Goal: Navigation & Orientation: Find specific page/section

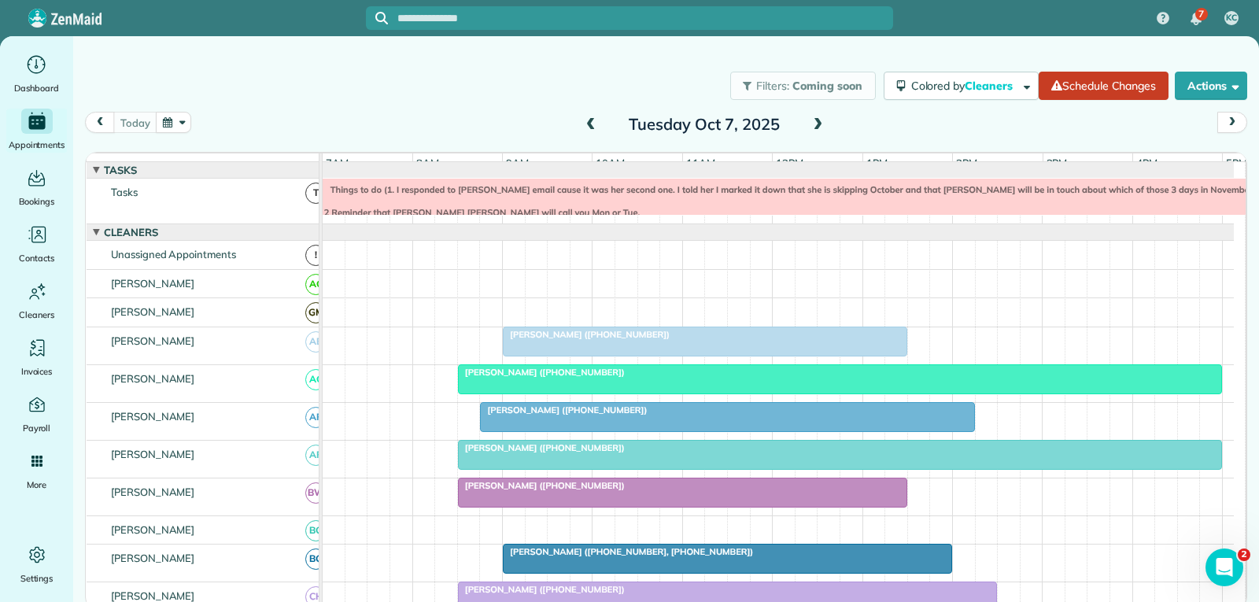
click at [732, 393] on div at bounding box center [840, 379] width 762 height 28
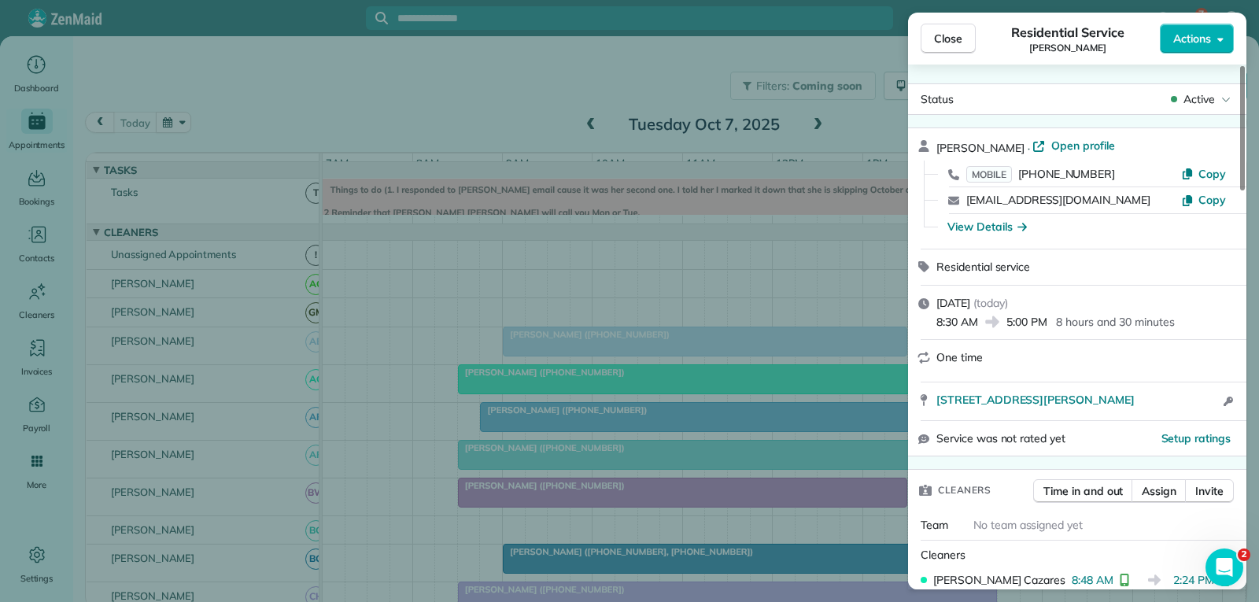
scroll to position [162, 0]
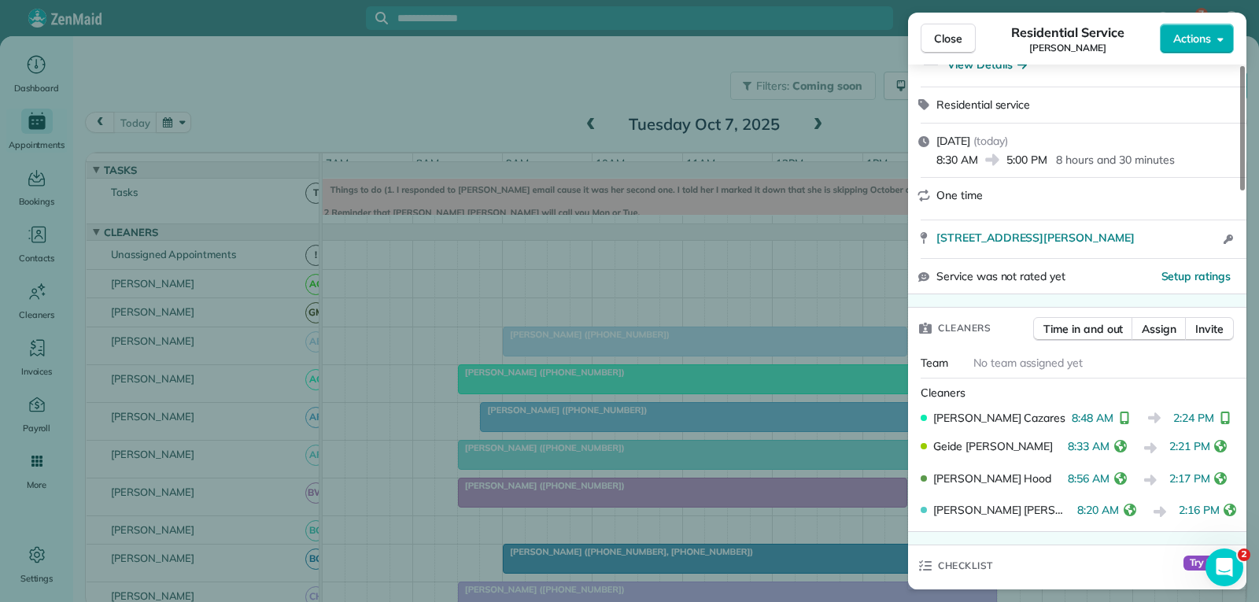
drag, startPoint x: 940, startPoint y: 36, endPoint x: 941, endPoint y: 46, distance: 10.3
click at [942, 36] on span "Close" at bounding box center [948, 39] width 28 height 16
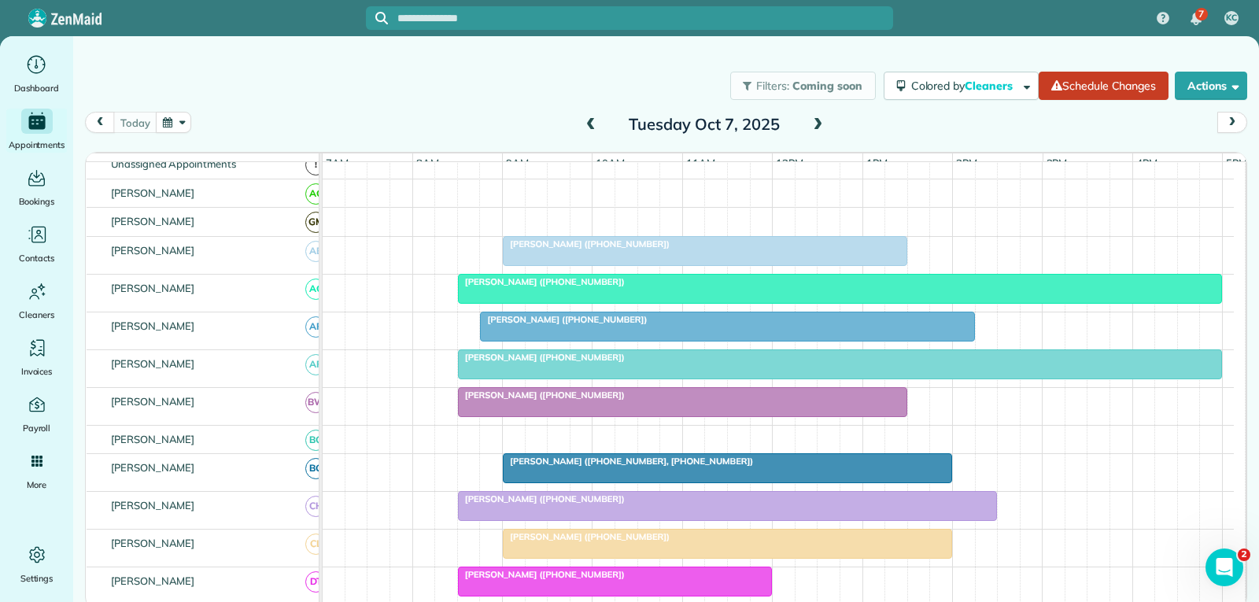
scroll to position [157, 0]
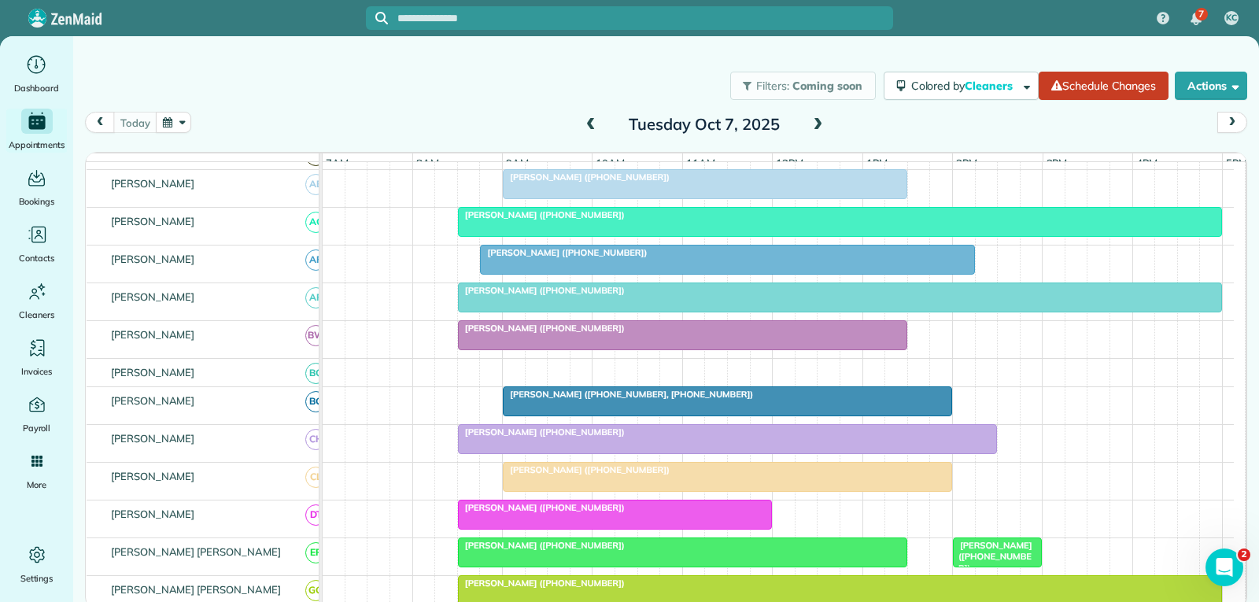
click at [622, 437] on div "[PERSON_NAME] ([PHONE_NUMBER])" at bounding box center [727, 431] width 529 height 11
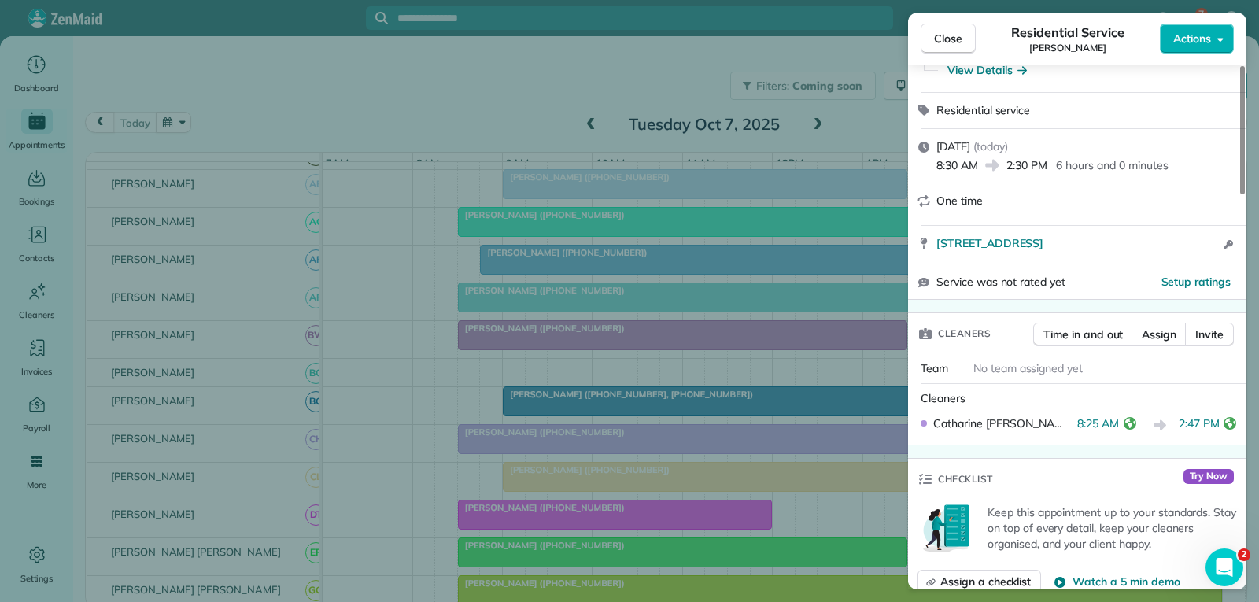
scroll to position [157, 0]
click at [952, 40] on span "Close" at bounding box center [948, 39] width 28 height 16
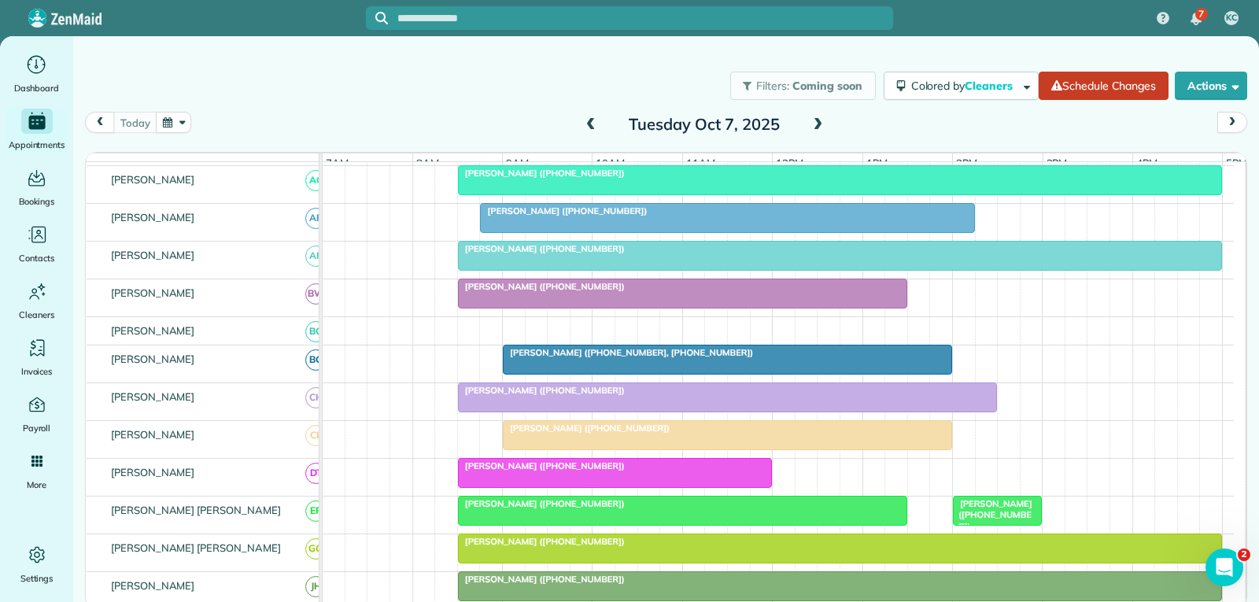
scroll to position [315, 0]
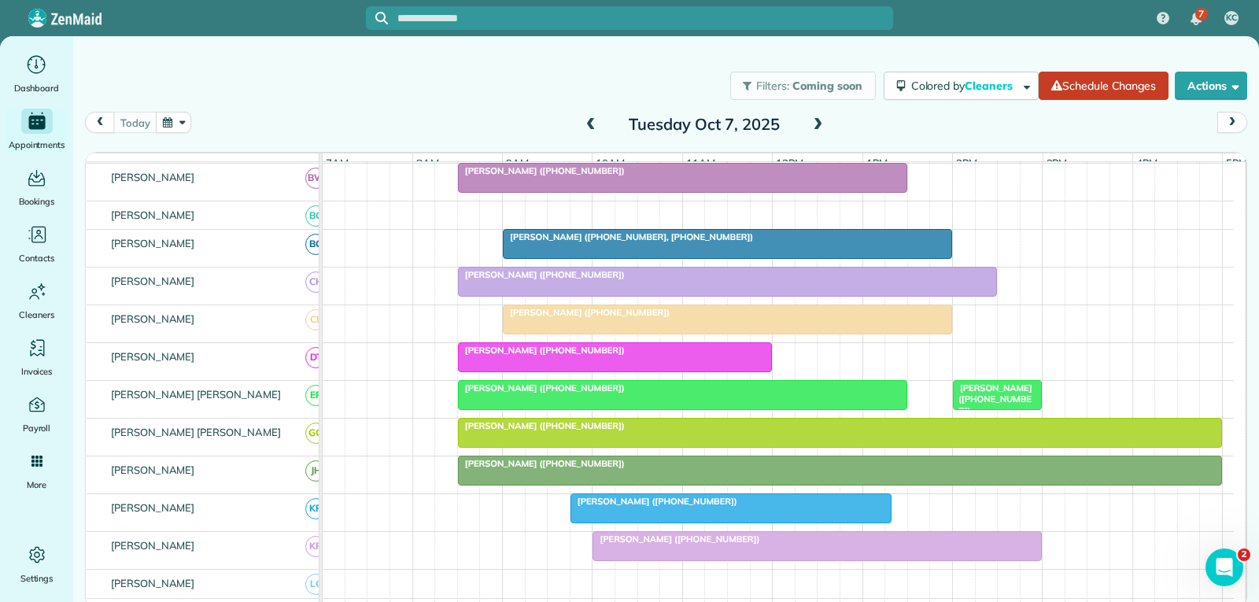
click at [977, 407] on span "[PERSON_NAME] ([PHONE_NUMBER])" at bounding box center [992, 399] width 80 height 34
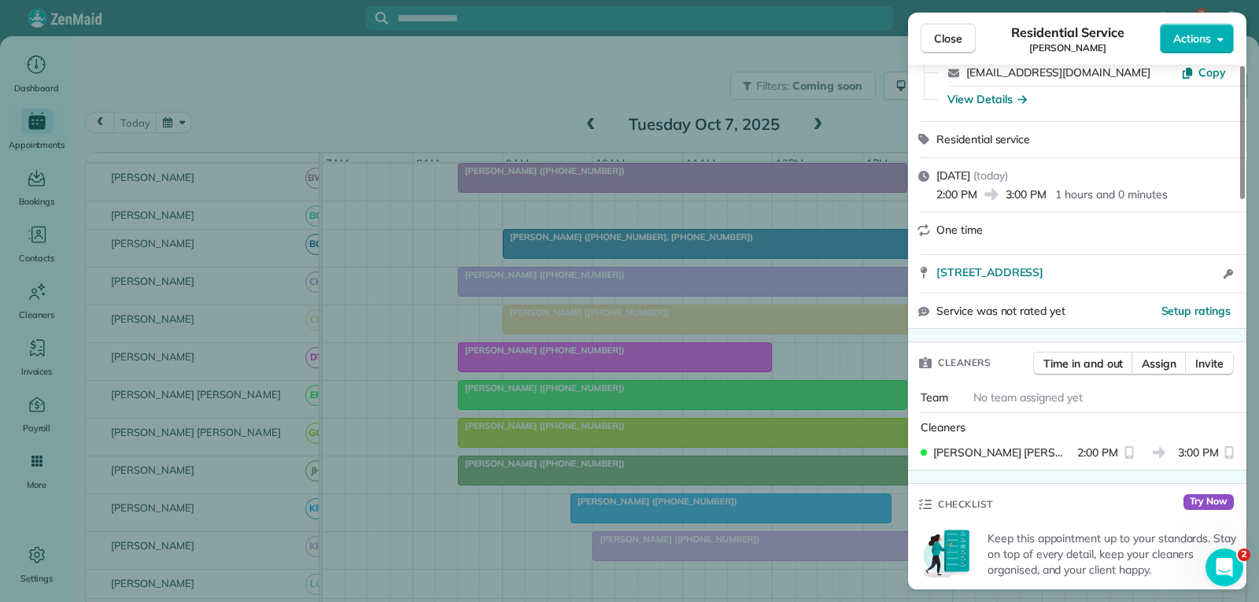
scroll to position [157, 0]
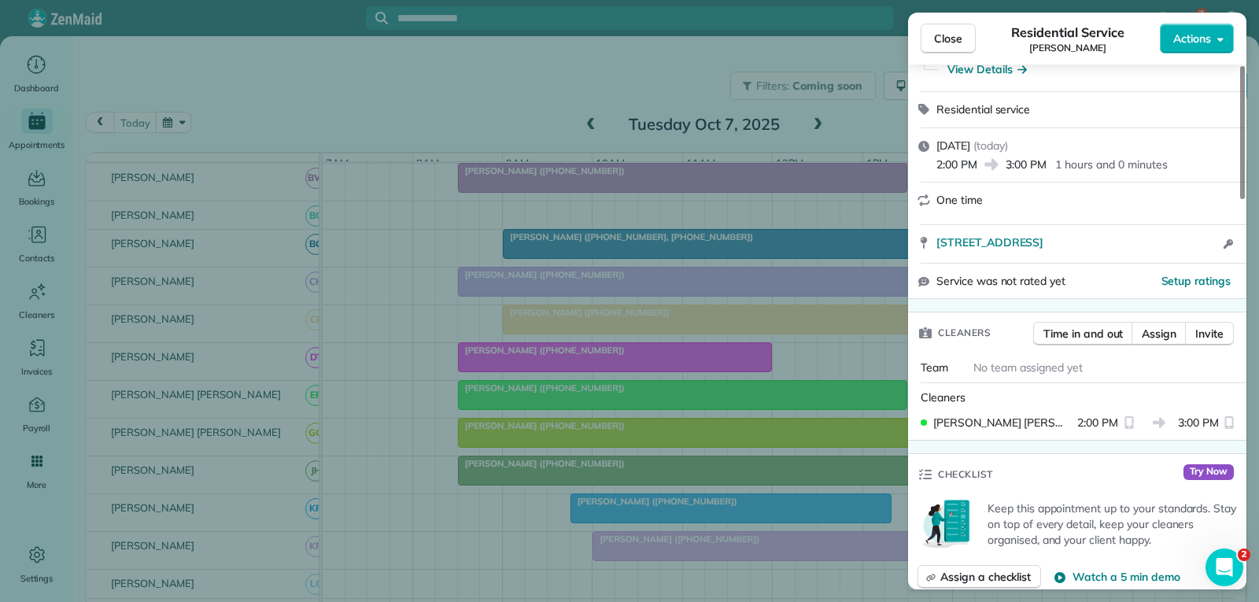
drag, startPoint x: 960, startPoint y: 41, endPoint x: 954, endPoint y: 55, distance: 15.2
click at [961, 41] on span "Close" at bounding box center [948, 39] width 28 height 16
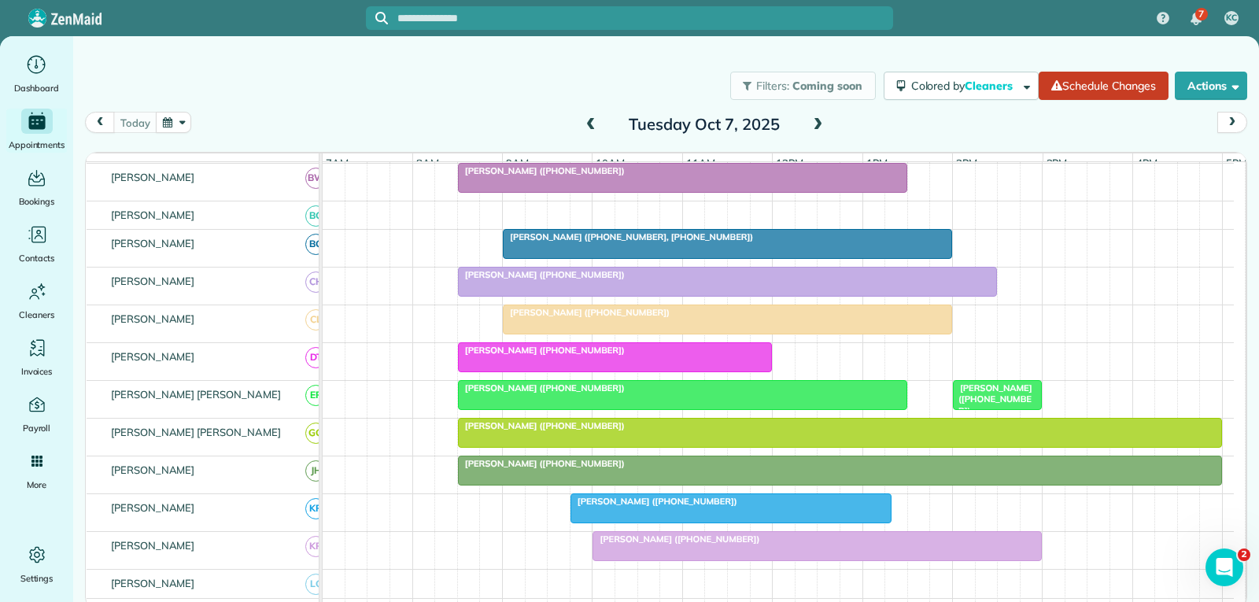
scroll to position [472, 0]
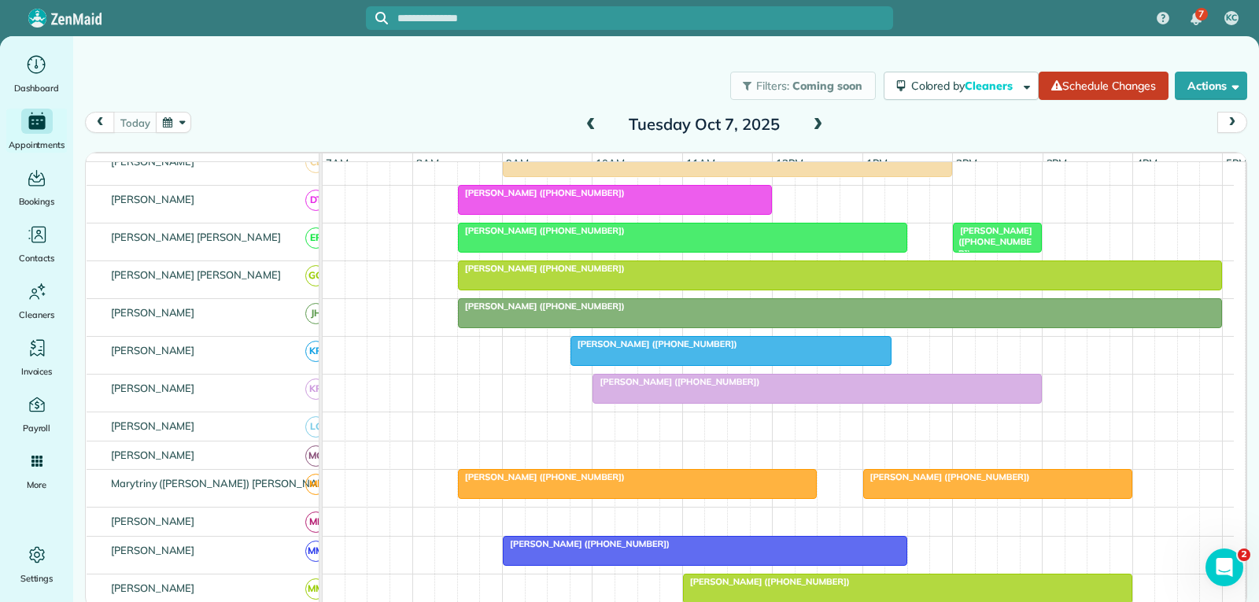
click at [766, 387] on div "[PERSON_NAME] ([PHONE_NUMBER])" at bounding box center [817, 381] width 440 height 11
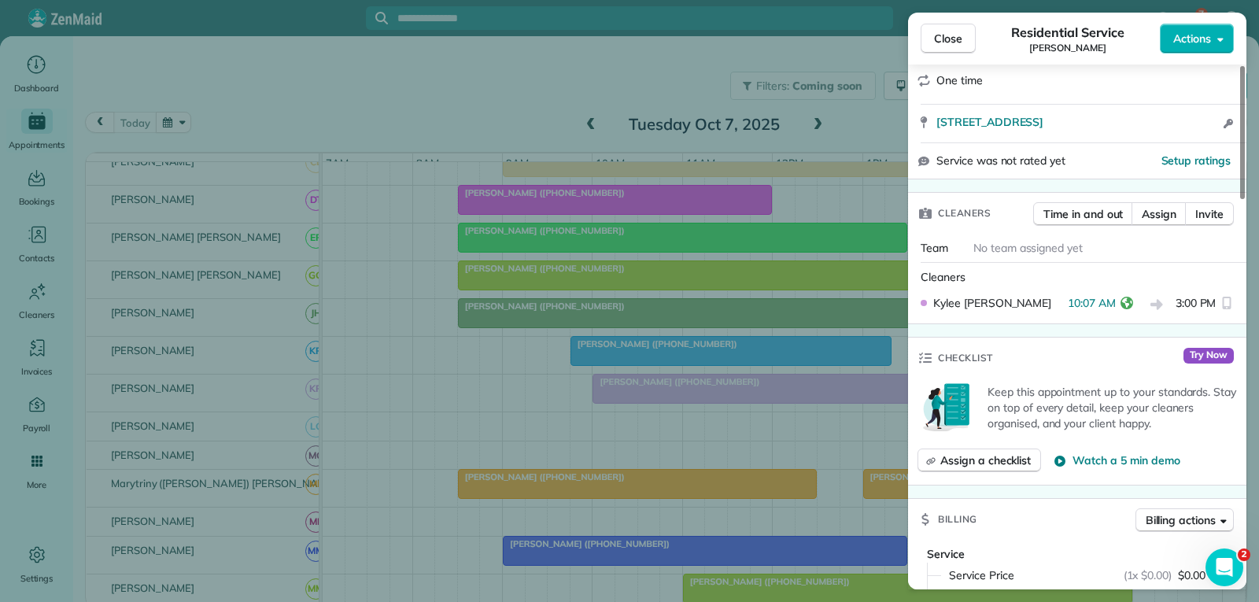
scroll to position [315, 0]
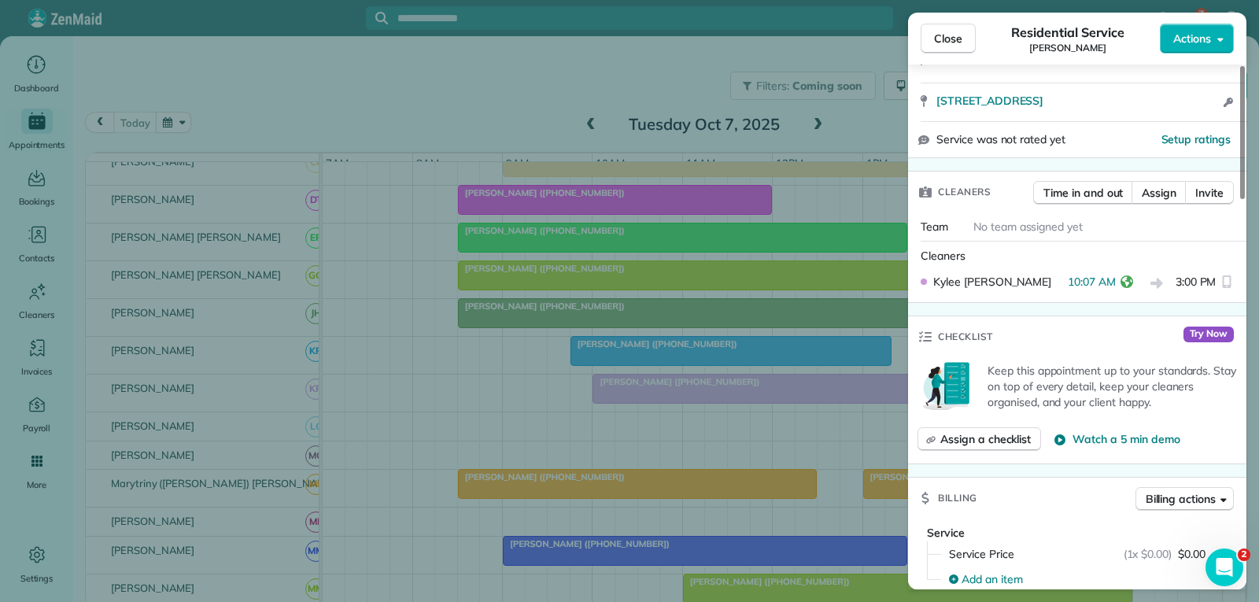
drag, startPoint x: 960, startPoint y: 40, endPoint x: 902, endPoint y: 160, distance: 132.7
click at [960, 40] on span "Close" at bounding box center [948, 39] width 28 height 16
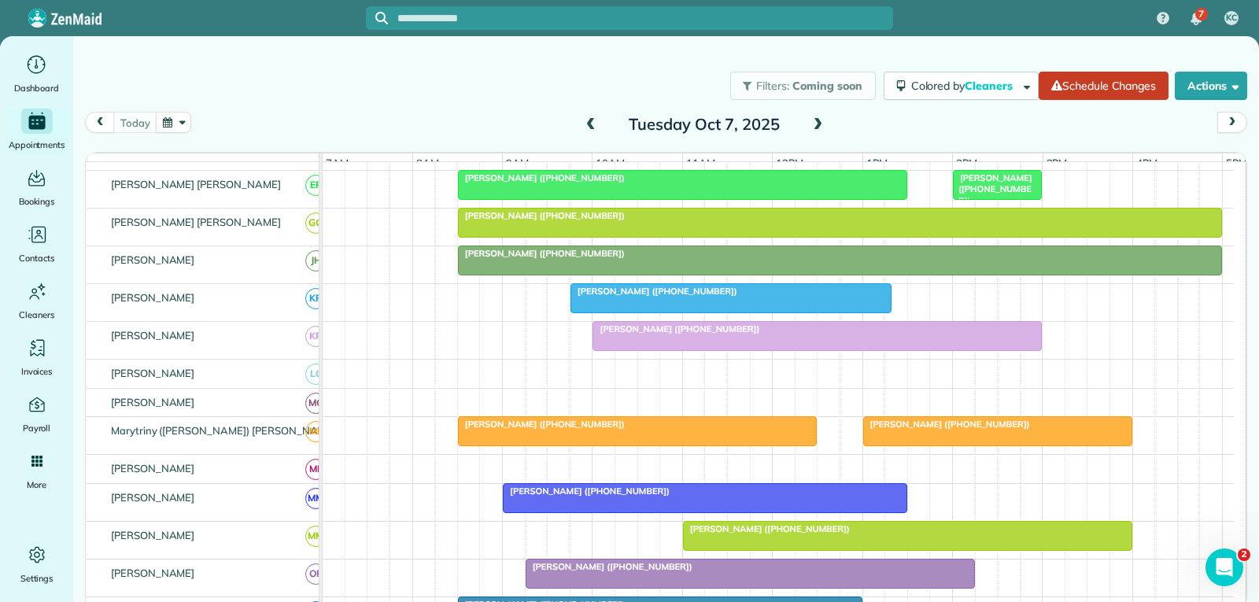
scroll to position [551, 0]
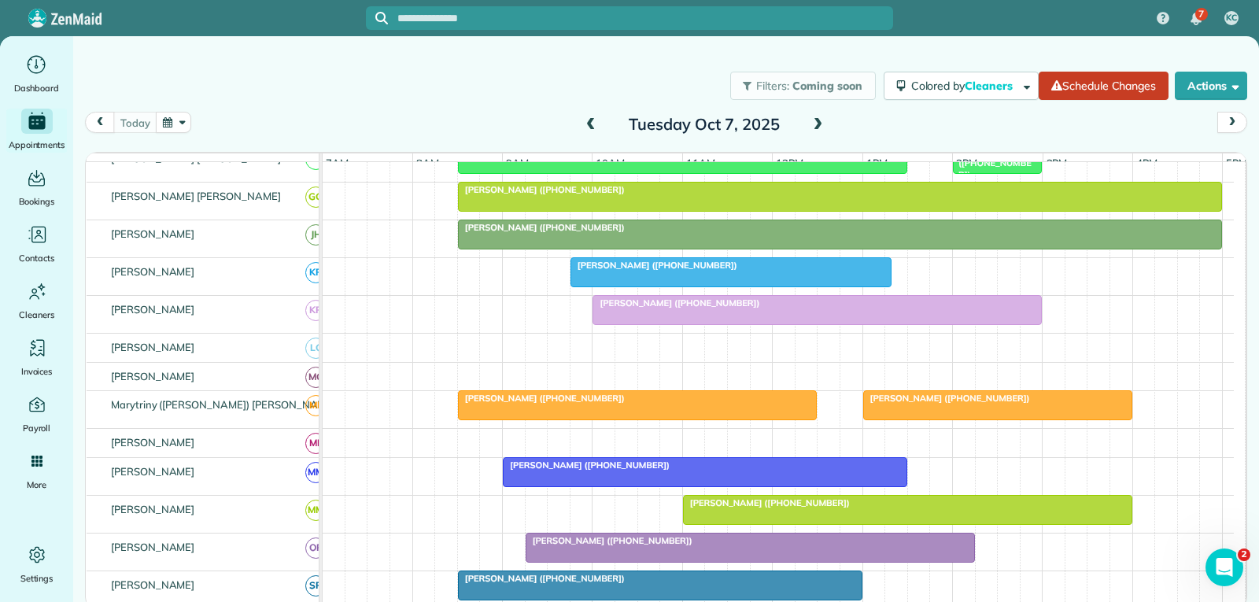
click at [924, 404] on span "[PERSON_NAME] ([PHONE_NUMBER])" at bounding box center [946, 398] width 168 height 11
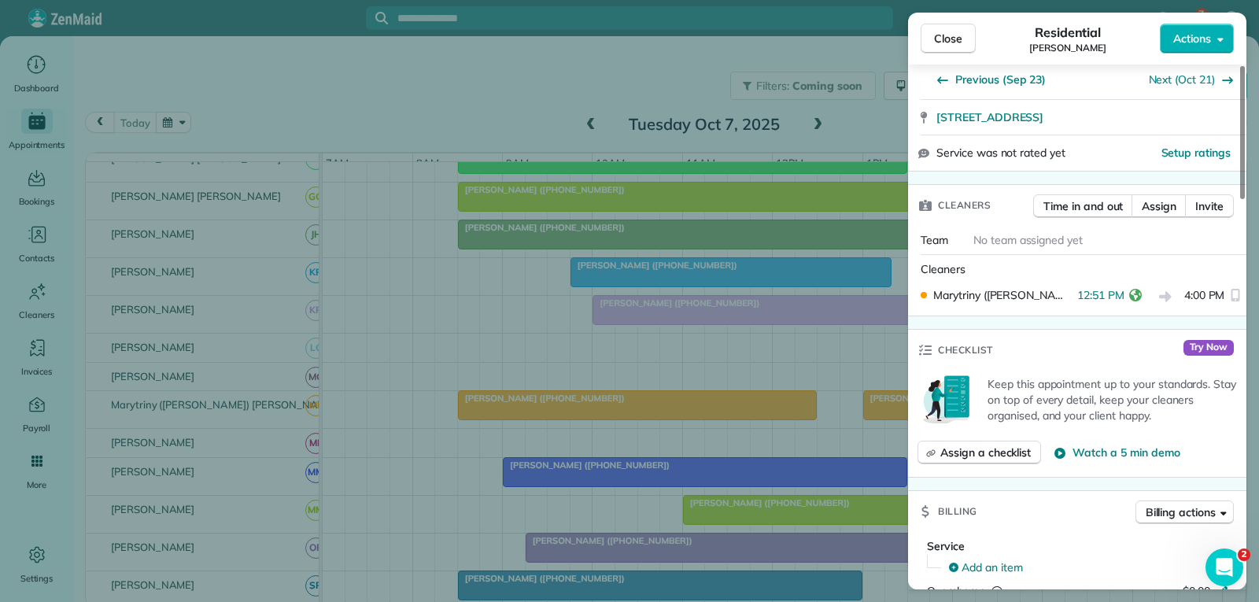
scroll to position [315, 0]
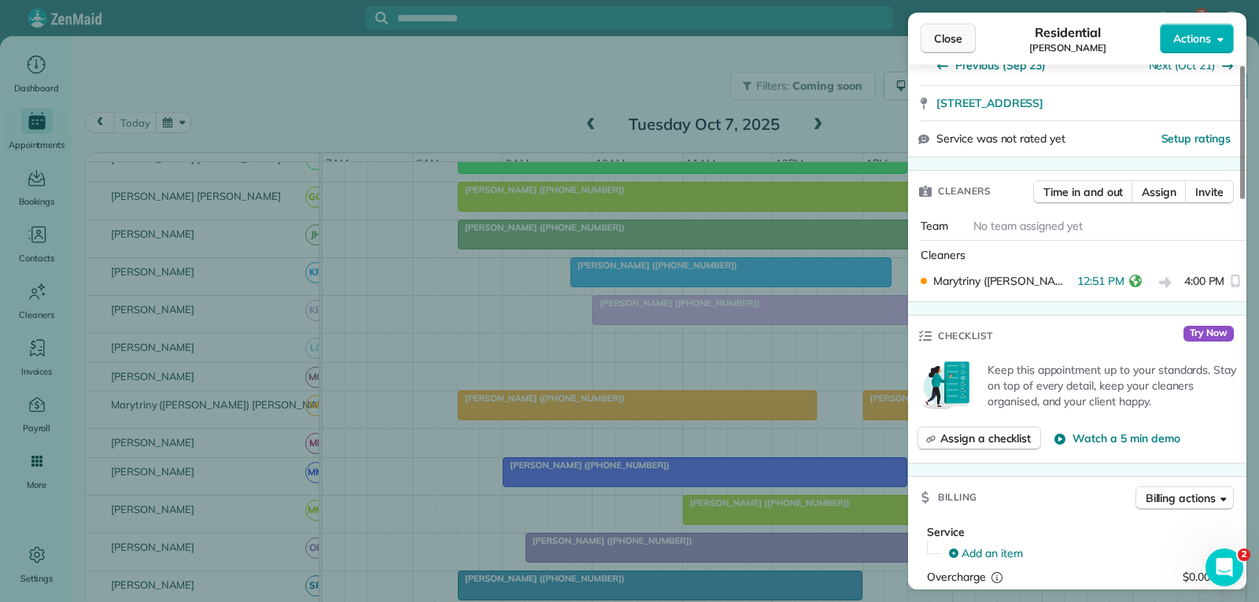
click at [949, 42] on span "Close" at bounding box center [948, 39] width 28 height 16
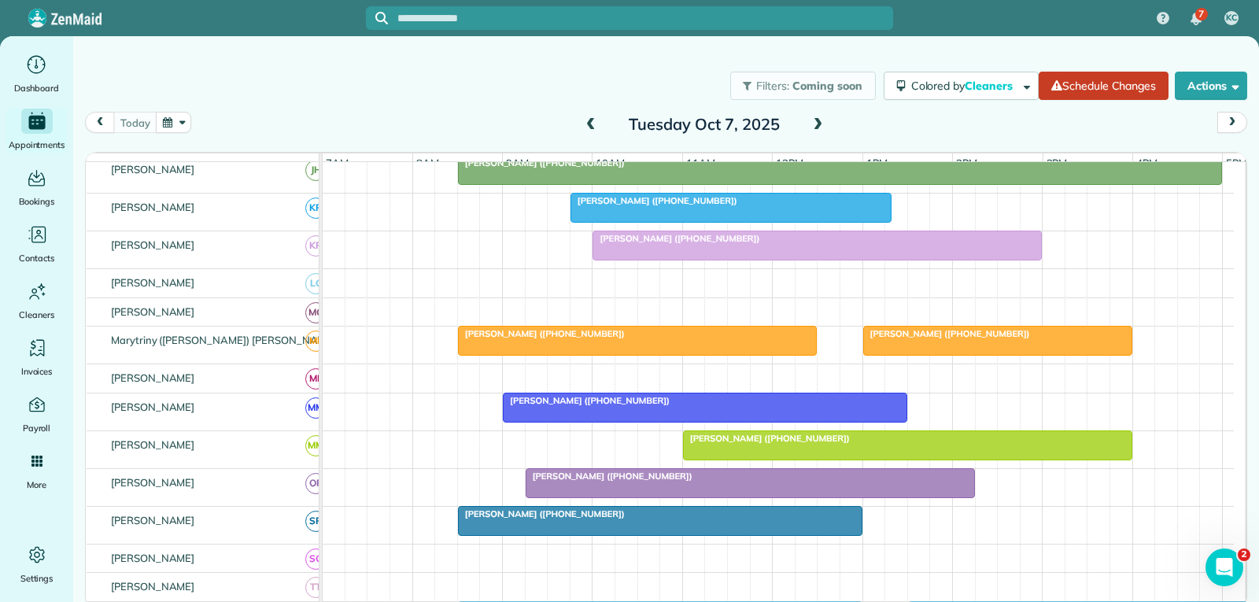
scroll to position [708, 0]
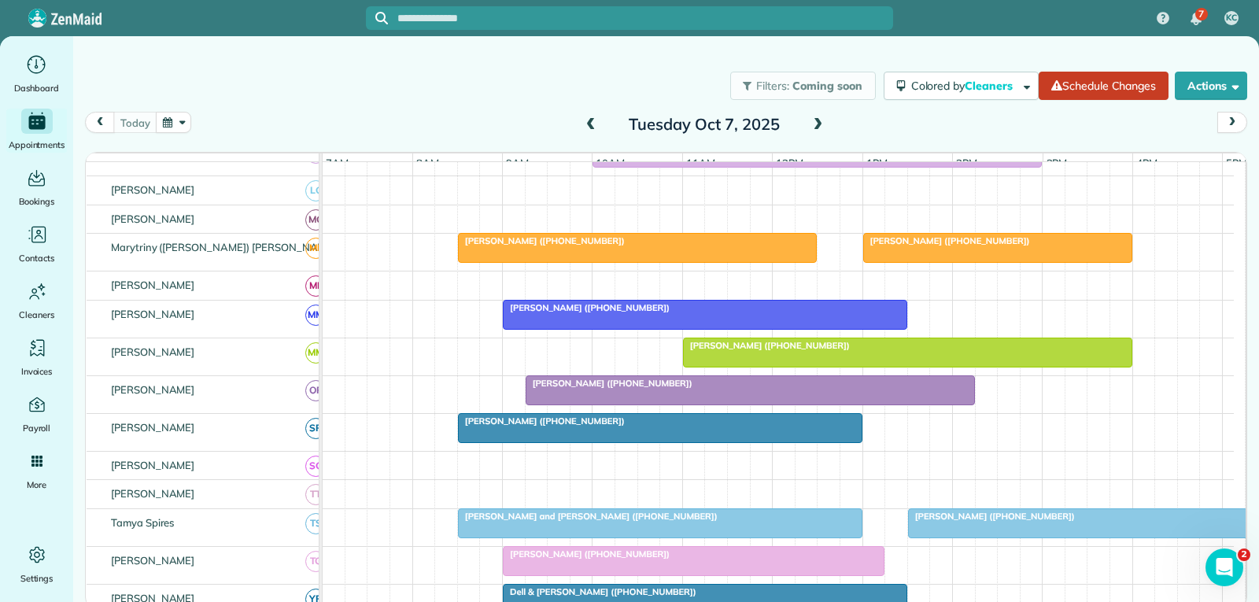
click at [770, 402] on div at bounding box center [750, 390] width 448 height 28
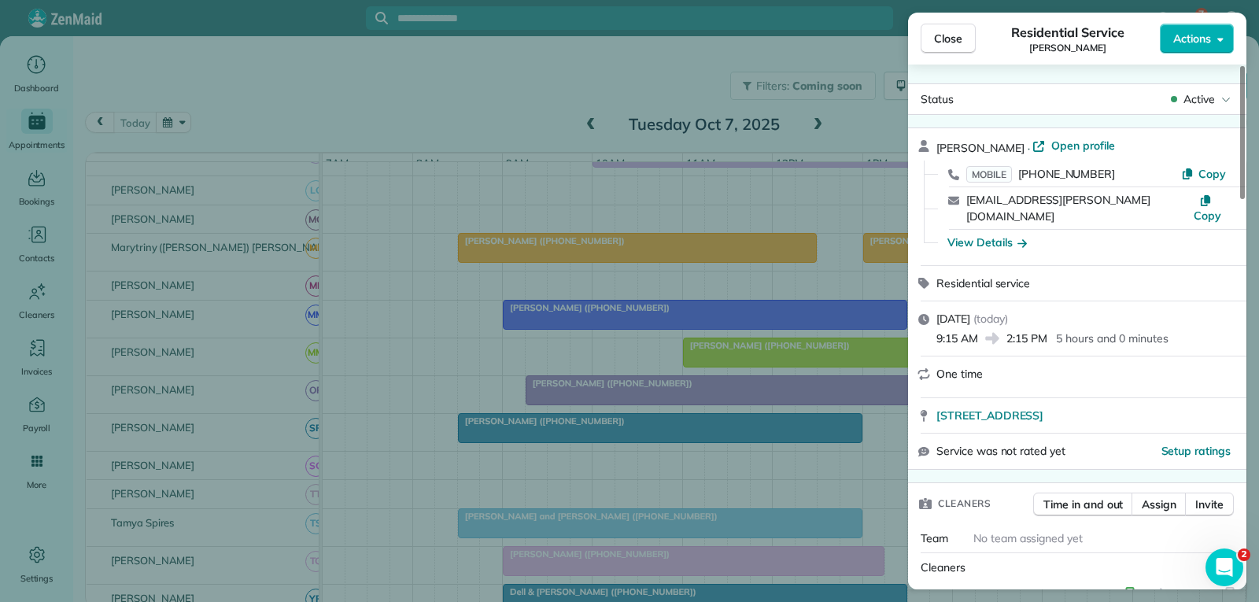
scroll to position [157, 0]
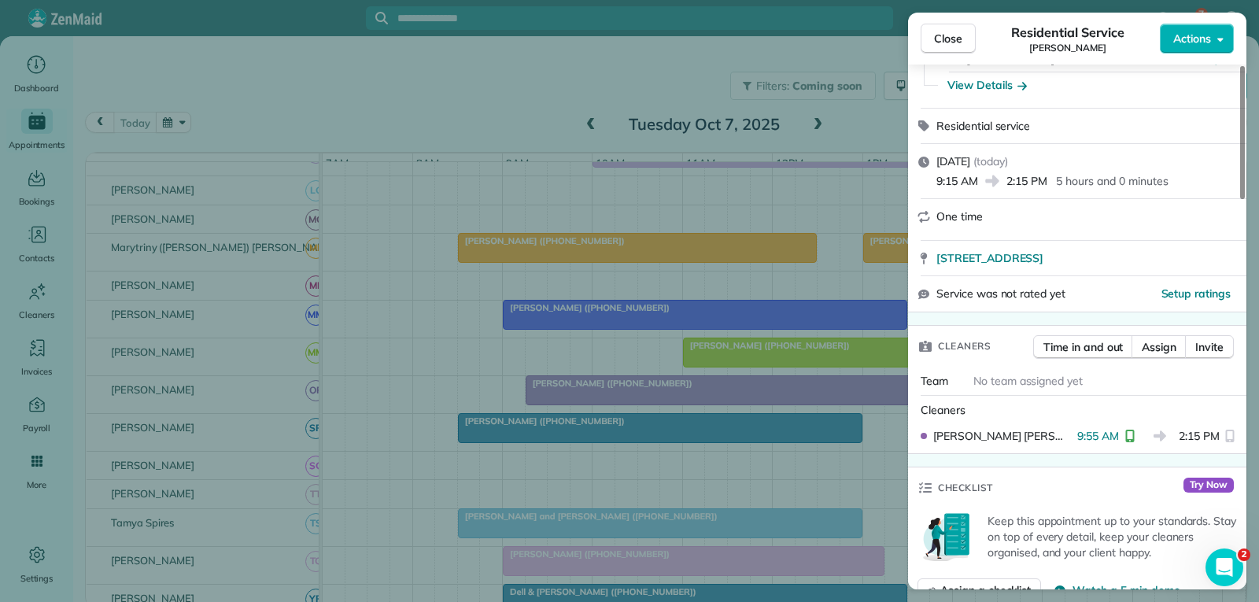
drag, startPoint x: 954, startPoint y: 40, endPoint x: 837, endPoint y: 208, distance: 204.7
click at [954, 40] on span "Close" at bounding box center [948, 39] width 28 height 16
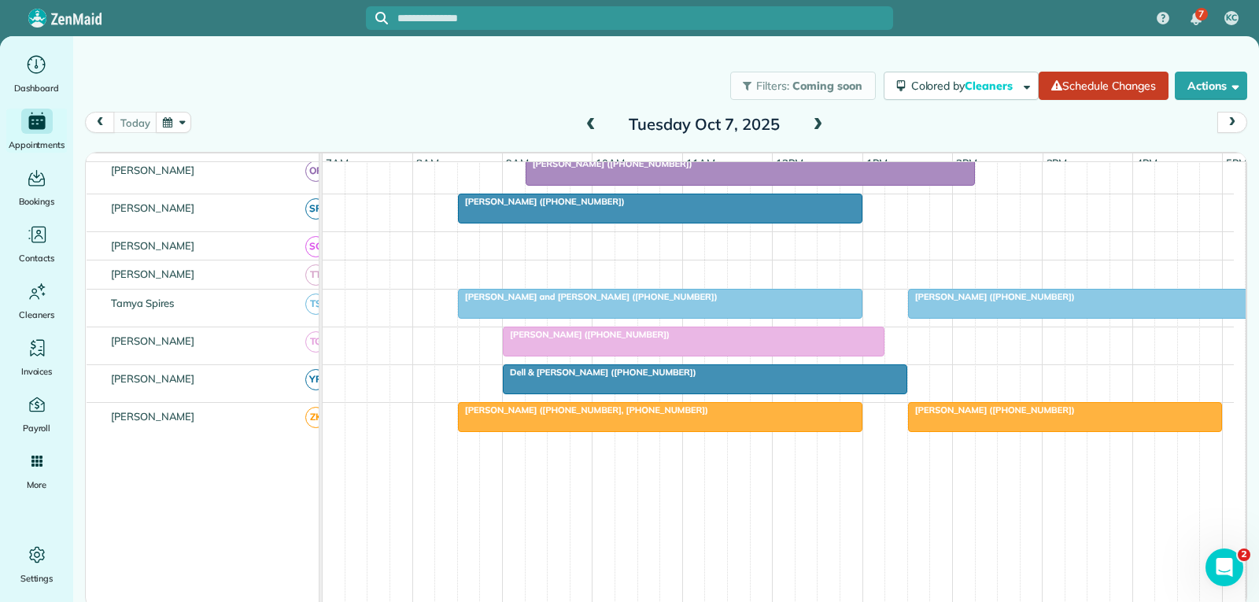
scroll to position [990, 0]
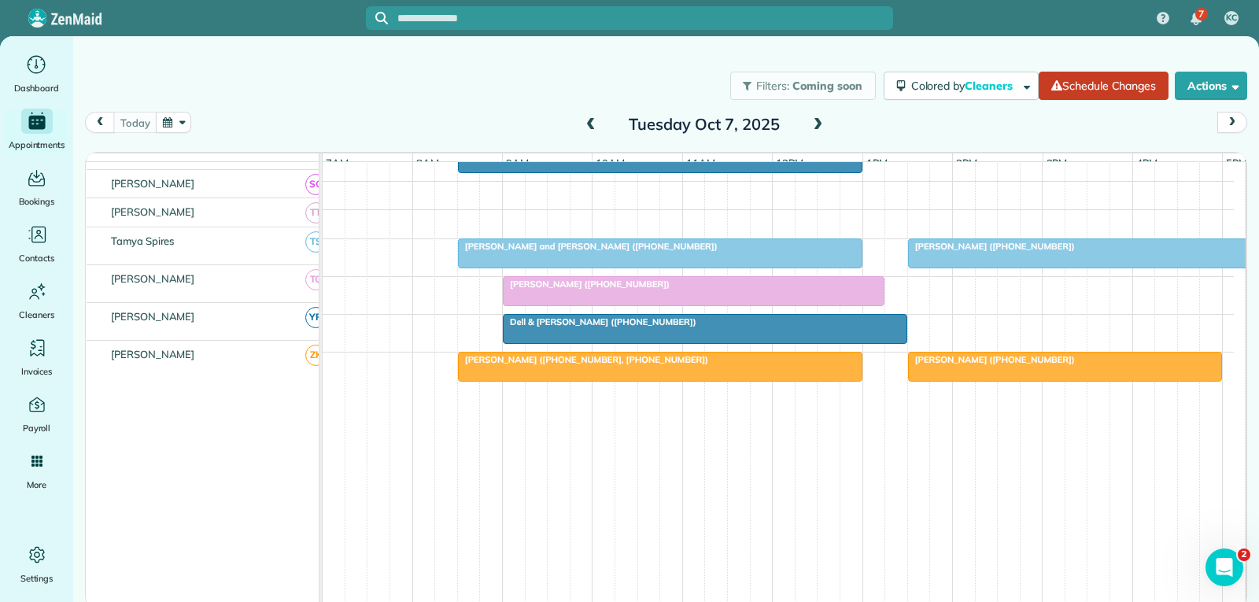
click at [1138, 258] on div at bounding box center [1088, 253] width 358 height 28
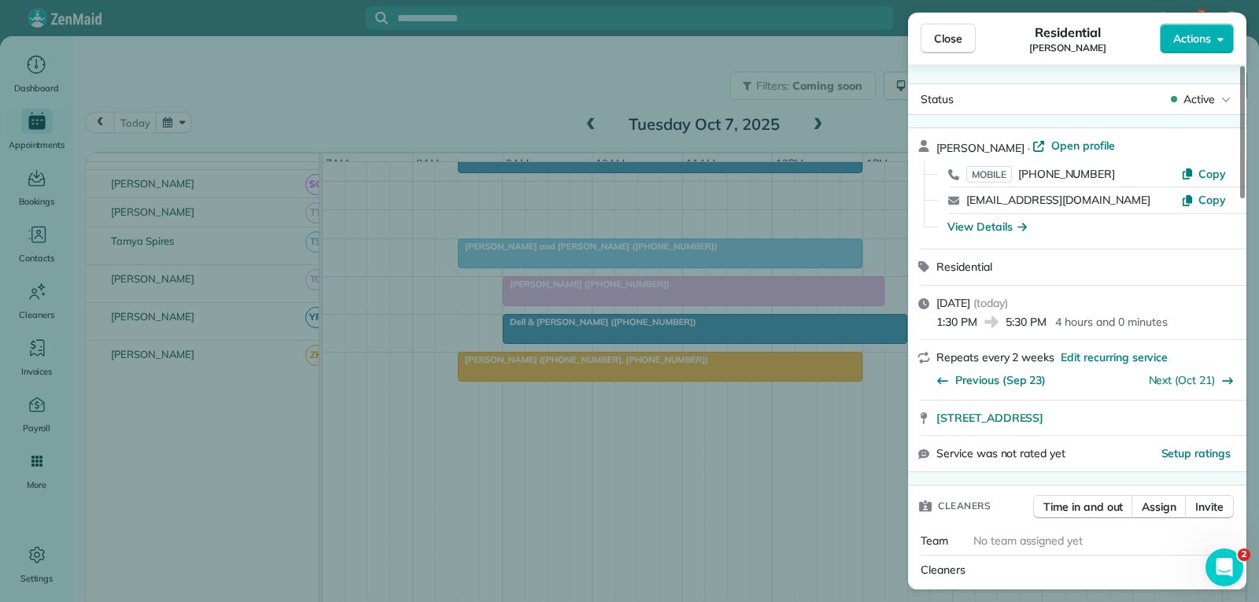
scroll to position [157, 0]
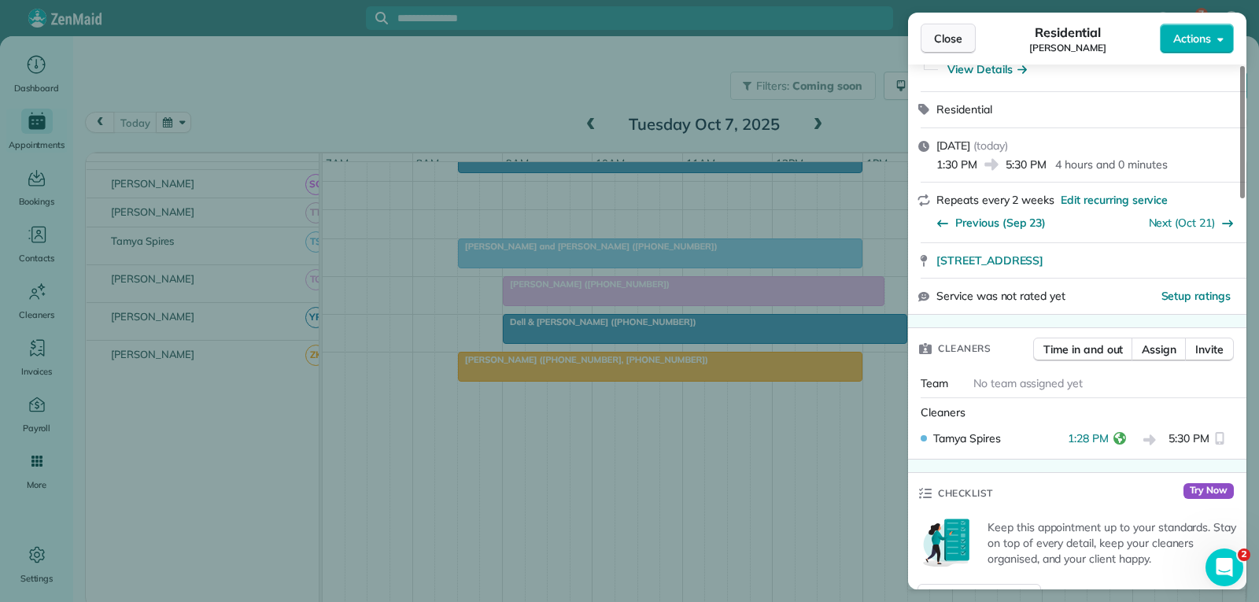
click at [946, 35] on span "Close" at bounding box center [948, 39] width 28 height 16
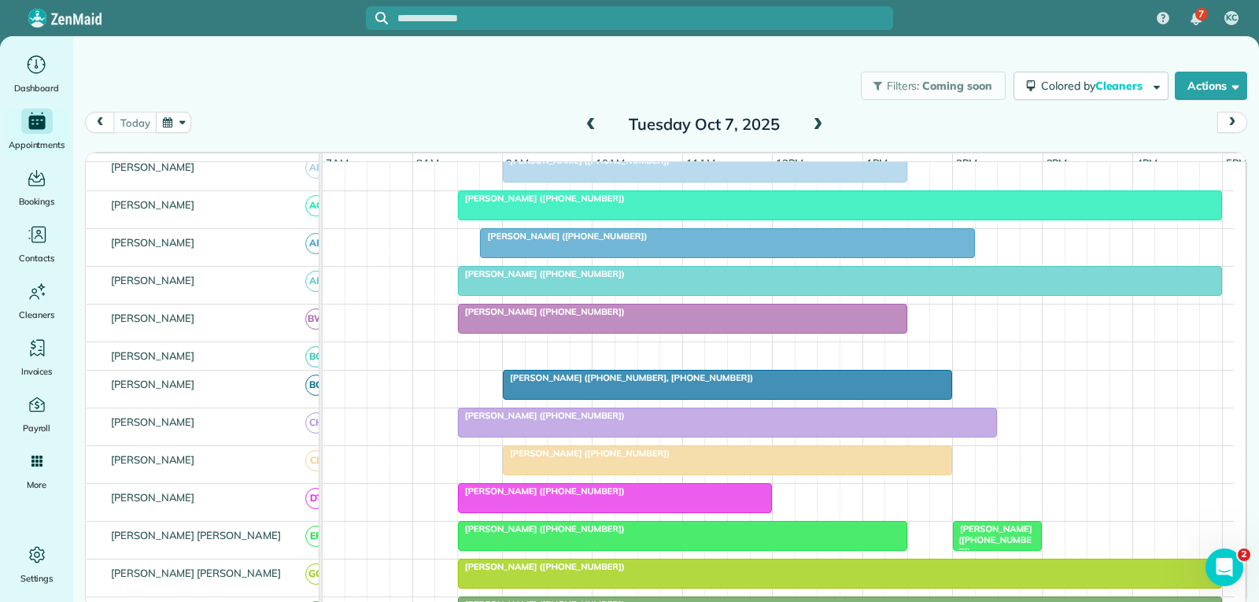
scroll to position [253, 0]
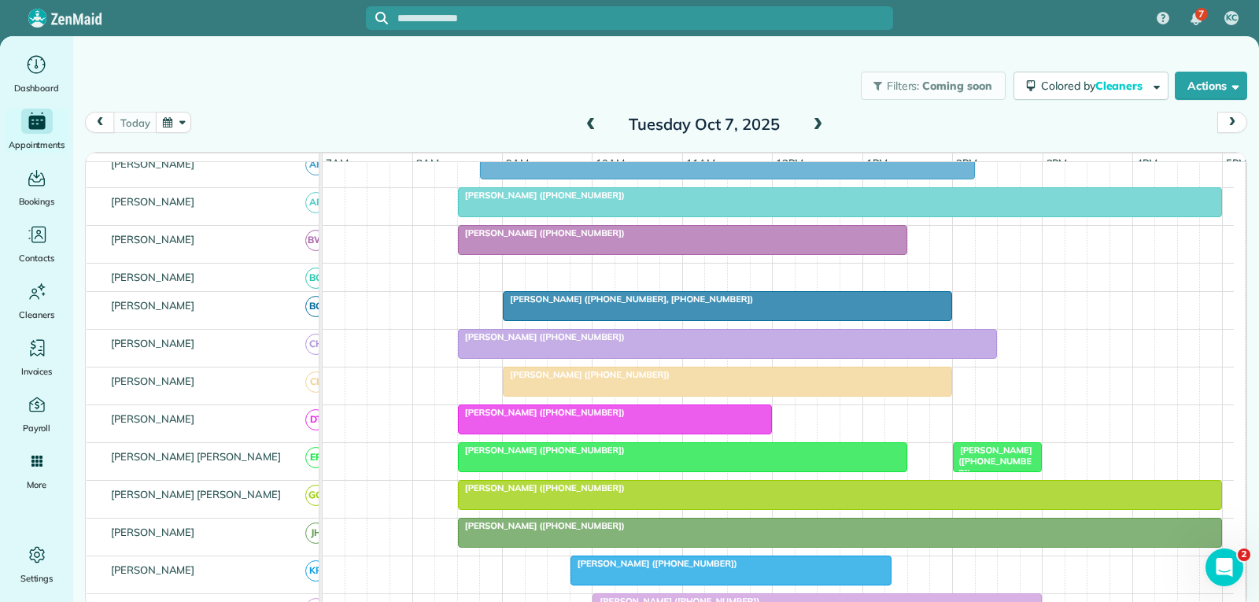
click at [984, 469] on span "[PERSON_NAME] ([PHONE_NUMBER])" at bounding box center [992, 462] width 80 height 34
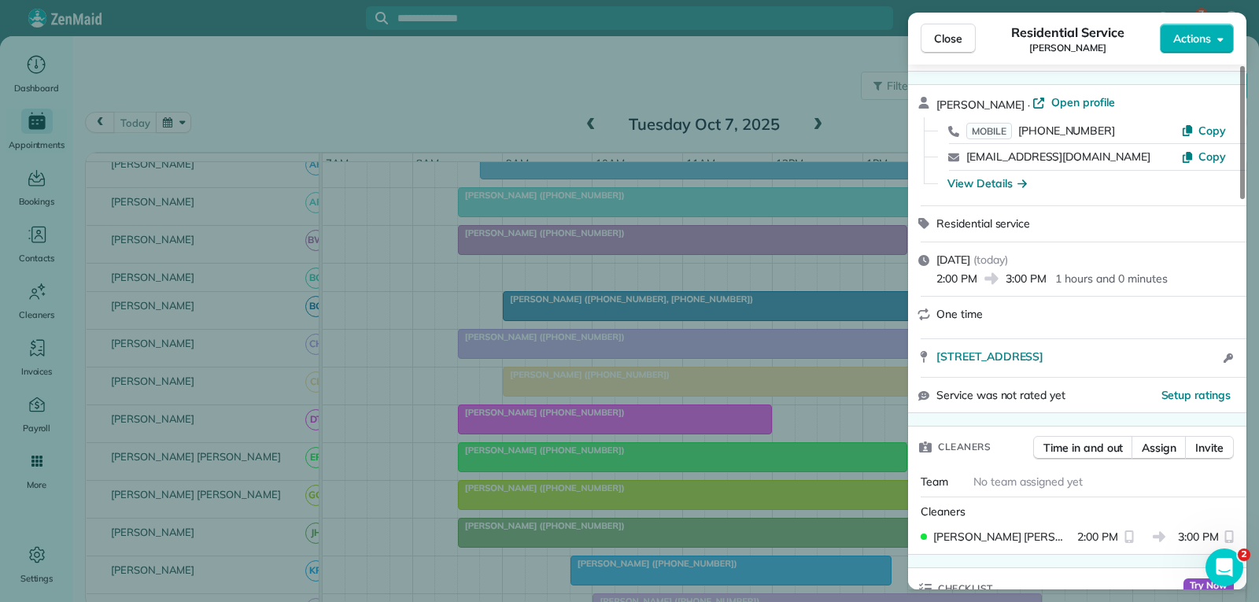
scroll to position [79, 0]
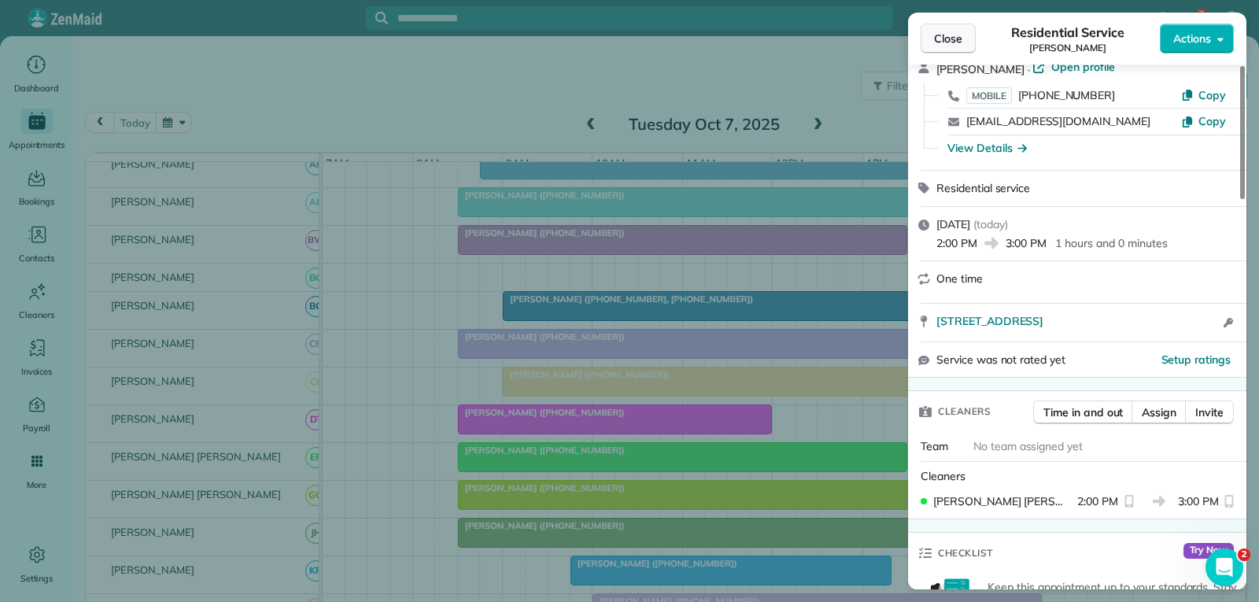
click at [934, 42] on button "Close" at bounding box center [948, 39] width 55 height 30
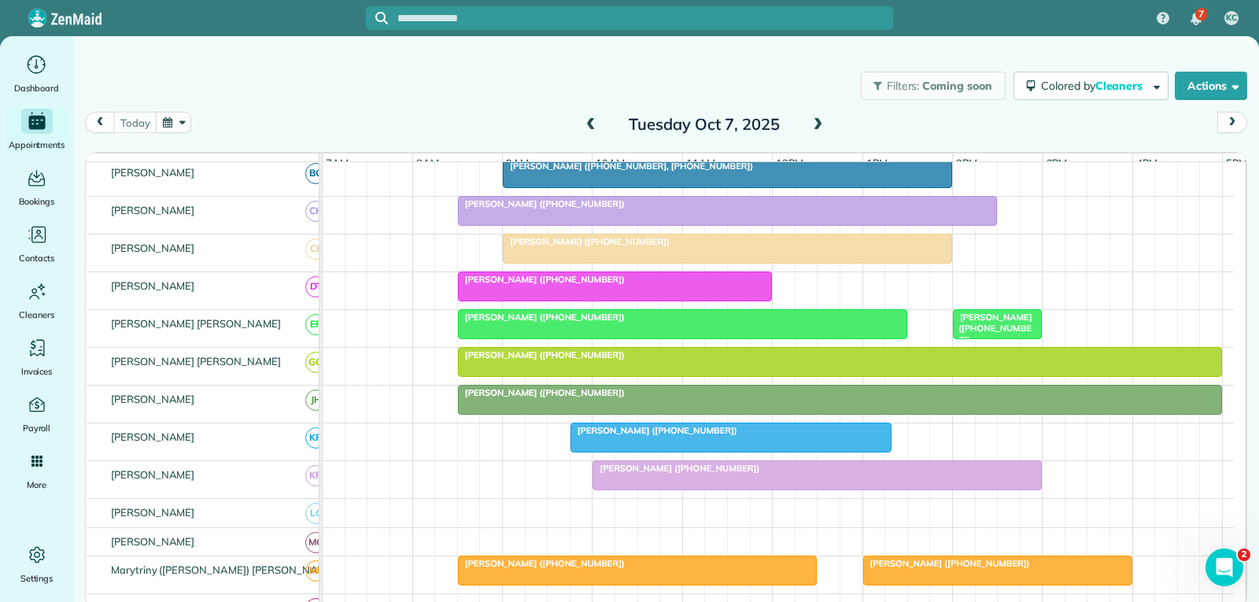
scroll to position [410, 0]
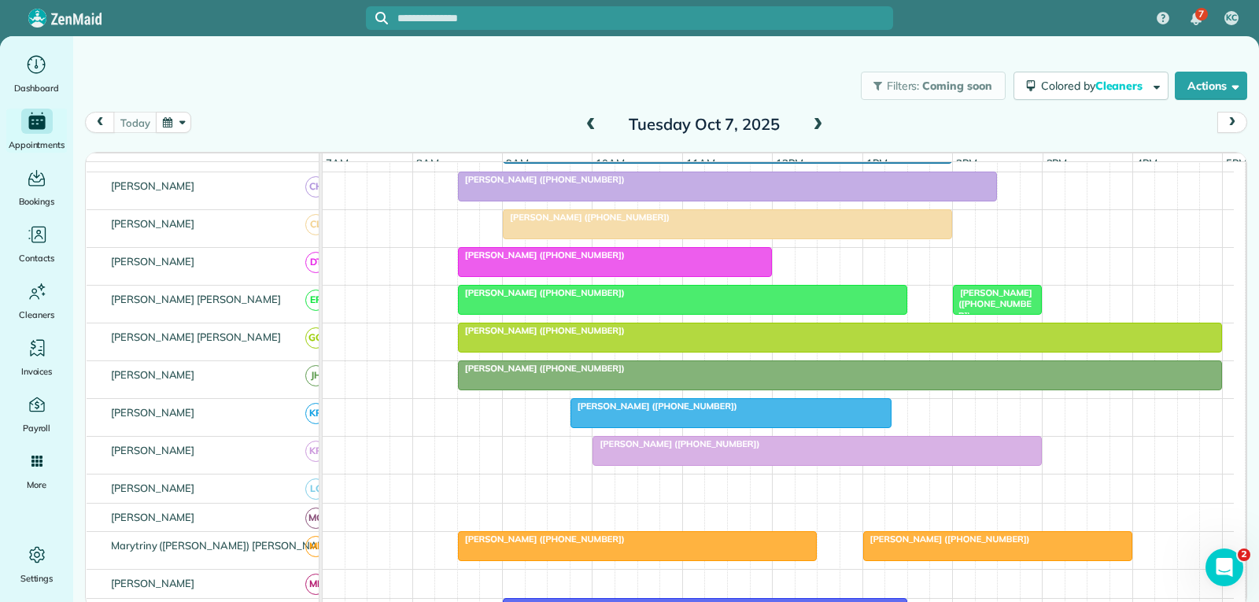
click at [750, 462] on div at bounding box center [817, 451] width 448 height 28
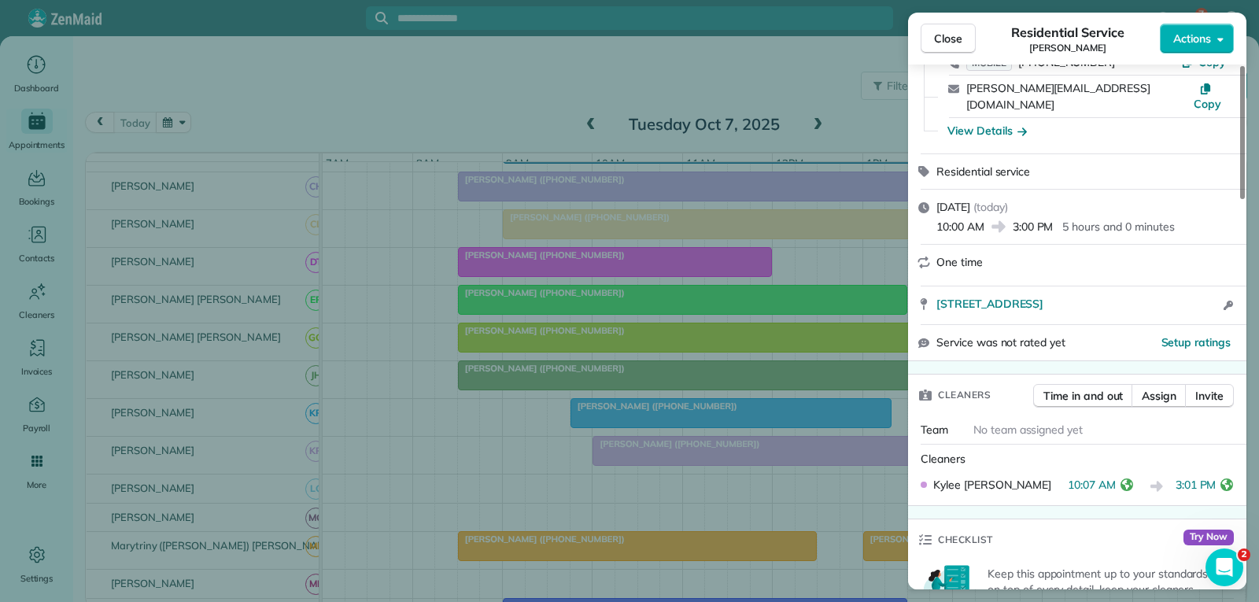
scroll to position [157, 0]
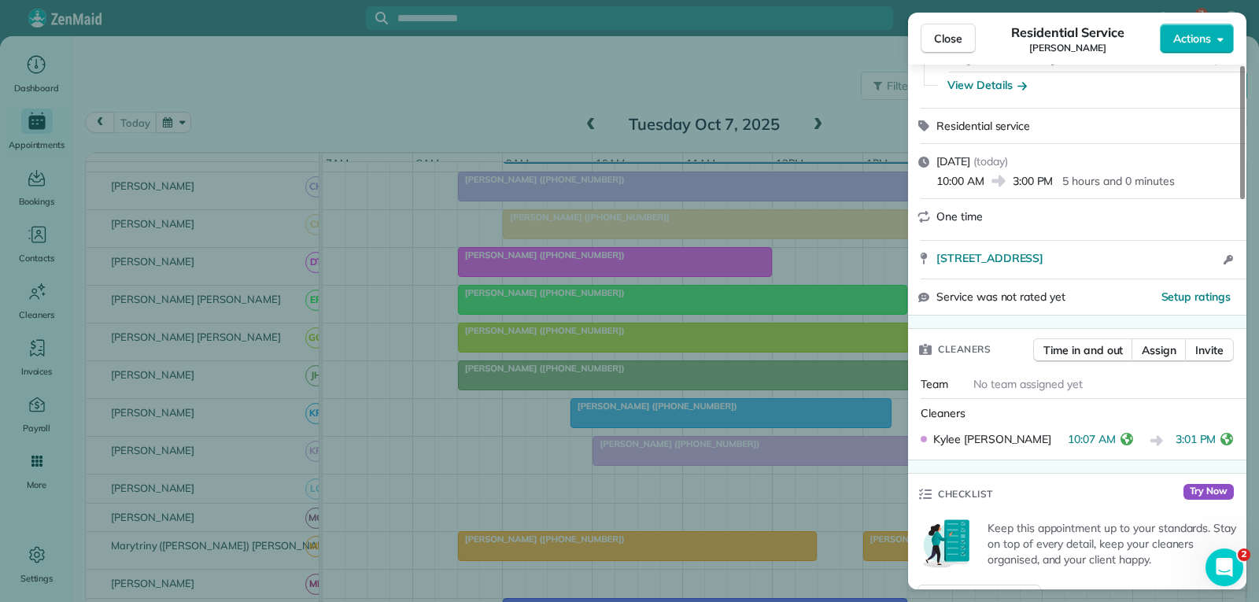
click at [957, 35] on span "Close" at bounding box center [948, 39] width 28 height 16
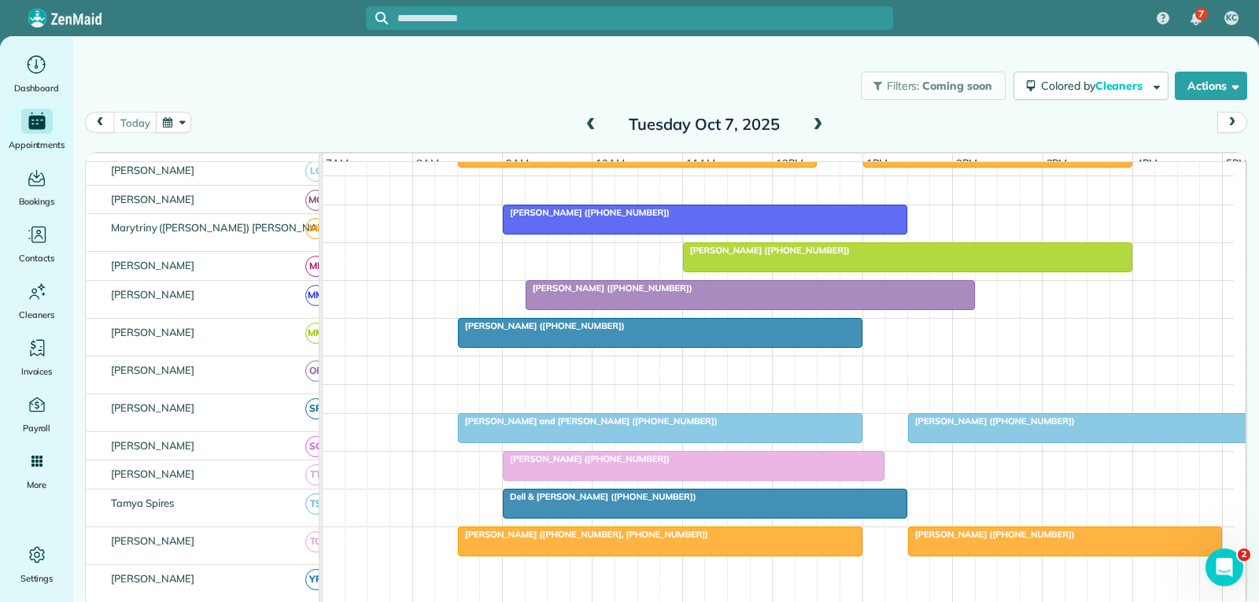
scroll to position [803, 0]
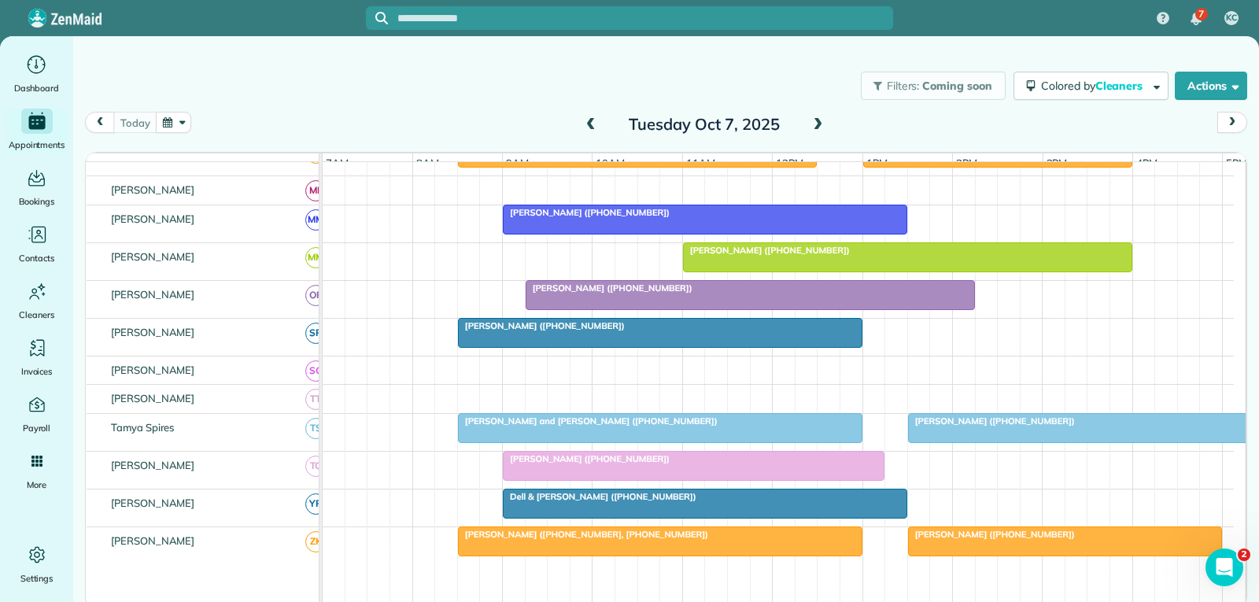
click at [759, 306] on div at bounding box center [750, 295] width 448 height 28
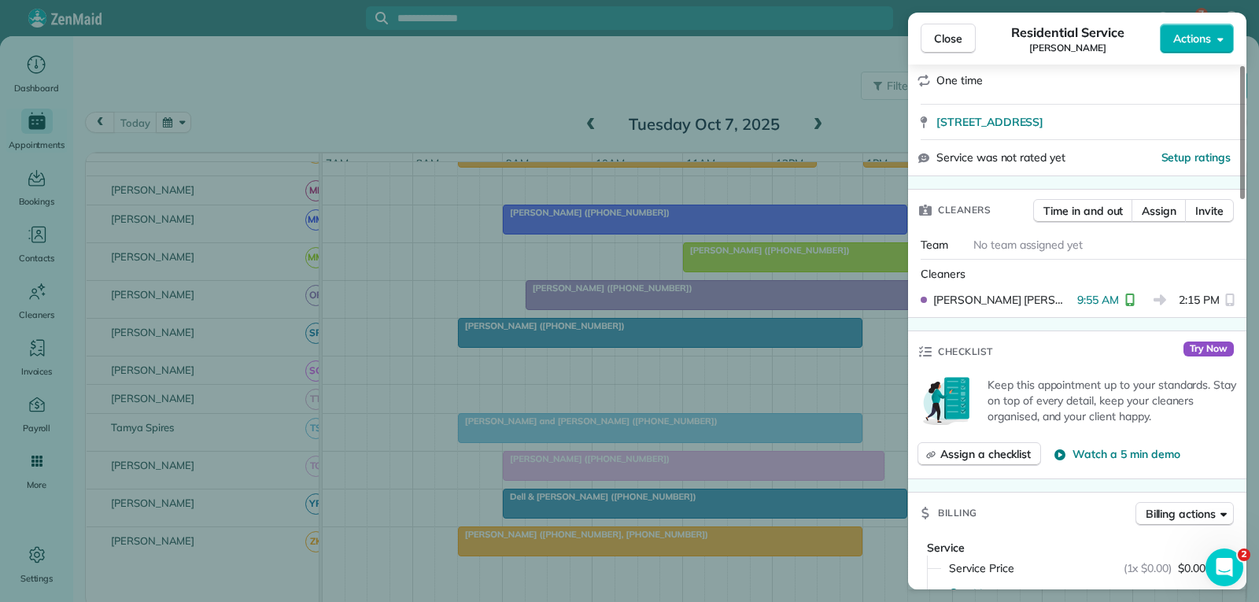
scroll to position [315, 0]
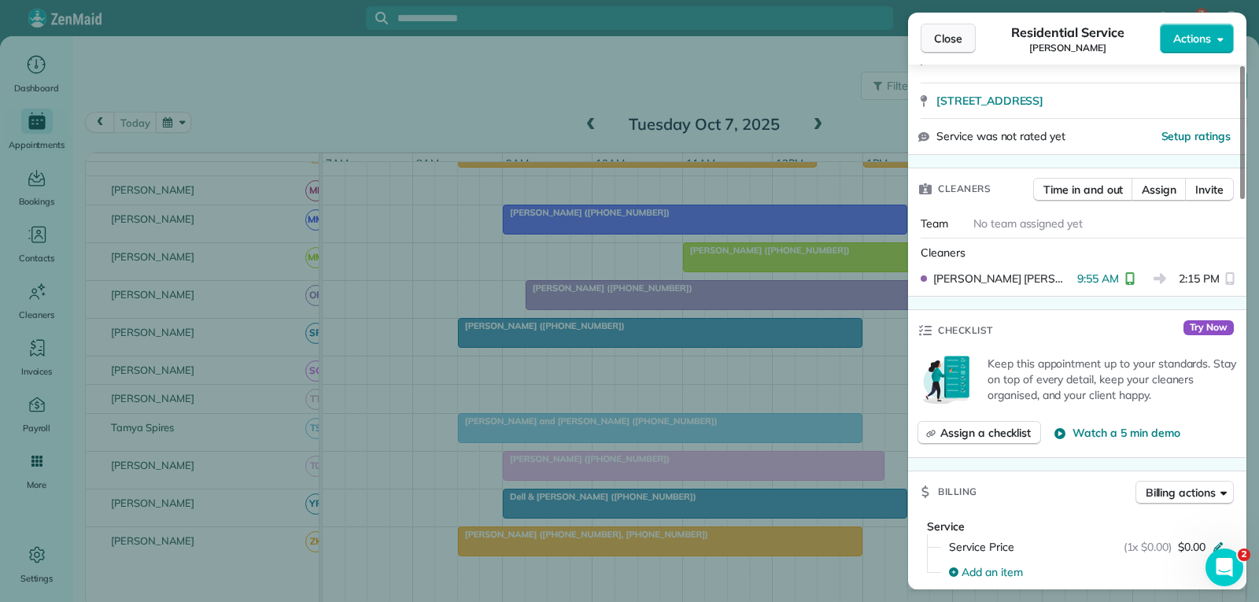
click at [943, 44] on span "Close" at bounding box center [948, 39] width 28 height 16
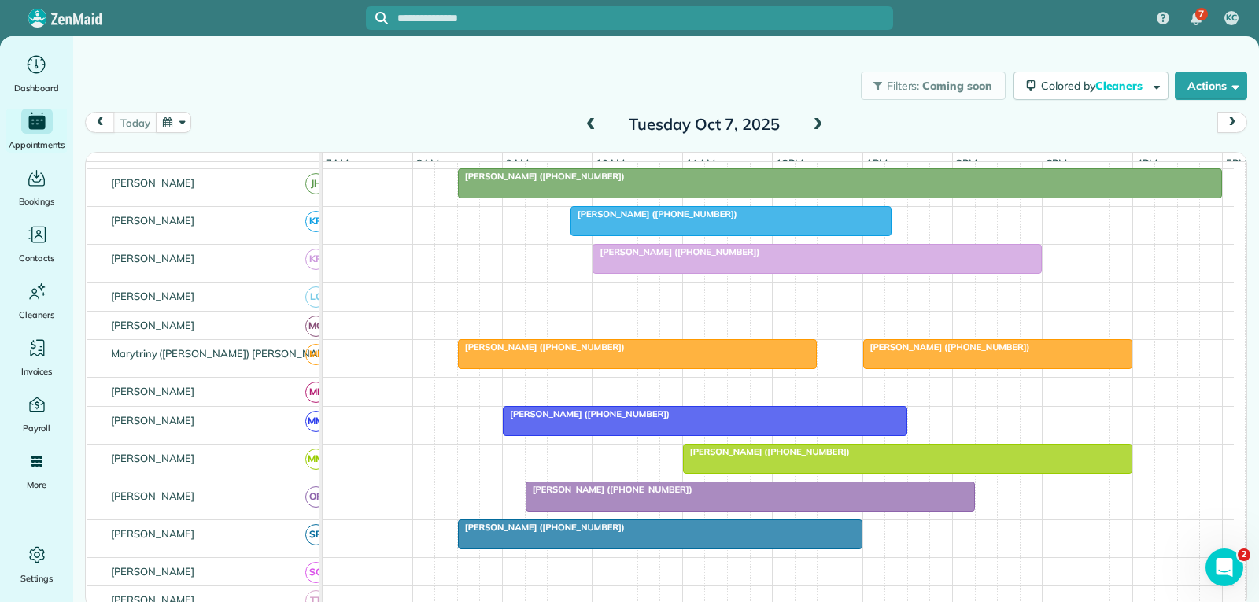
scroll to position [567, 0]
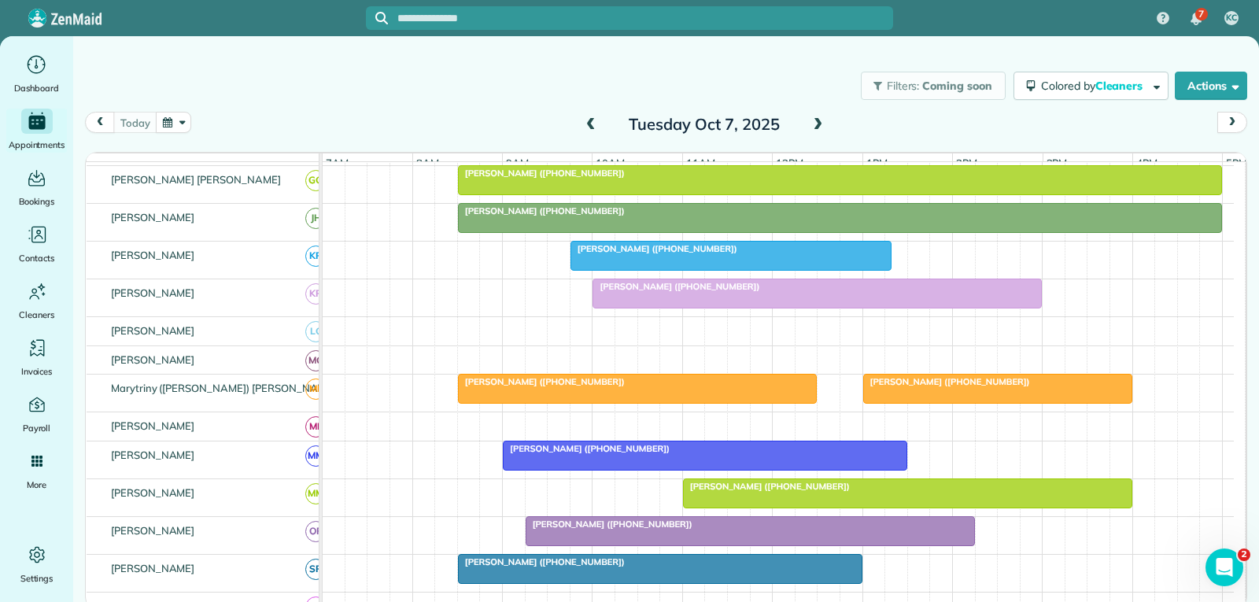
click at [787, 304] on div at bounding box center [817, 293] width 448 height 28
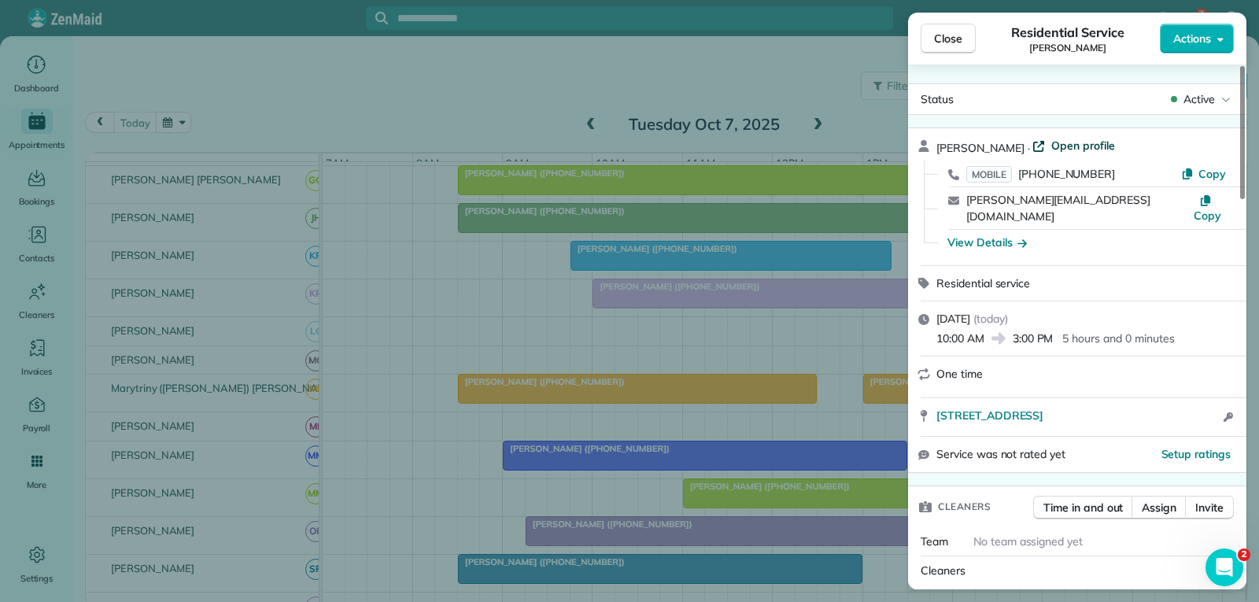
click at [1057, 148] on span "Open profile" at bounding box center [1083, 146] width 64 height 16
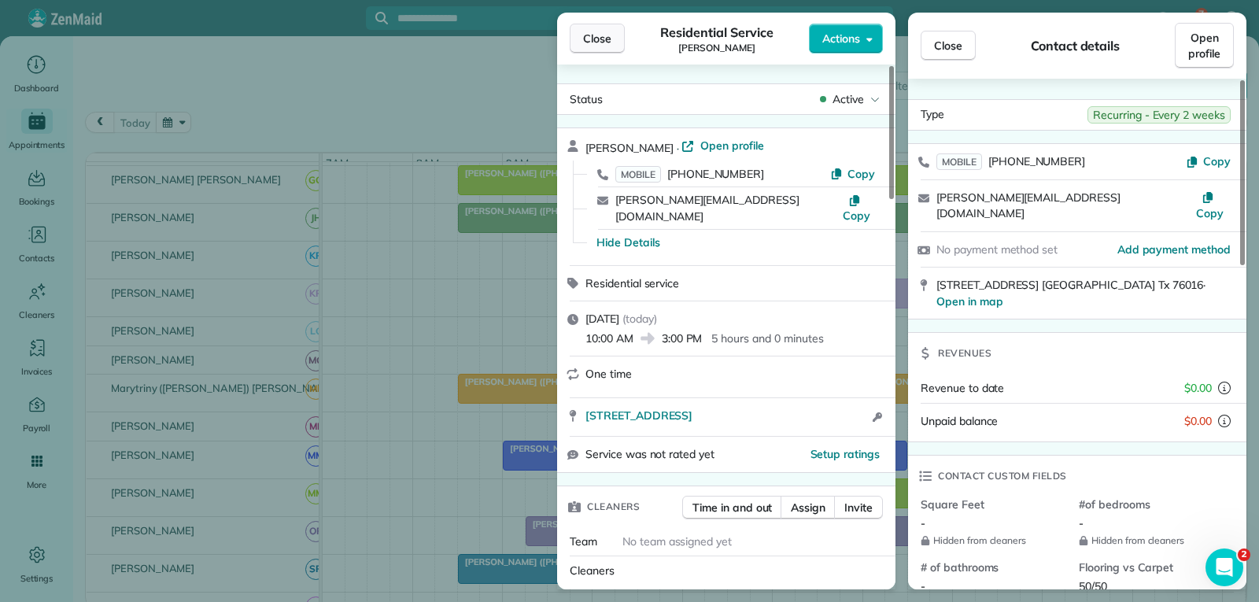
click at [618, 33] on button "Close" at bounding box center [597, 39] width 55 height 30
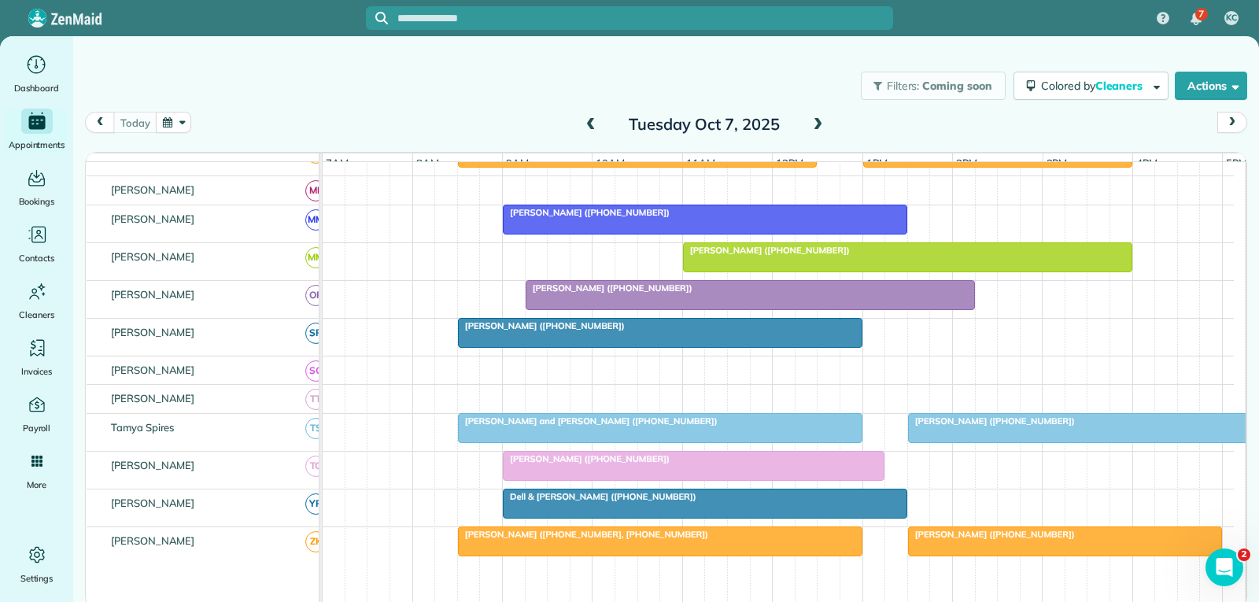
scroll to position [882, 0]
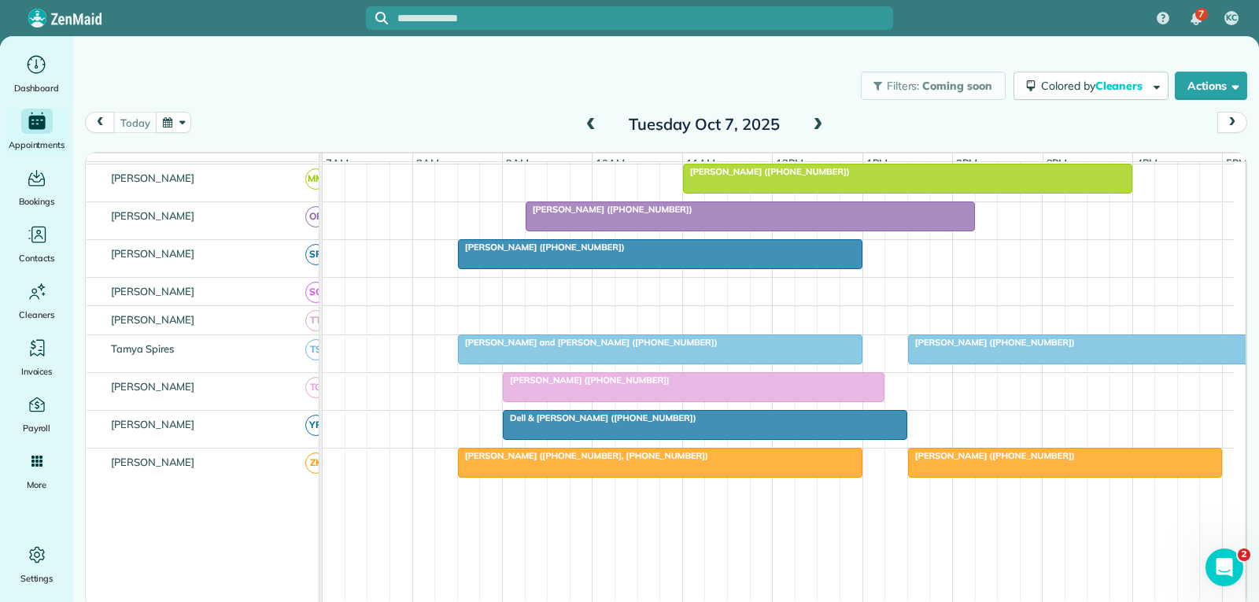
click at [777, 231] on div at bounding box center [750, 216] width 448 height 28
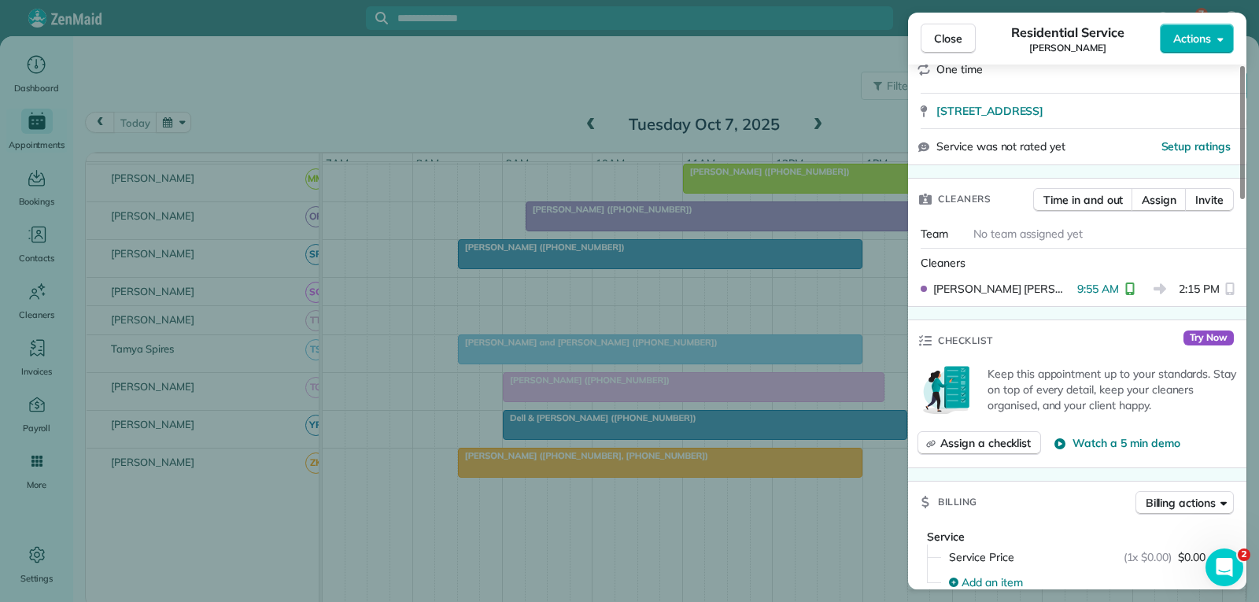
scroll to position [315, 0]
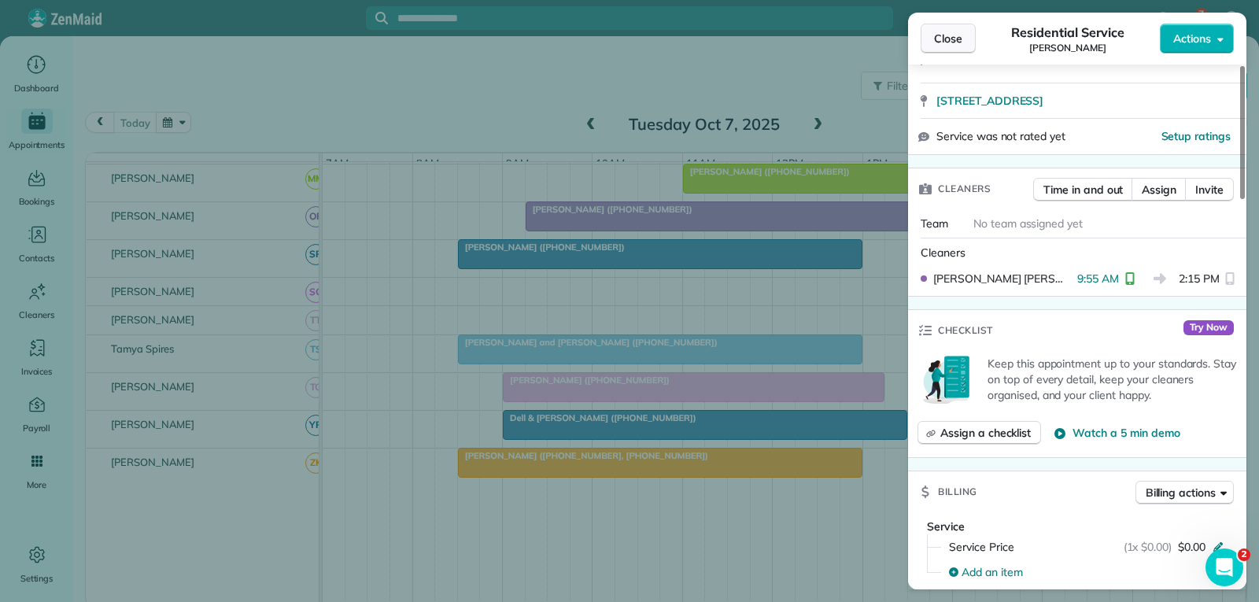
click at [950, 35] on span "Close" at bounding box center [948, 39] width 28 height 16
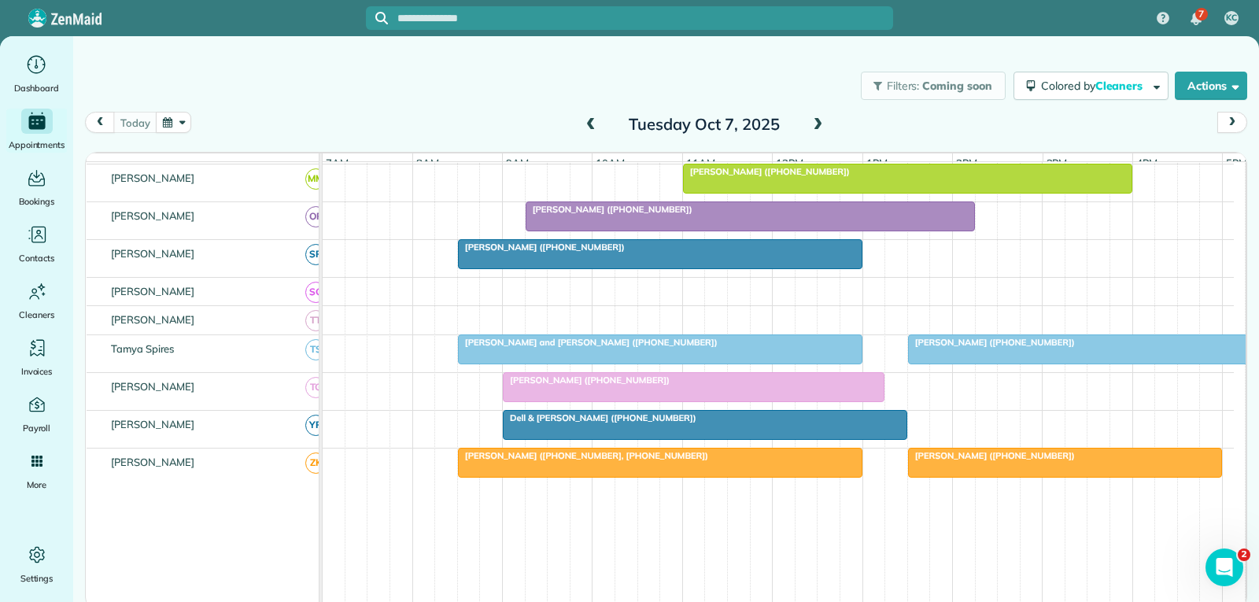
click at [889, 227] on div at bounding box center [750, 216] width 448 height 28
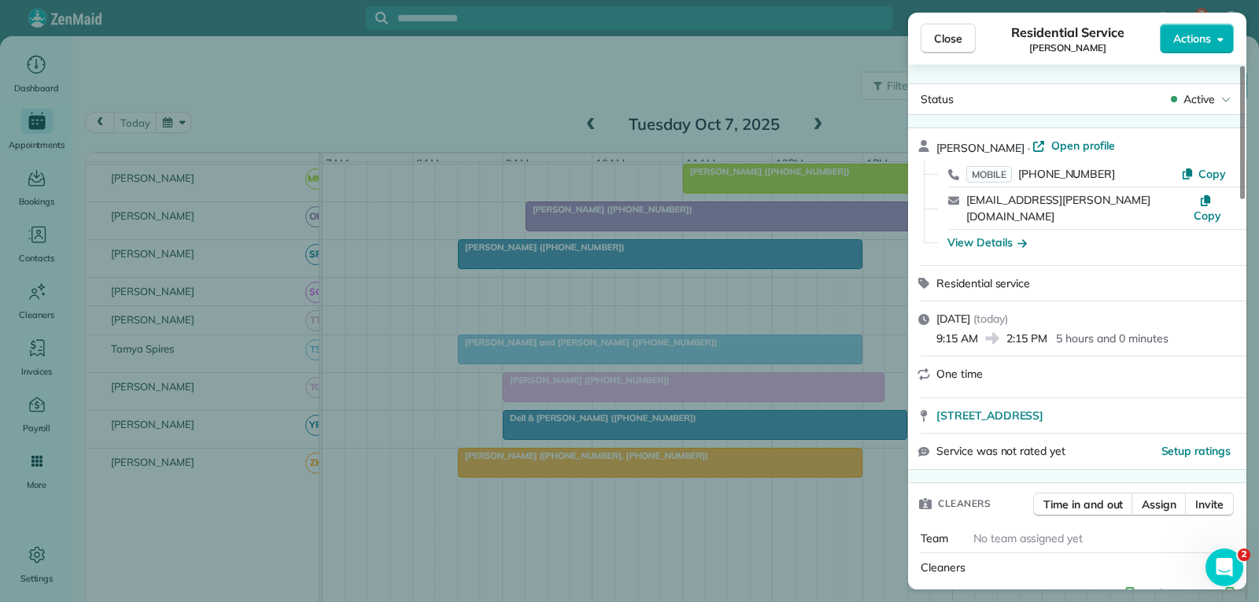
scroll to position [79, 0]
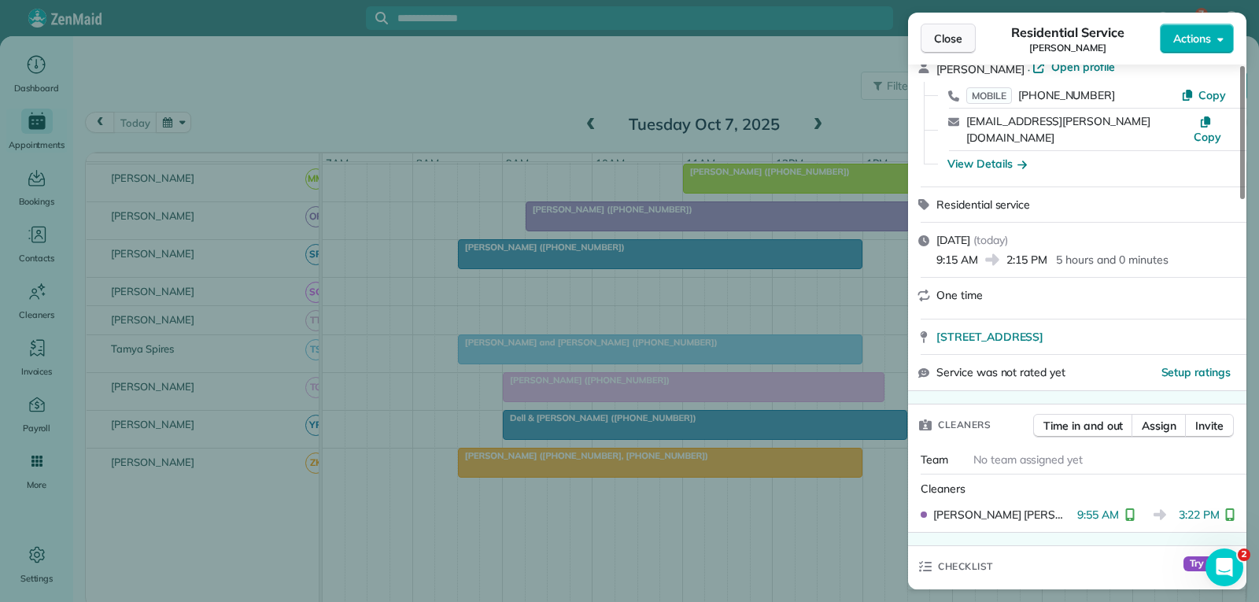
click at [955, 42] on span "Close" at bounding box center [948, 39] width 28 height 16
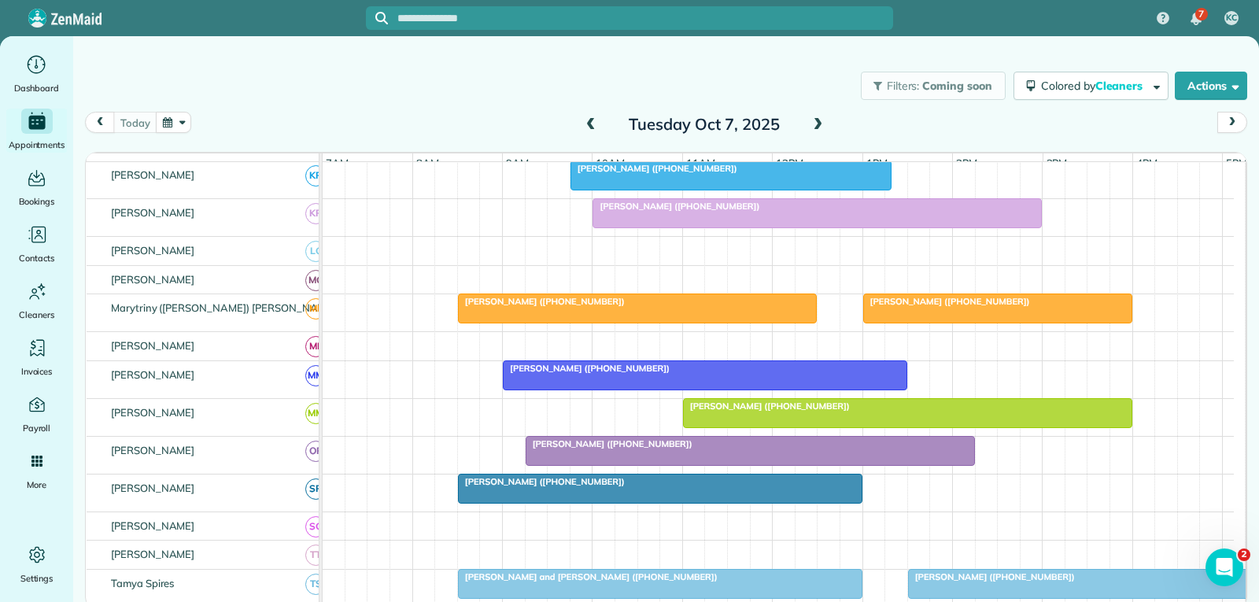
scroll to position [646, 0]
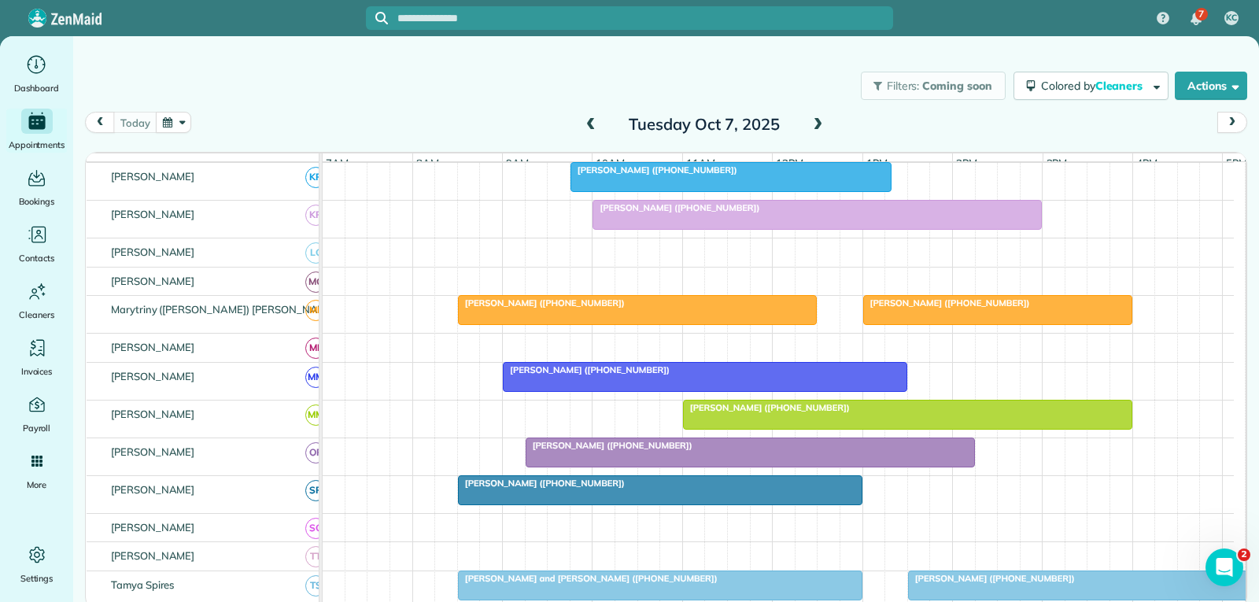
click at [957, 324] on div at bounding box center [997, 310] width 267 height 28
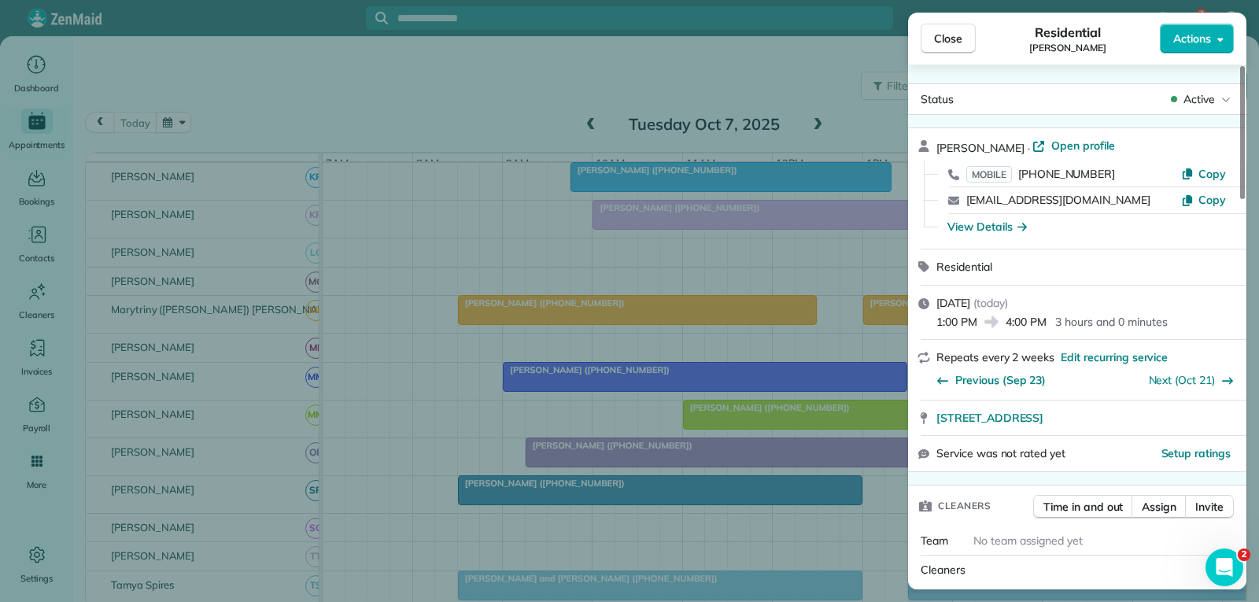
scroll to position [157, 0]
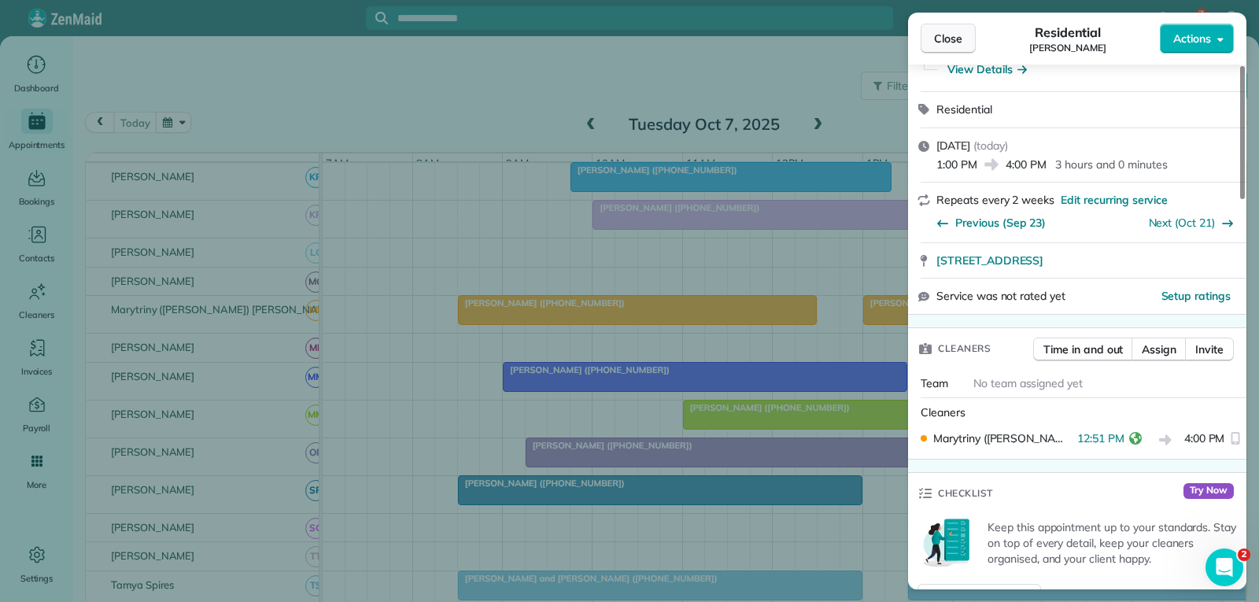
click at [939, 28] on button "Close" at bounding box center [948, 39] width 55 height 30
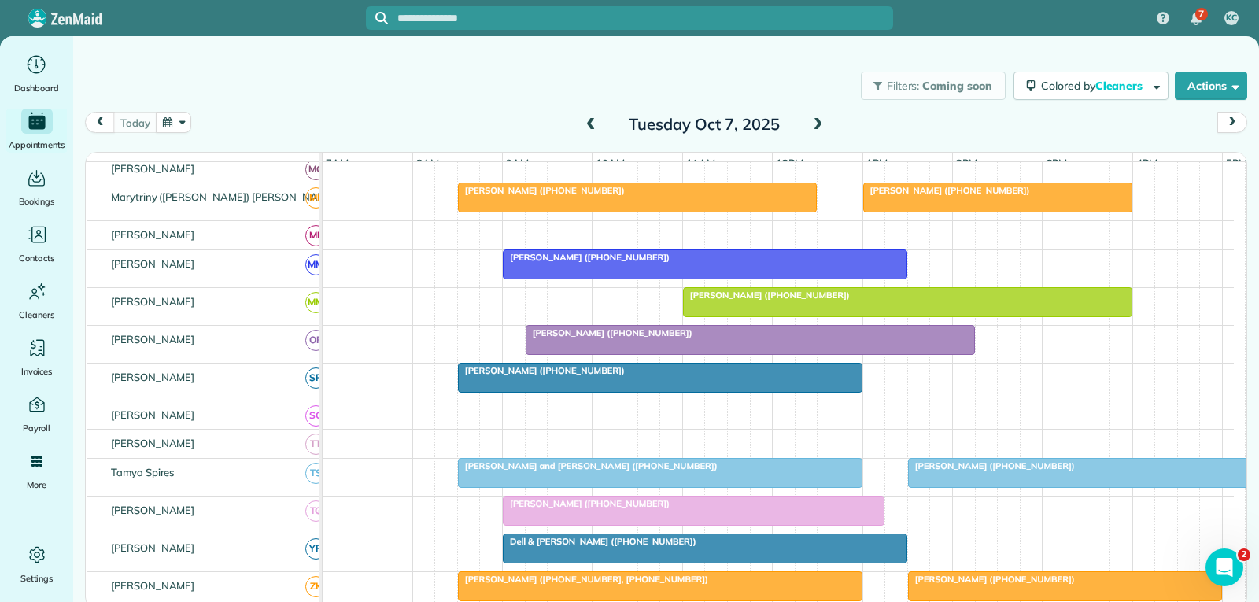
scroll to position [882, 0]
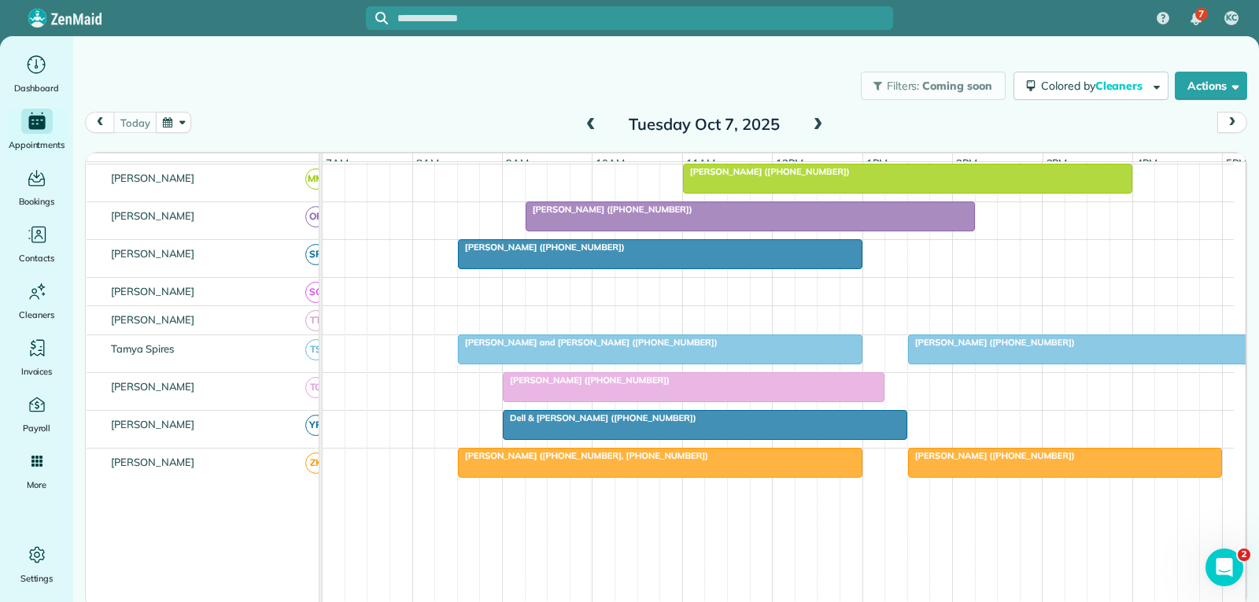
click at [960, 363] on div at bounding box center [1088, 349] width 358 height 28
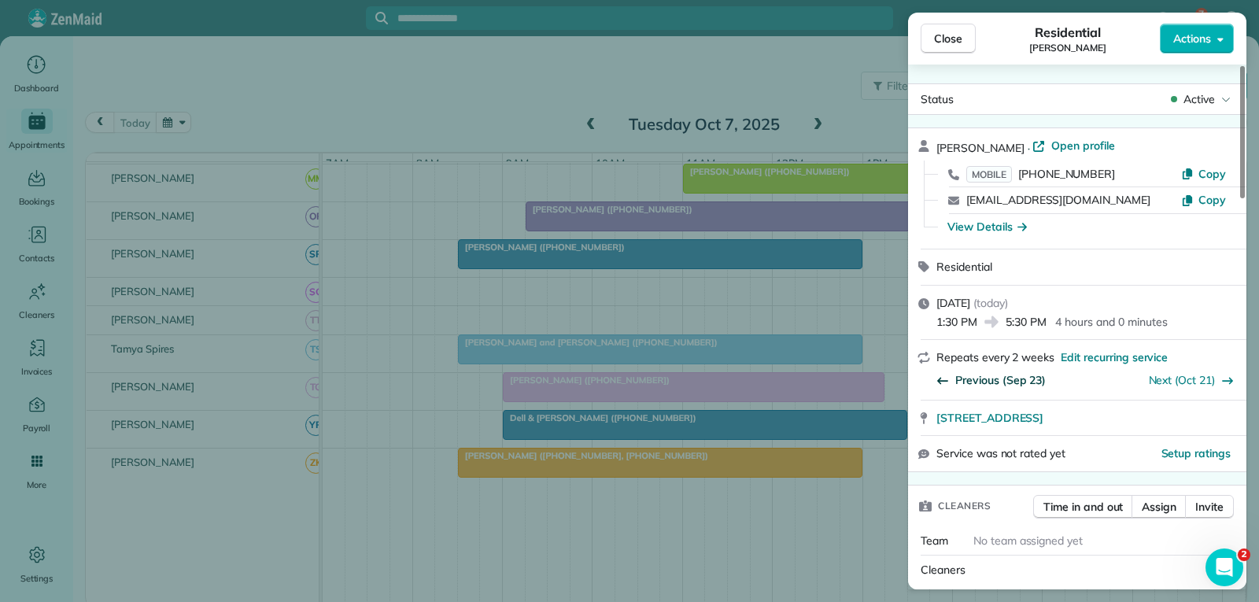
scroll to position [157, 0]
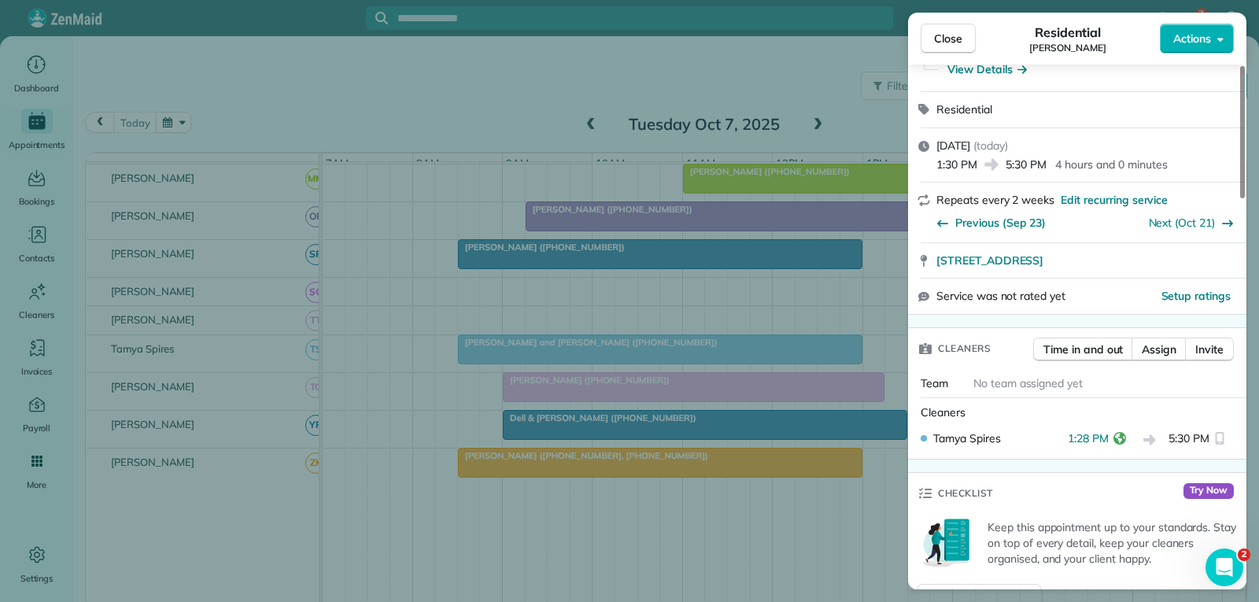
drag, startPoint x: 939, startPoint y: 34, endPoint x: 898, endPoint y: 35, distance: 40.9
click at [939, 34] on span "Close" at bounding box center [948, 39] width 28 height 16
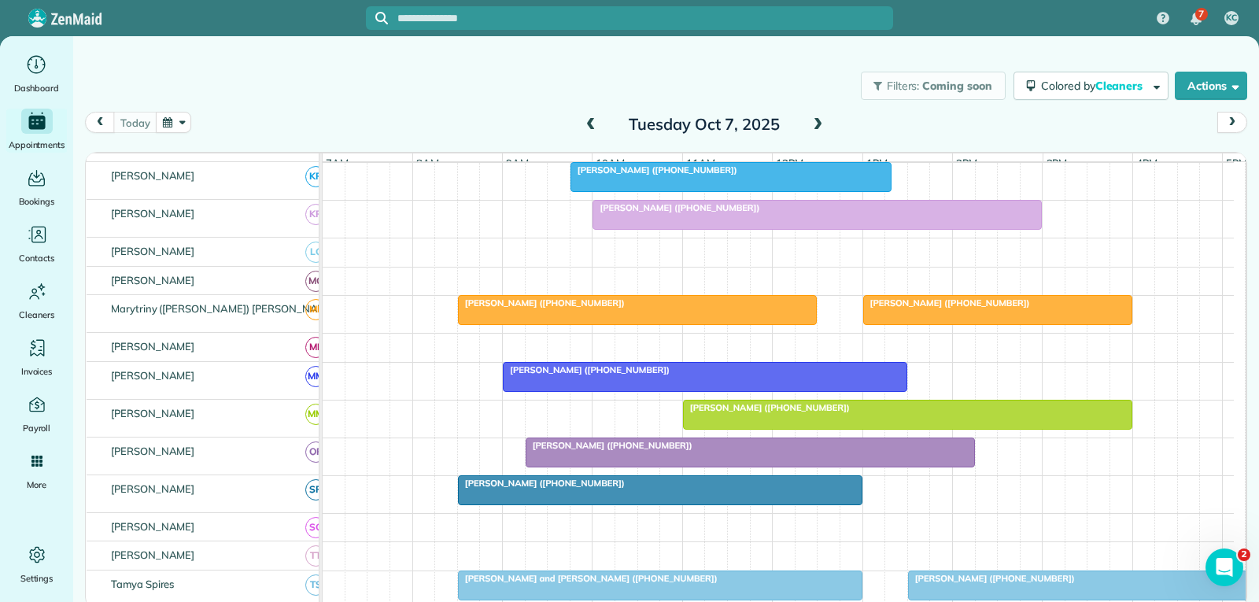
scroll to position [646, 0]
click at [988, 324] on div at bounding box center [997, 310] width 267 height 28
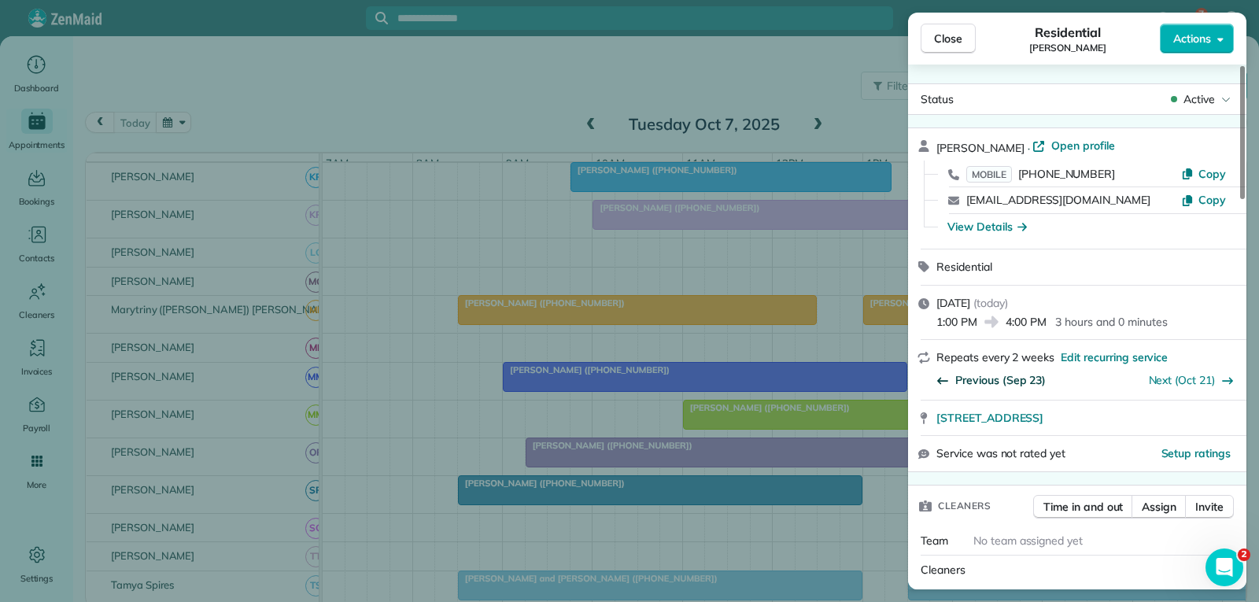
scroll to position [157, 0]
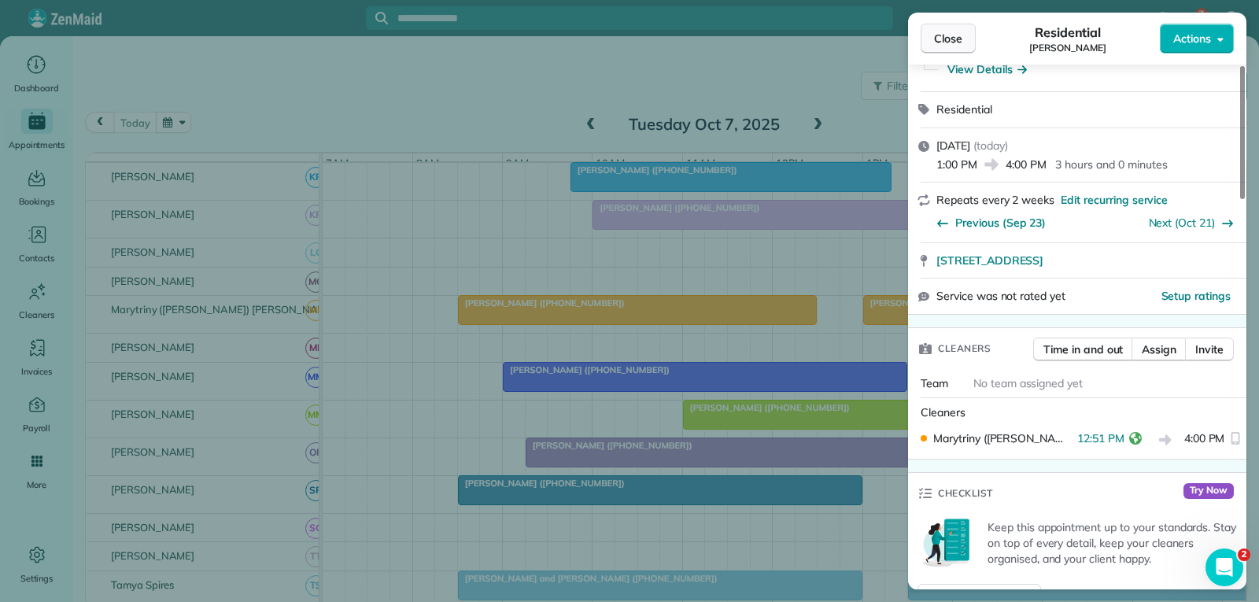
click at [946, 39] on span "Close" at bounding box center [948, 39] width 28 height 16
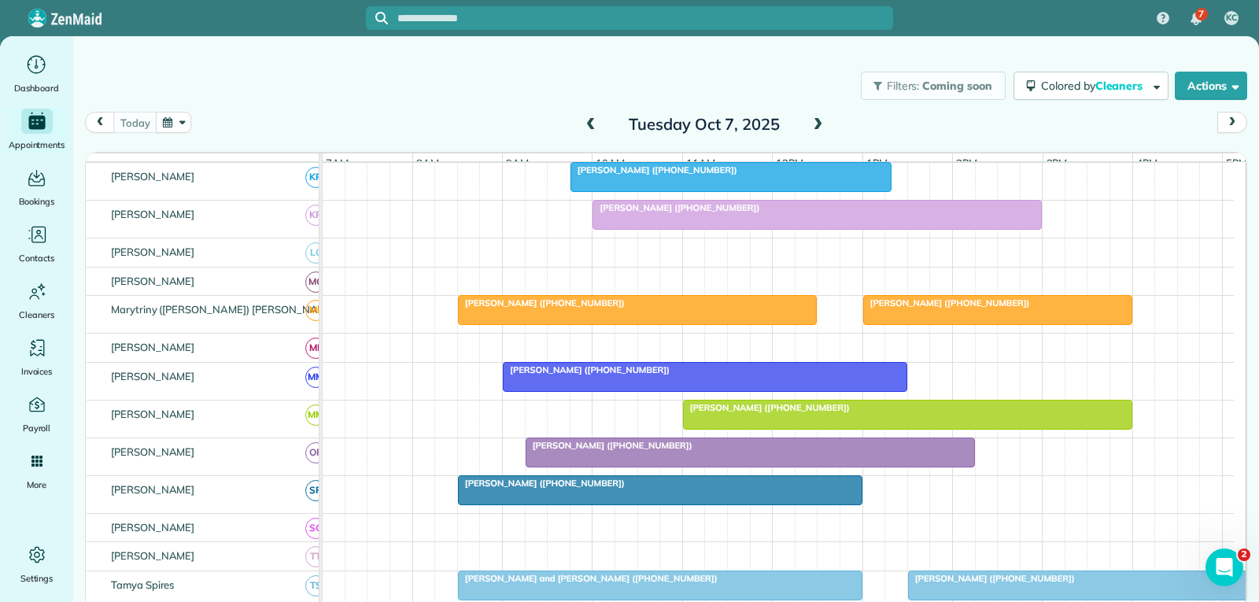
click at [939, 308] on div "[PERSON_NAME] ([PHONE_NUMBER])" at bounding box center [998, 302] width 260 height 11
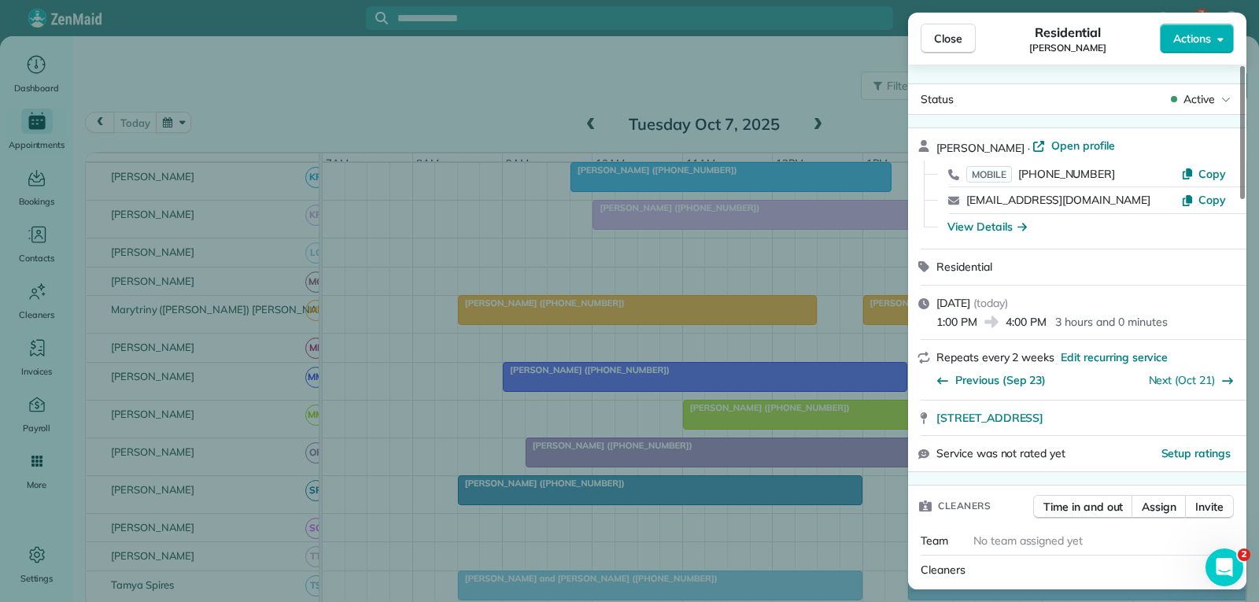
scroll to position [157, 0]
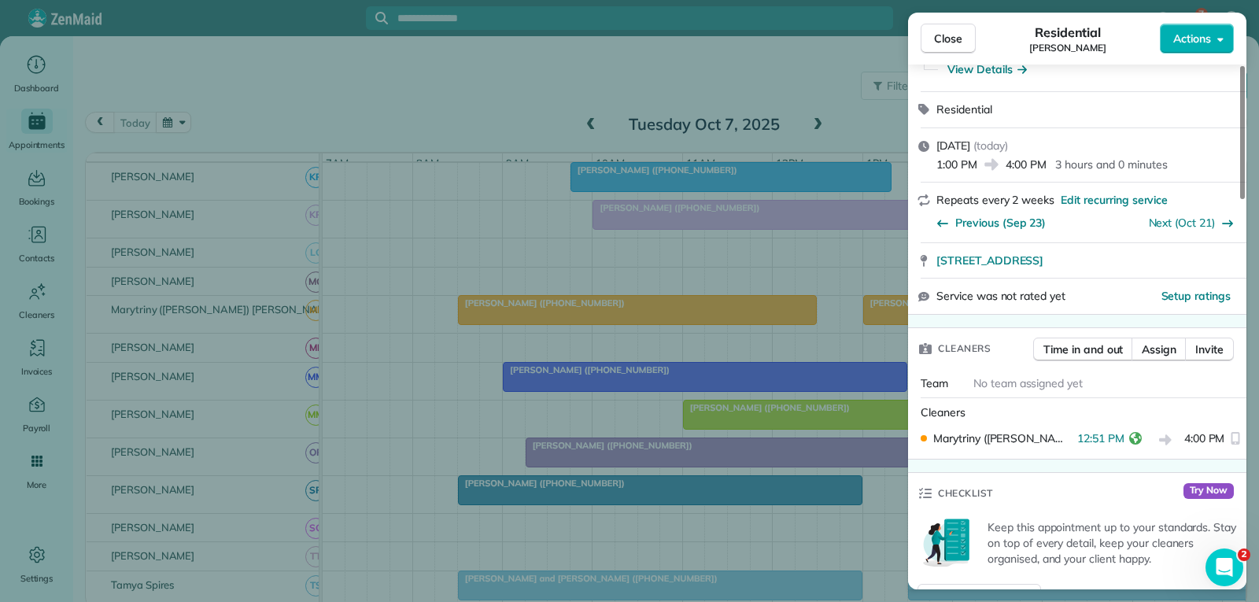
click at [956, 38] on span "Close" at bounding box center [948, 39] width 28 height 16
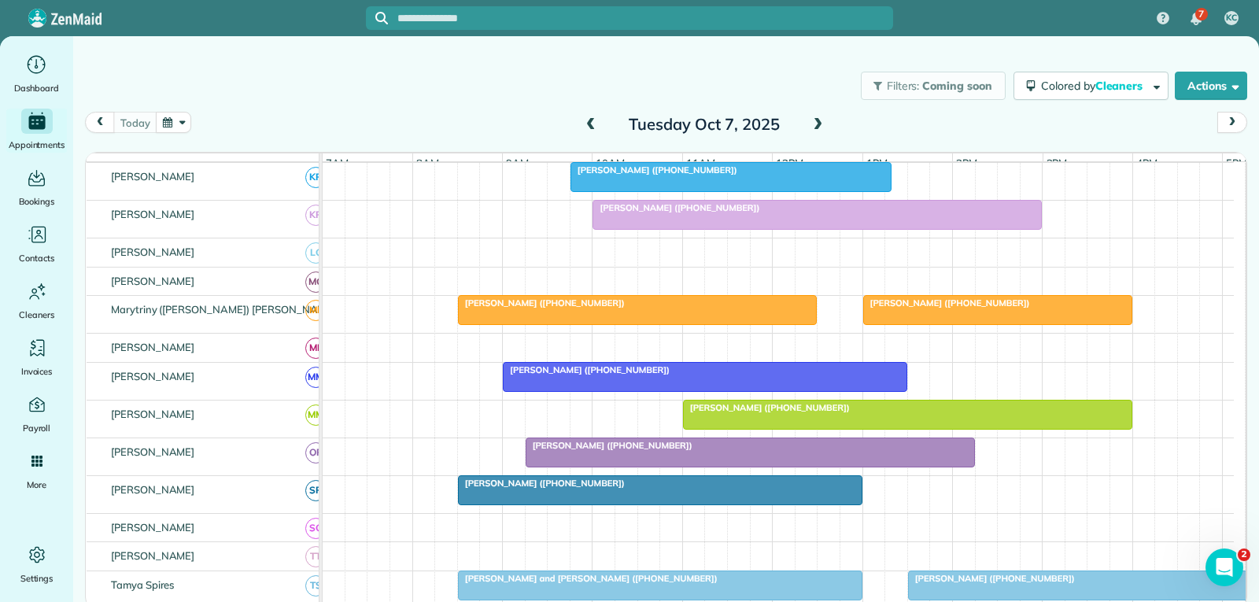
click at [938, 324] on div at bounding box center [997, 310] width 267 height 28
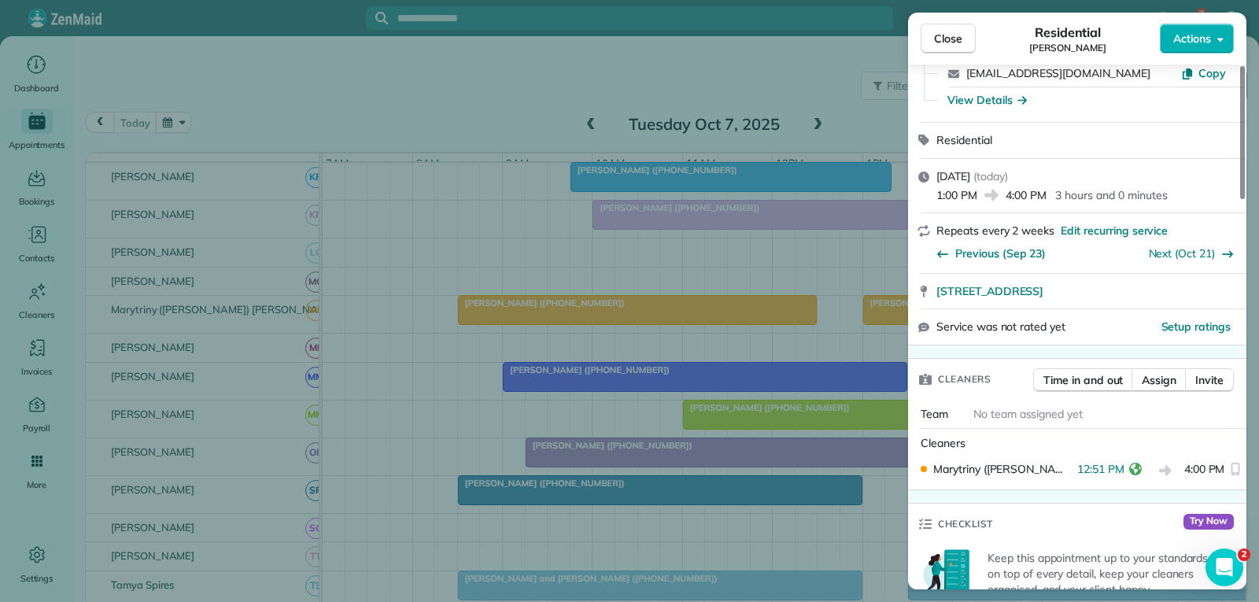
scroll to position [157, 0]
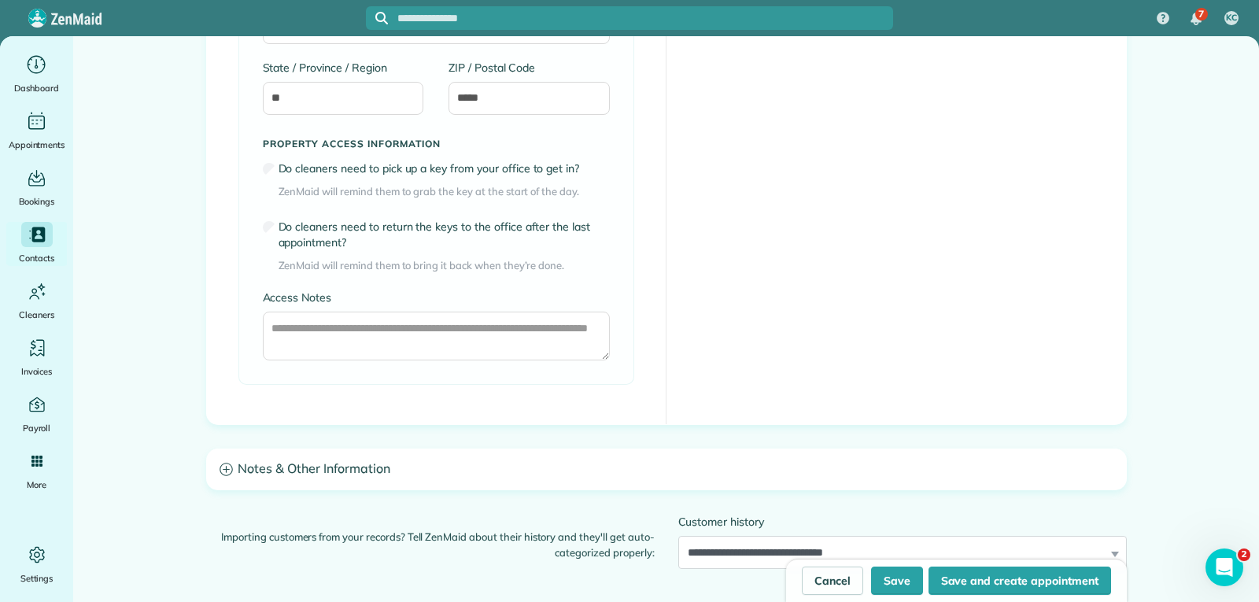
scroll to position [1180, 0]
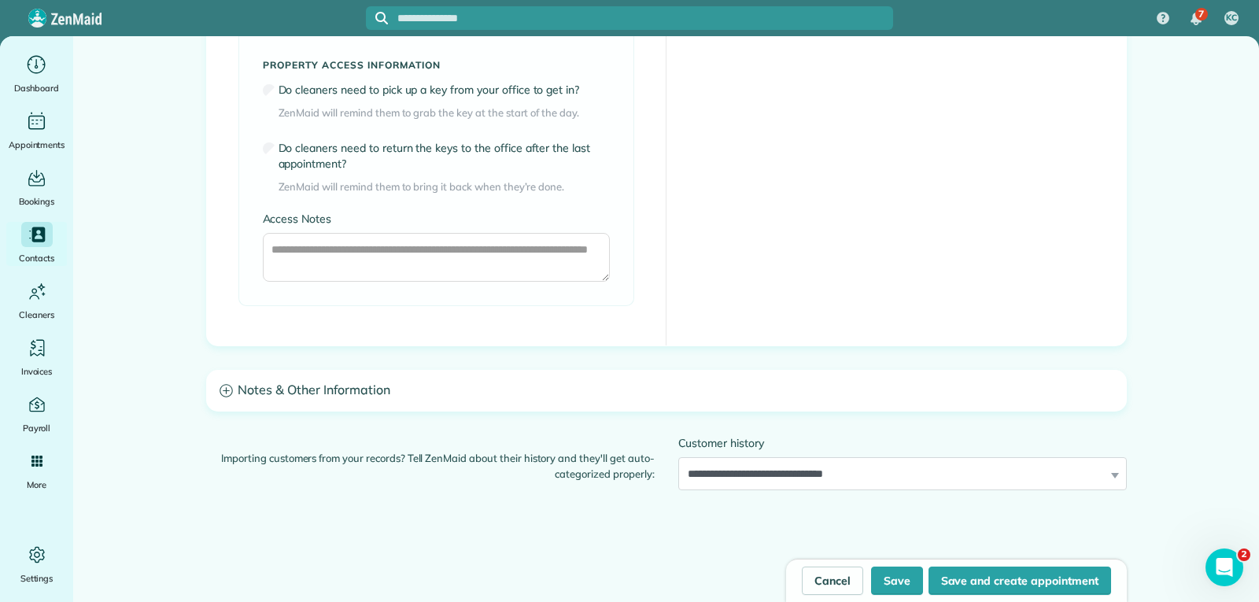
drag, startPoint x: 345, startPoint y: 392, endPoint x: 356, endPoint y: 390, distance: 11.9
click at [346, 390] on h3 "Notes & Other Information" at bounding box center [666, 391] width 919 height 40
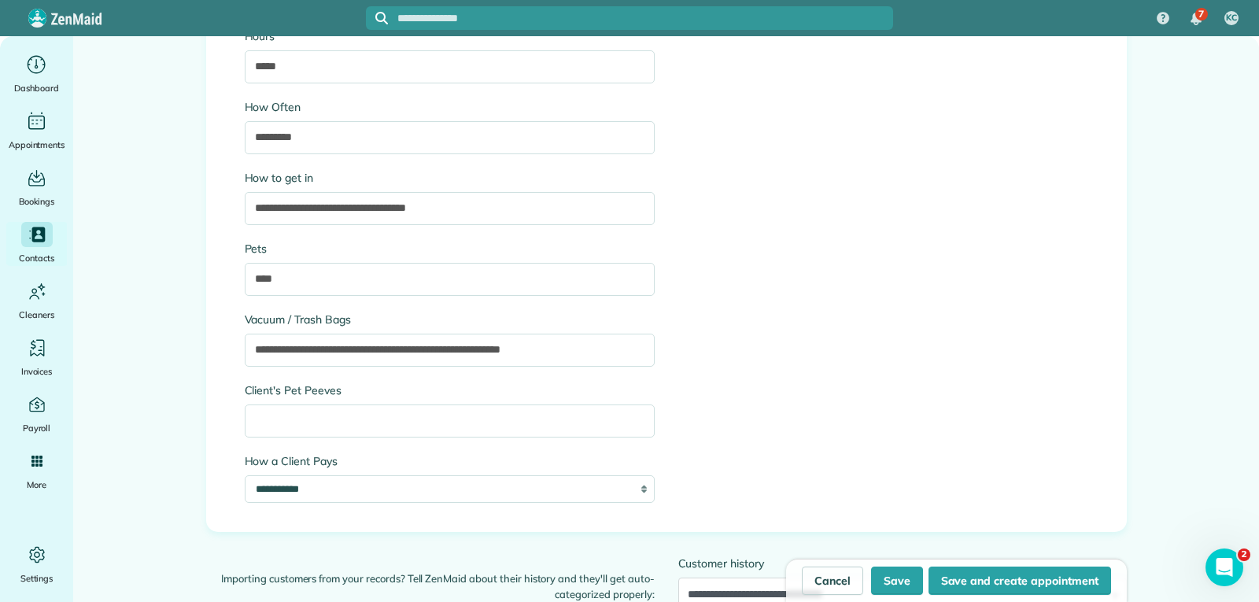
scroll to position [2046, 0]
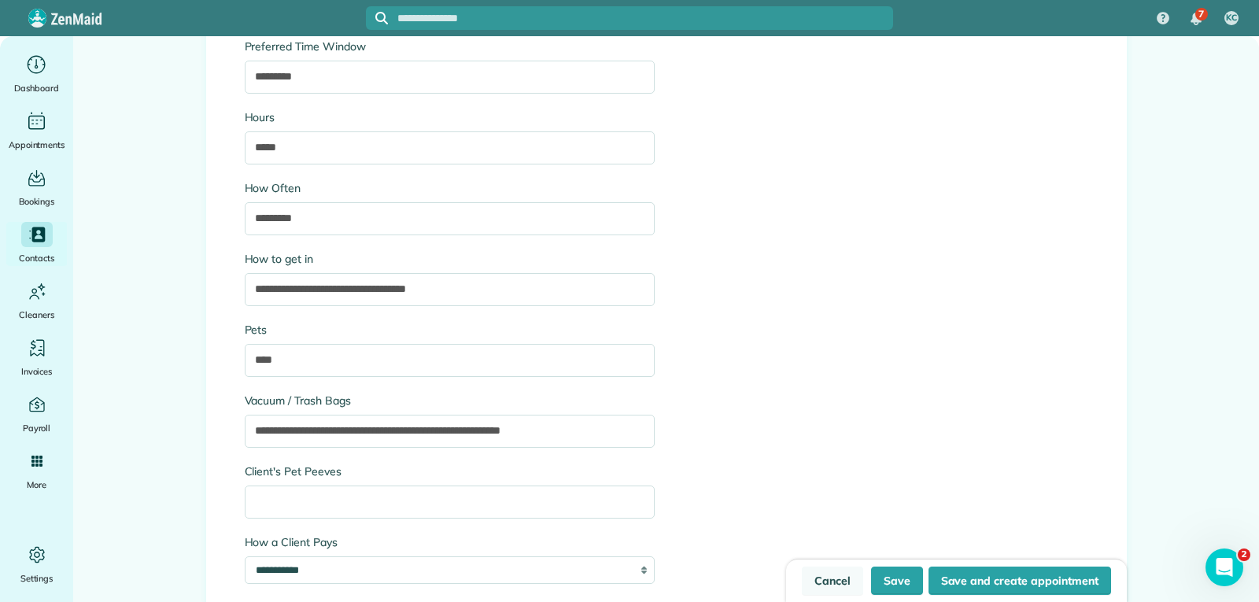
click at [829, 577] on link "Cancel" at bounding box center [832, 580] width 61 height 28
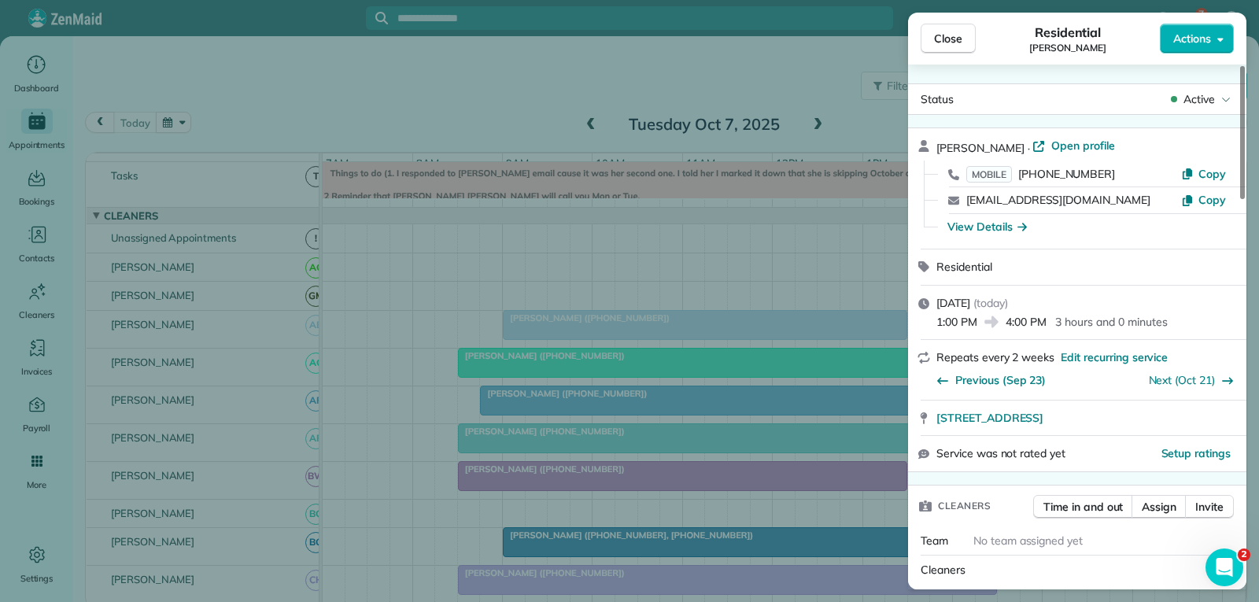
drag, startPoint x: 958, startPoint y: 35, endPoint x: 942, endPoint y: 52, distance: 23.4
click at [958, 35] on span "Close" at bounding box center [948, 39] width 28 height 16
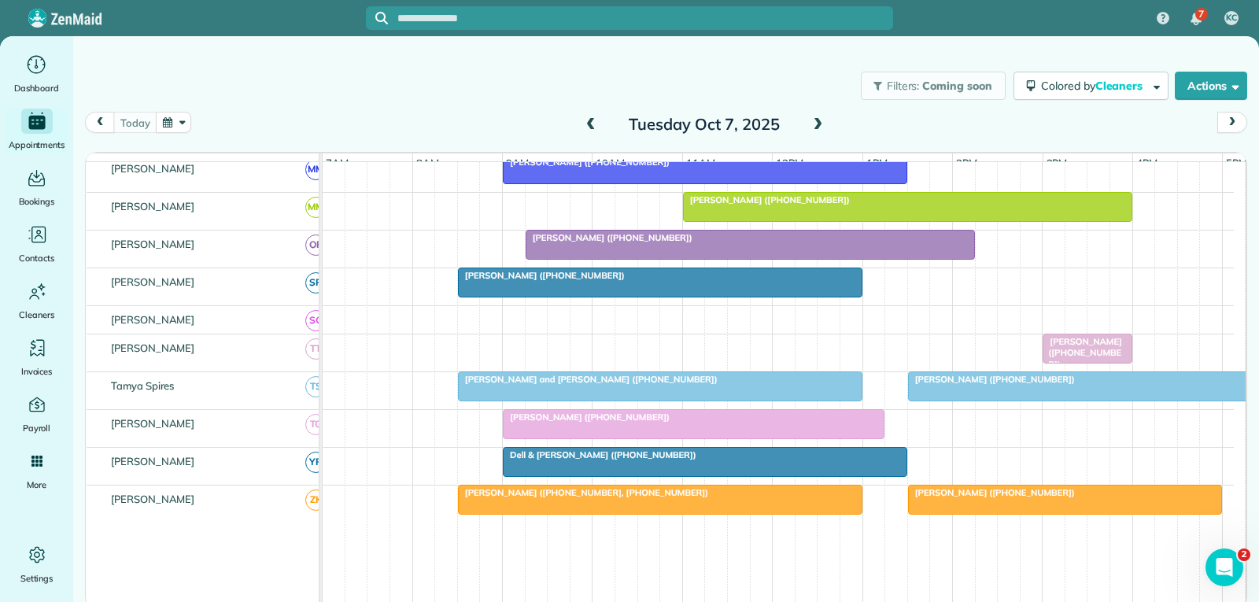
scroll to position [882, 0]
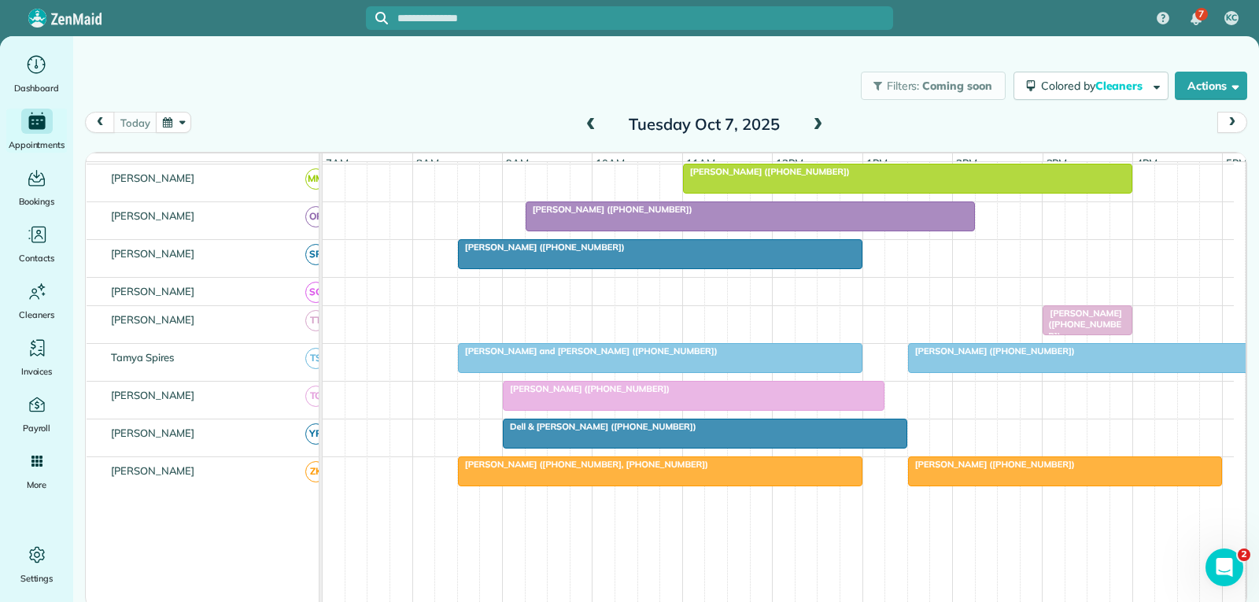
click at [991, 369] on div at bounding box center [1088, 358] width 358 height 28
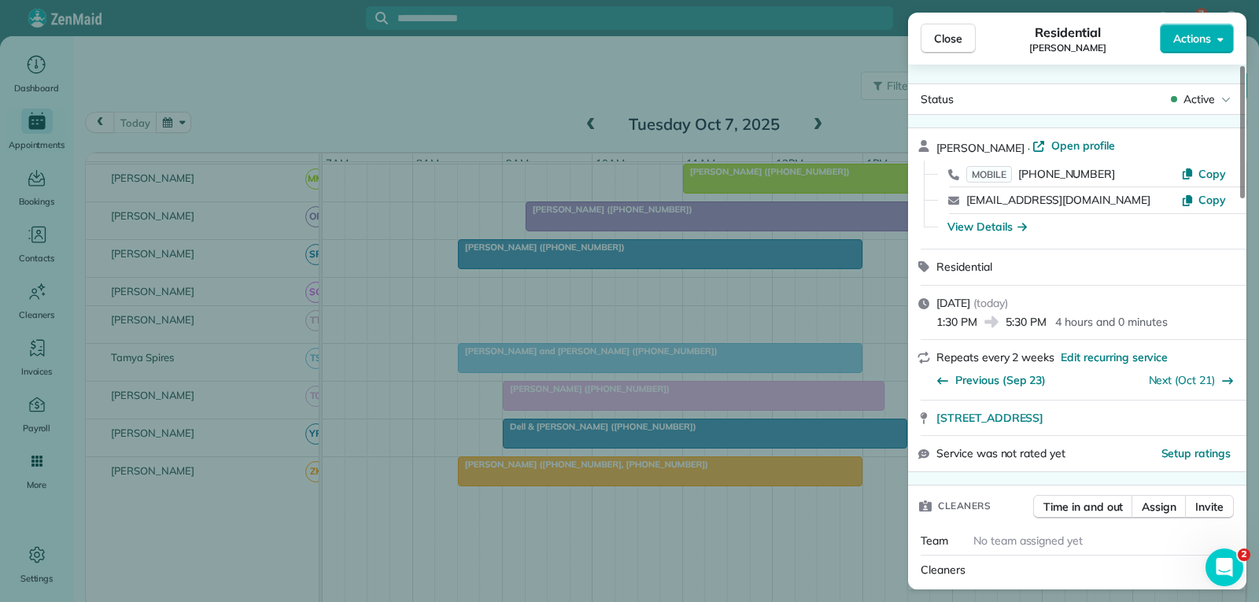
scroll to position [157, 0]
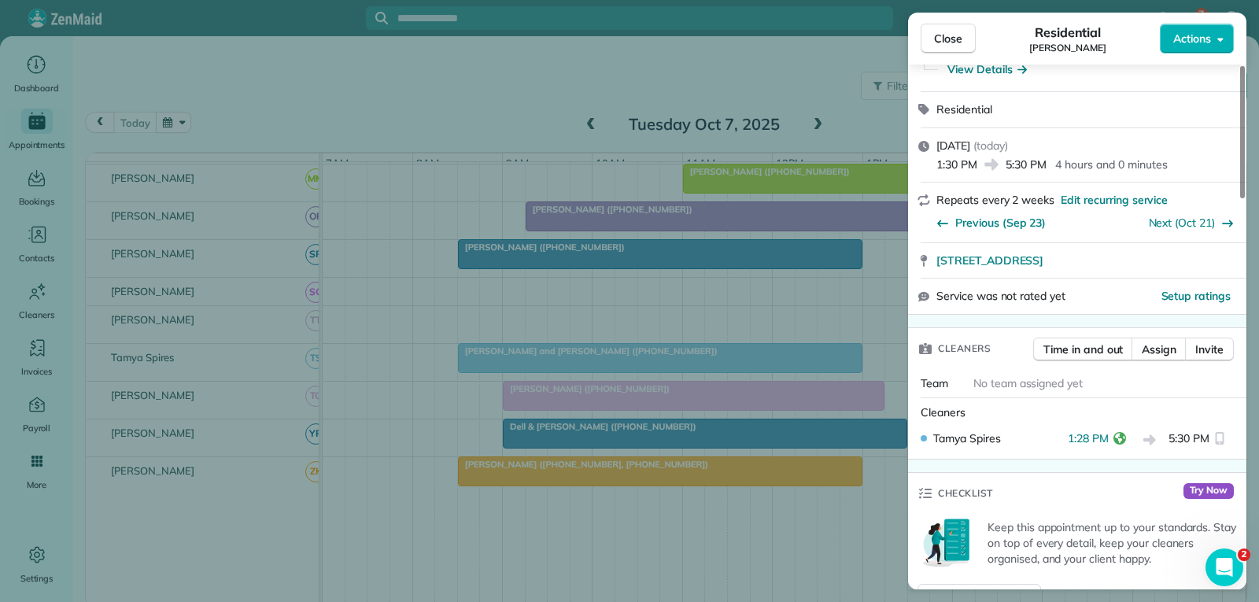
click at [957, 34] on span "Close" at bounding box center [948, 39] width 28 height 16
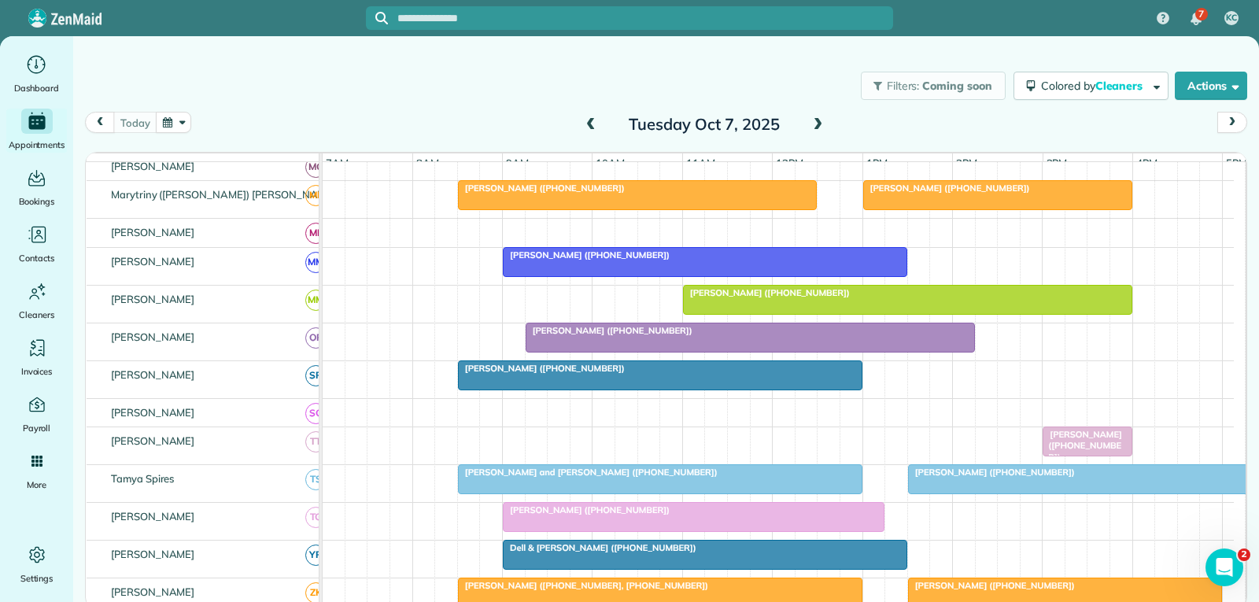
scroll to position [725, 0]
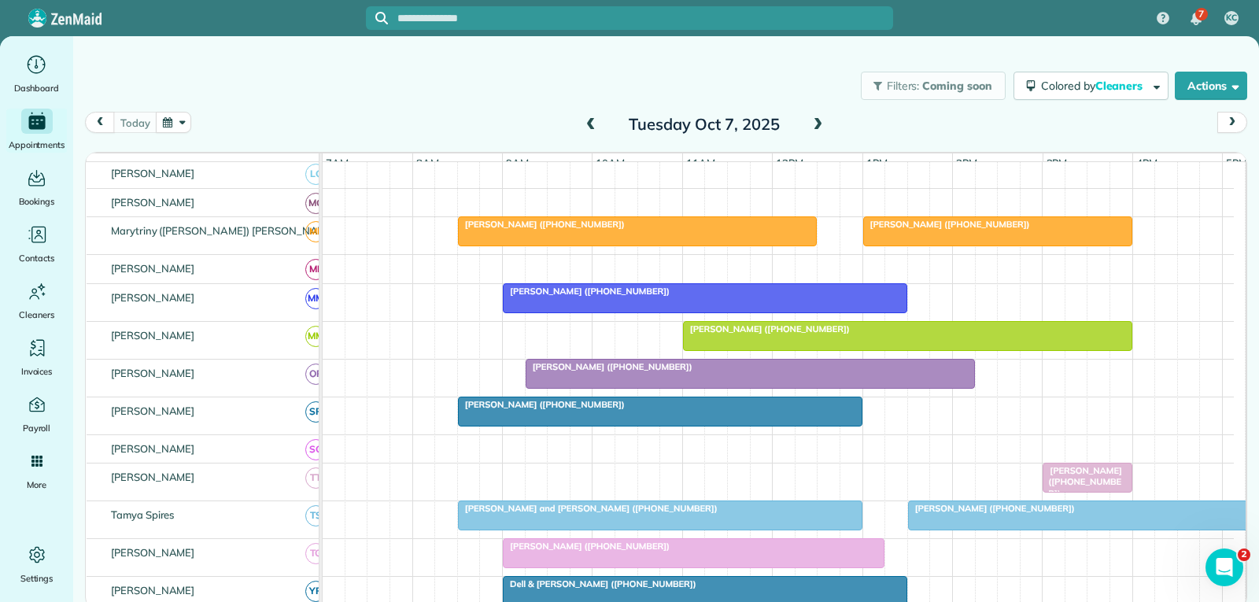
click at [1000, 230] on div "[PERSON_NAME] ([PHONE_NUMBER])" at bounding box center [998, 224] width 260 height 11
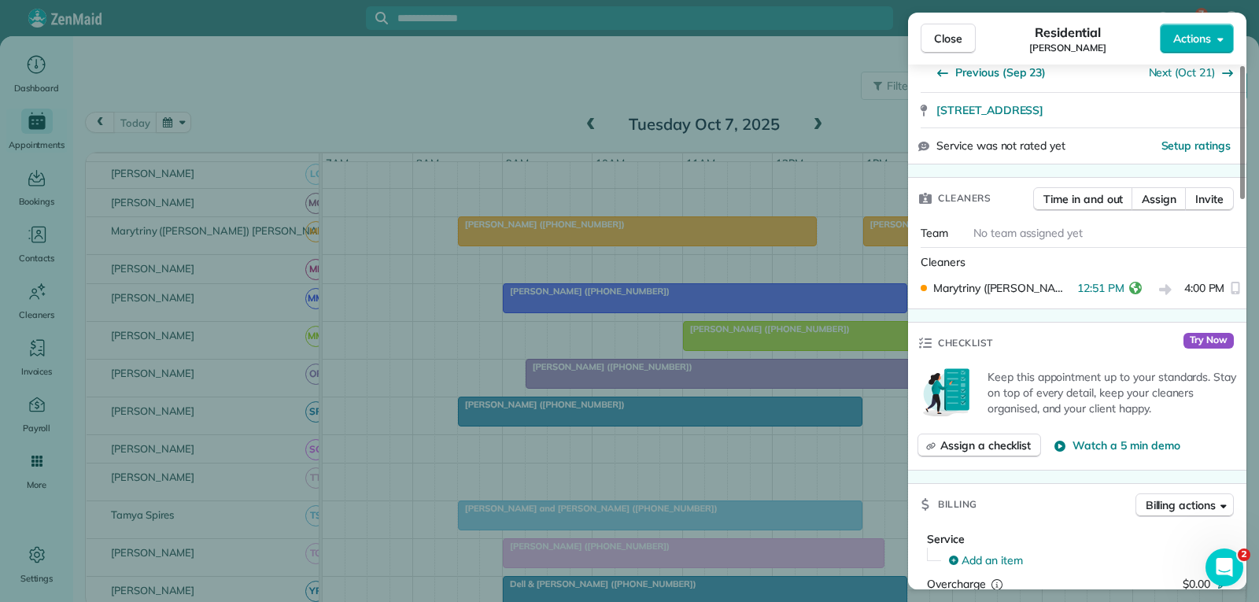
scroll to position [315, 0]
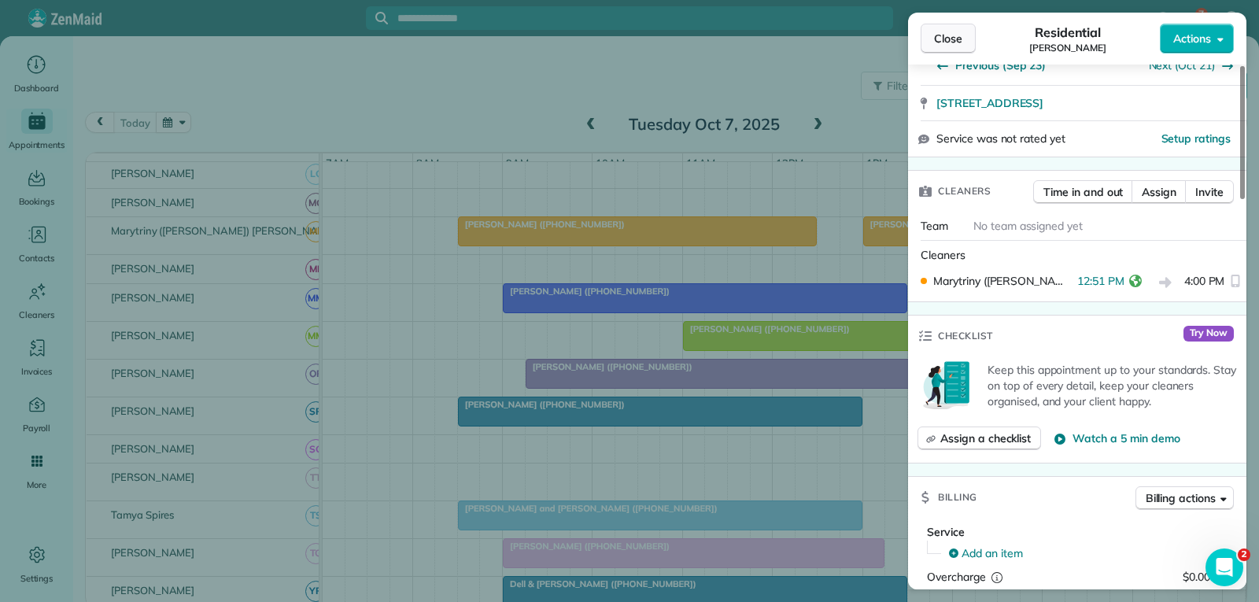
click at [948, 36] on span "Close" at bounding box center [948, 39] width 28 height 16
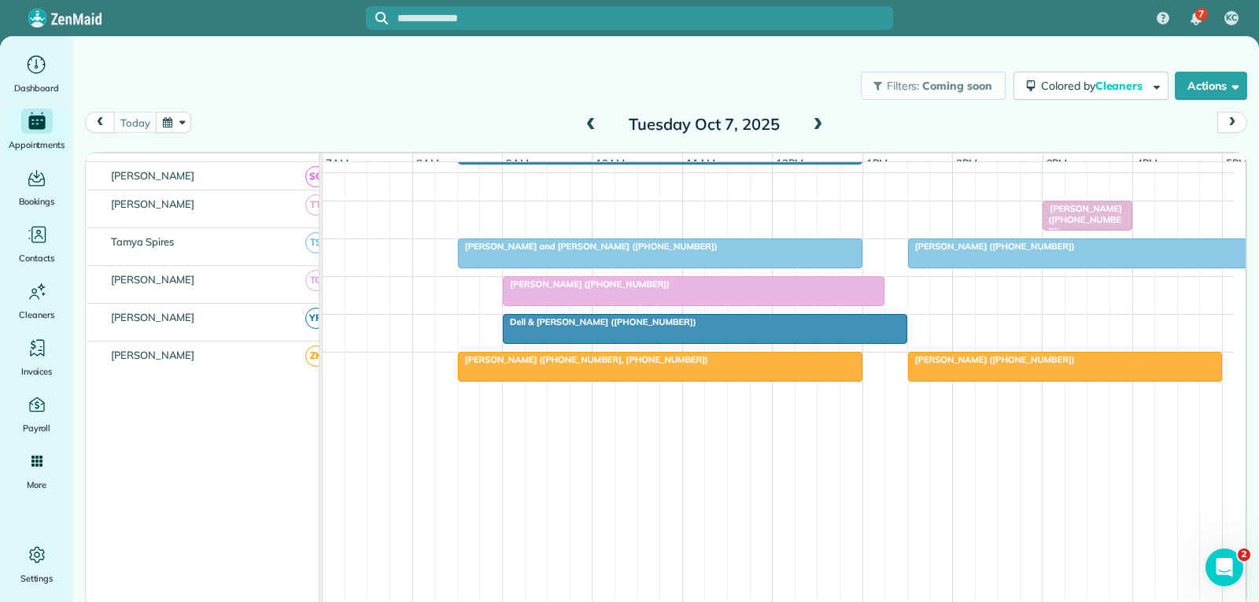
scroll to position [998, 0]
click at [948, 248] on span "[PERSON_NAME] ([PHONE_NUMBER])" at bounding box center [991, 246] width 168 height 11
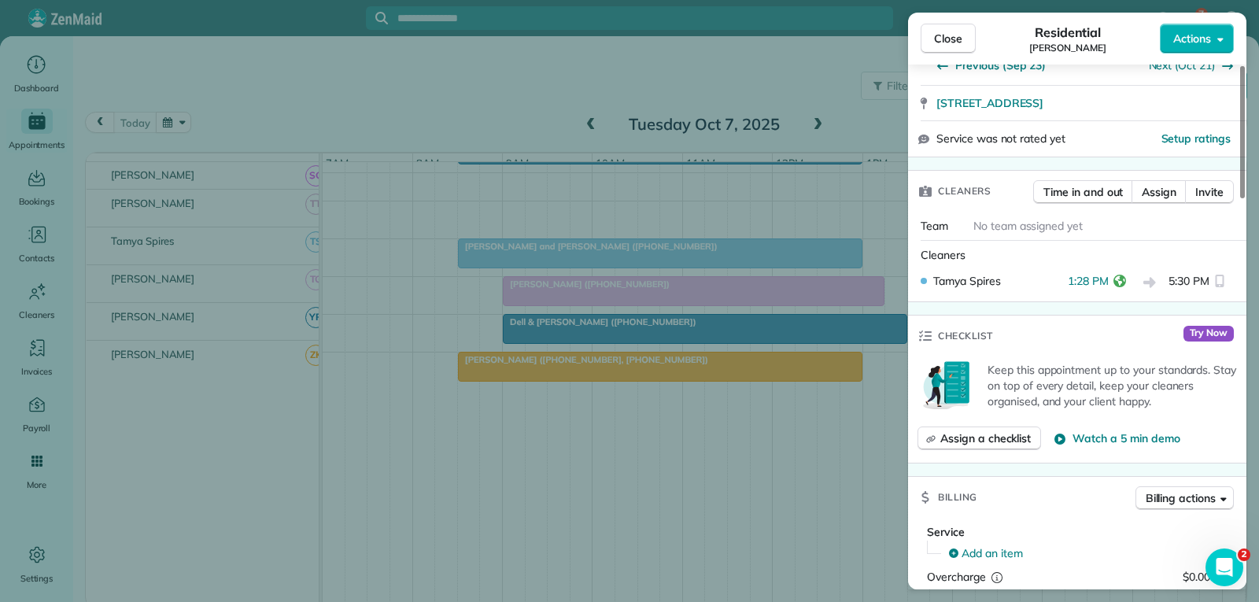
scroll to position [76, 0]
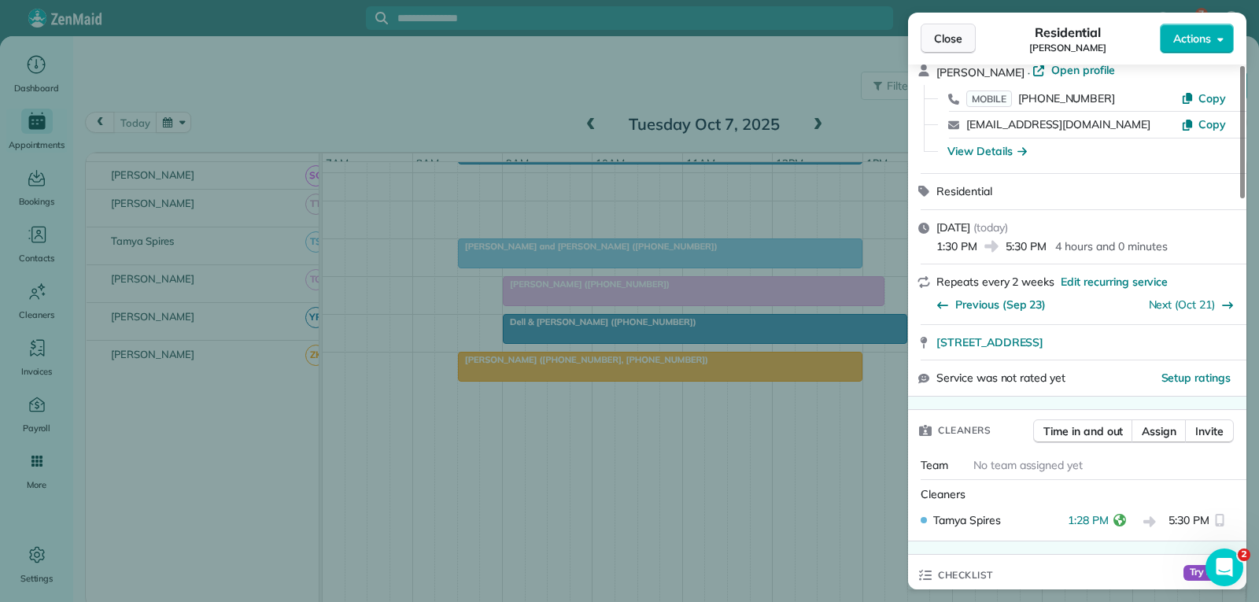
click at [951, 42] on span "Close" at bounding box center [948, 39] width 28 height 16
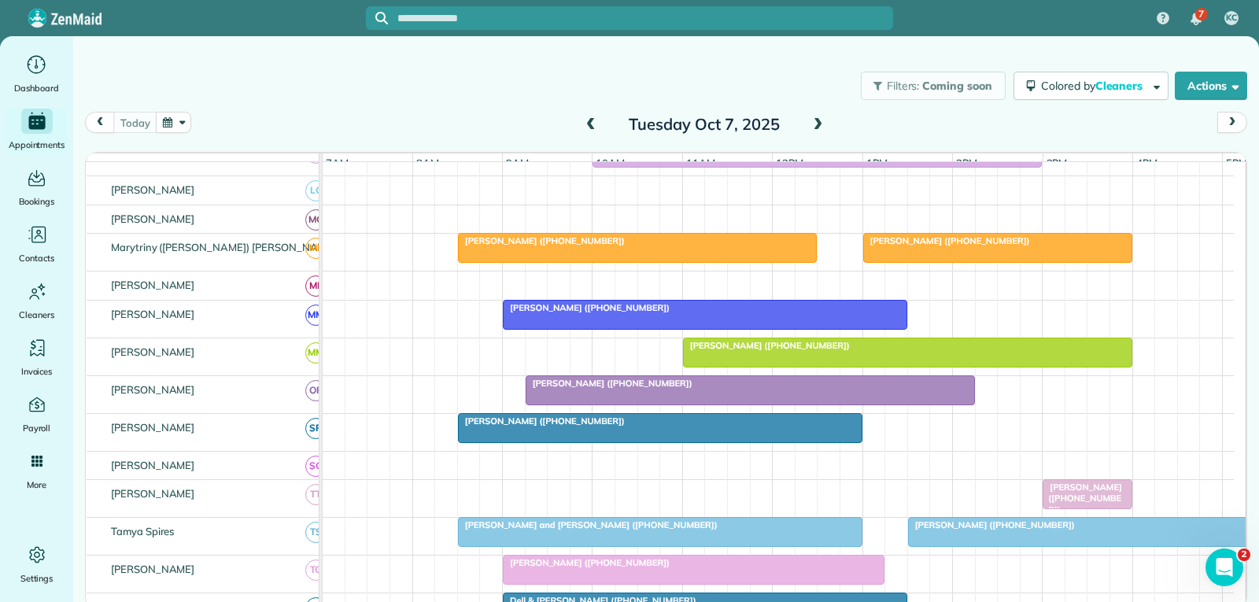
scroll to position [998, 0]
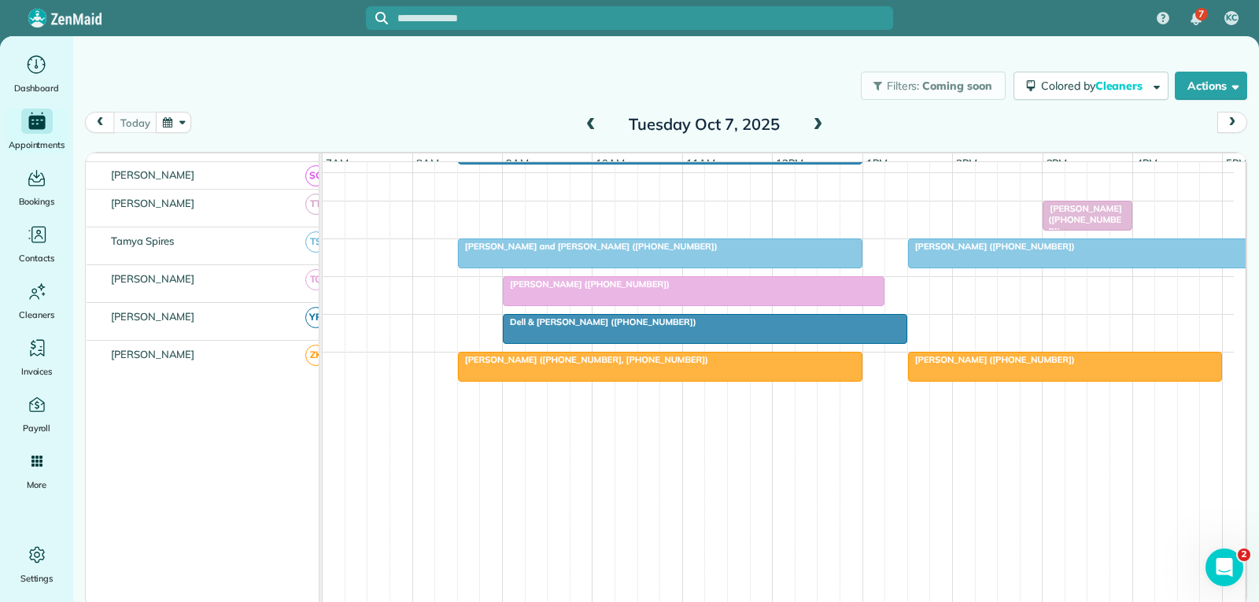
click at [967, 254] on div at bounding box center [1088, 253] width 358 height 28
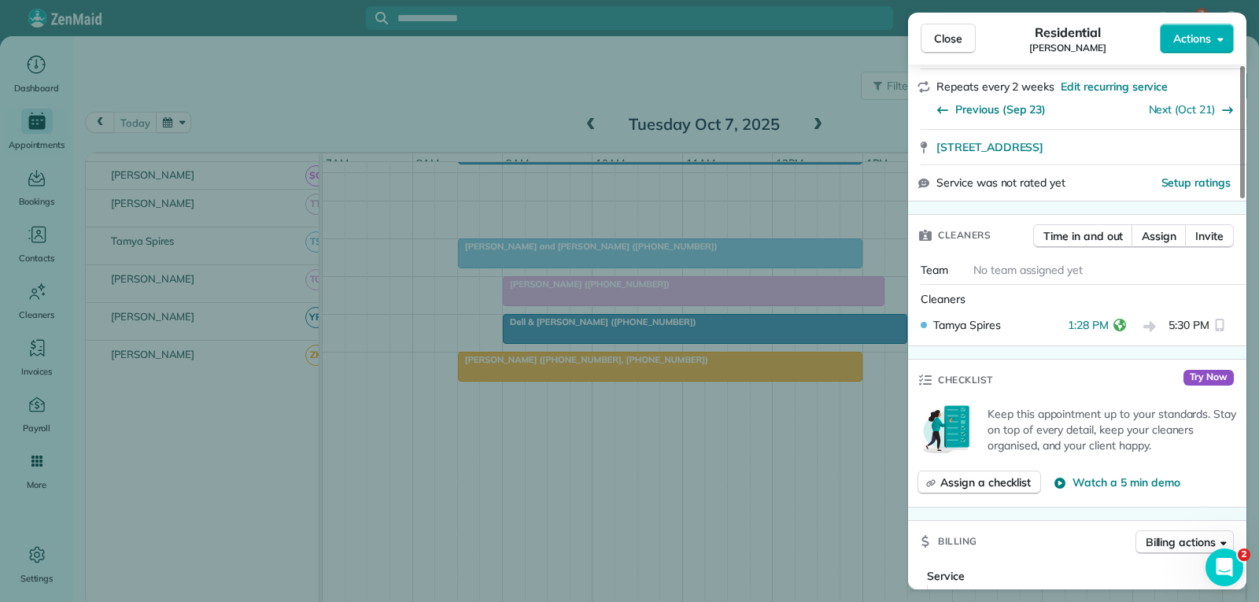
scroll to position [315, 0]
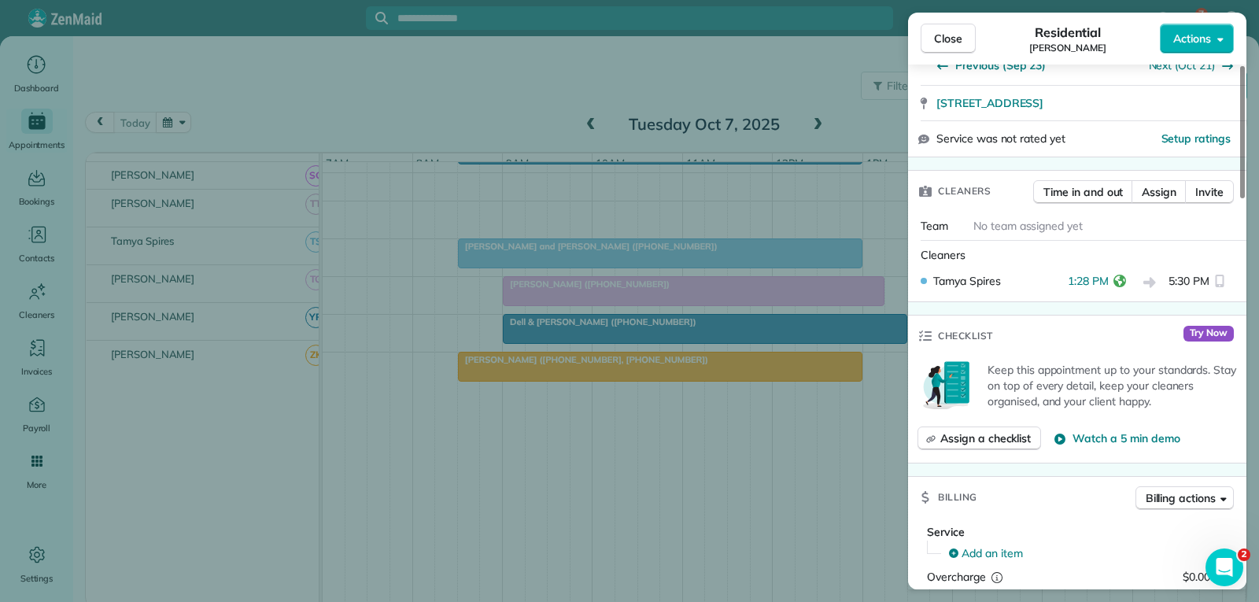
click at [943, 33] on span "Close" at bounding box center [948, 39] width 28 height 16
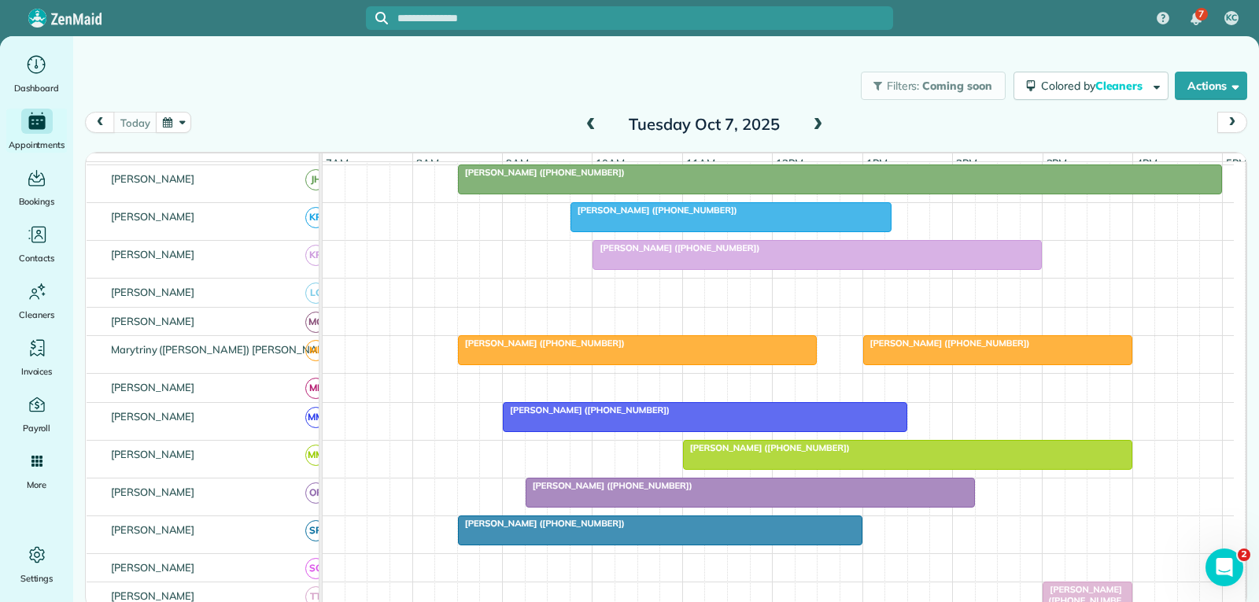
scroll to position [605, 0]
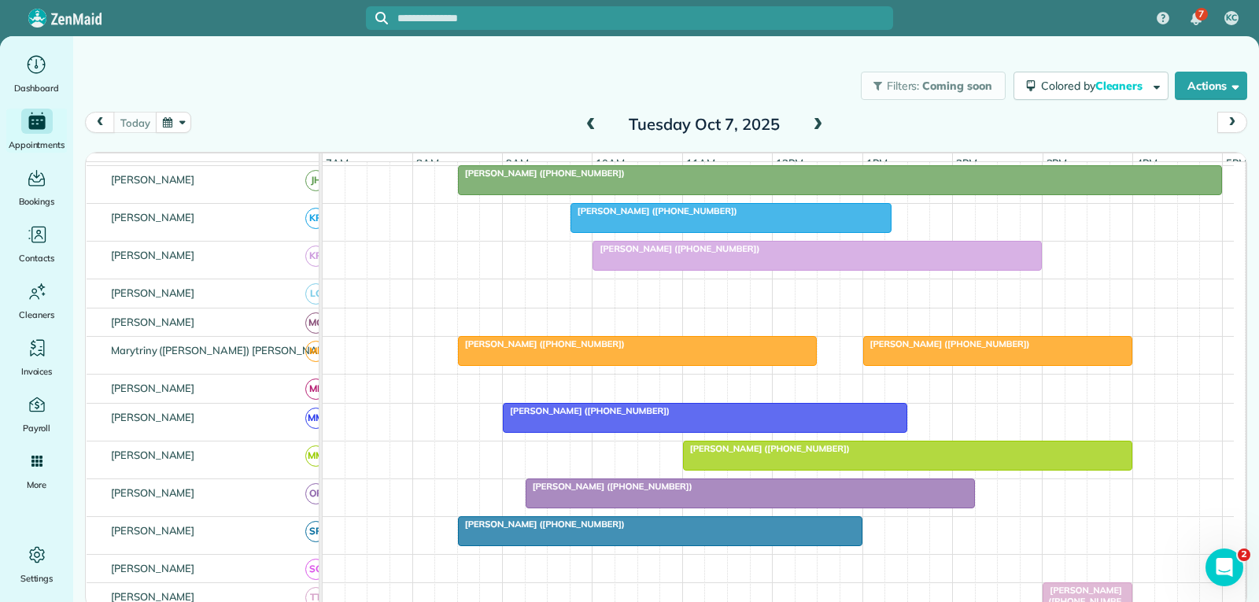
click at [1015, 363] on div at bounding box center [997, 351] width 267 height 28
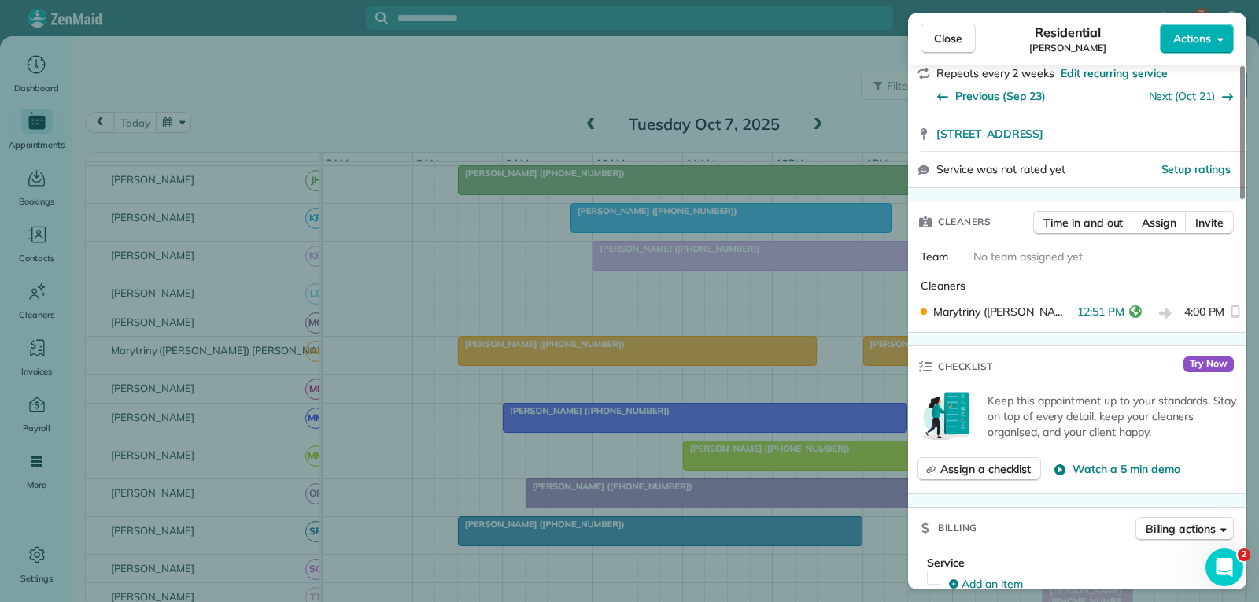
scroll to position [315, 0]
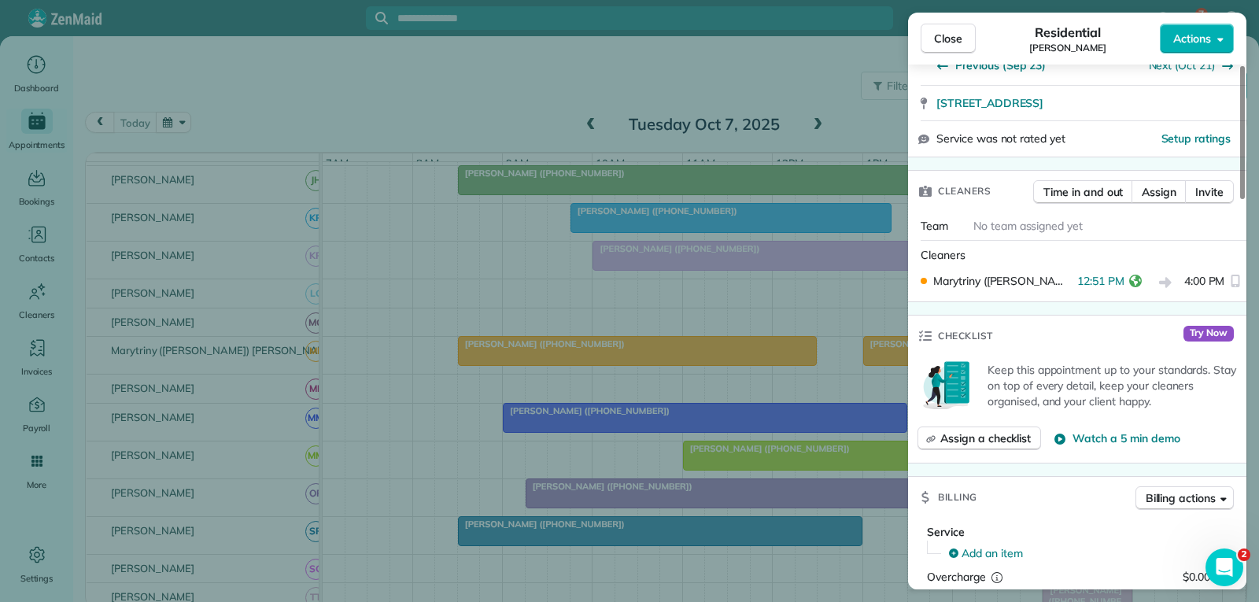
click at [950, 40] on span "Close" at bounding box center [948, 39] width 28 height 16
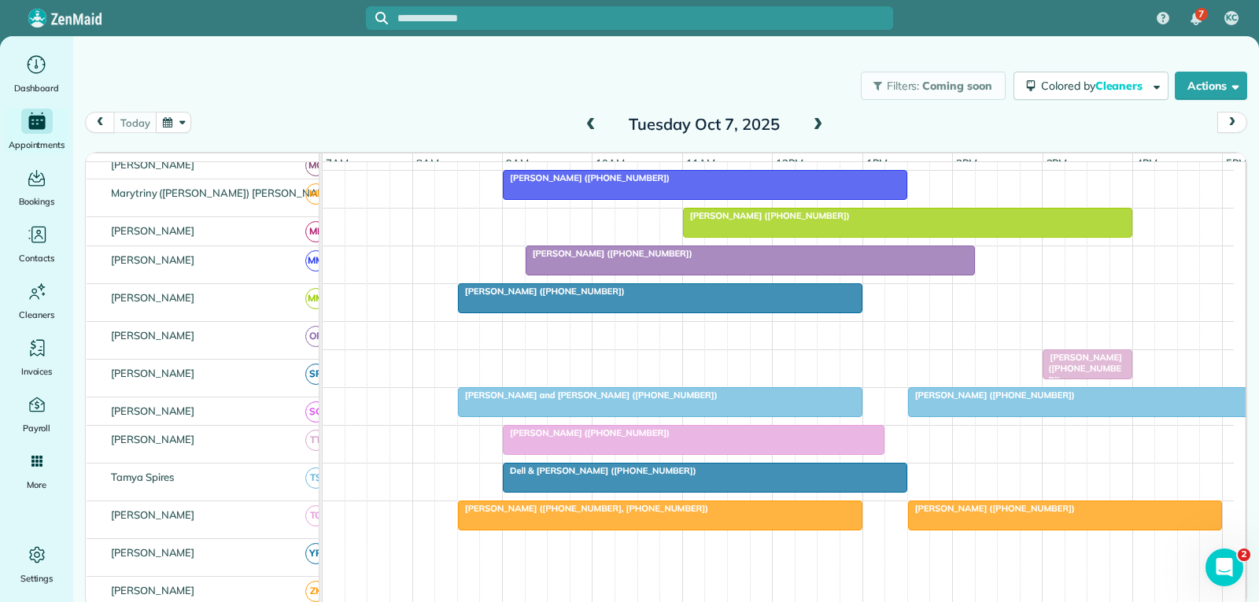
scroll to position [920, 0]
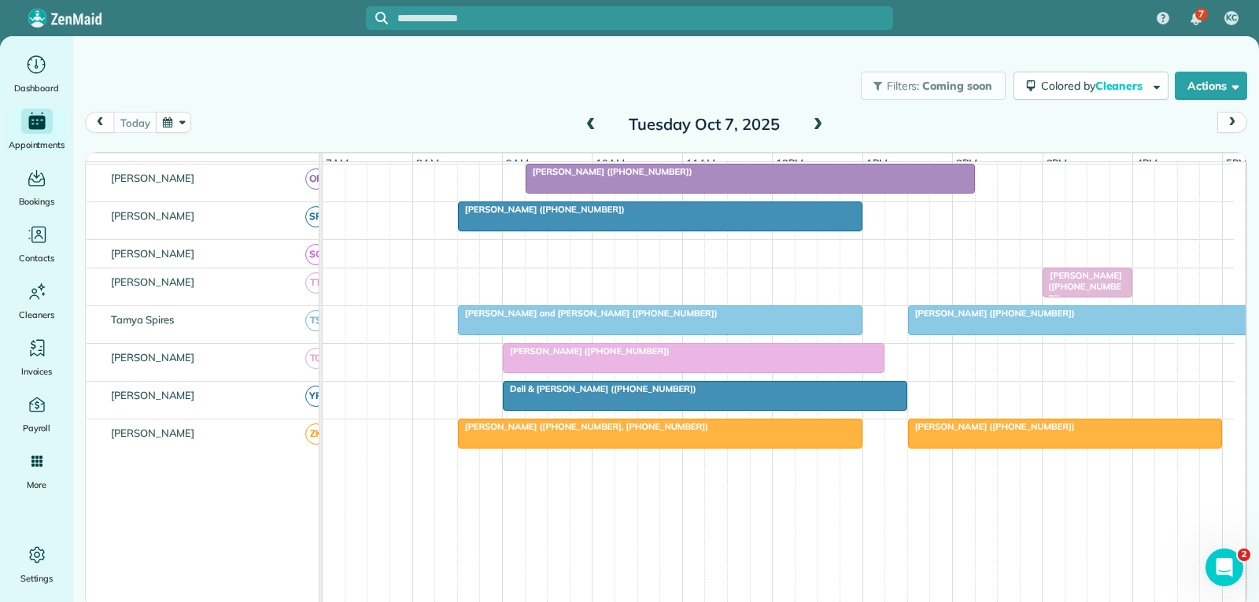
click at [1103, 290] on span "[PERSON_NAME] ([PHONE_NUMBER])" at bounding box center [1082, 287] width 80 height 34
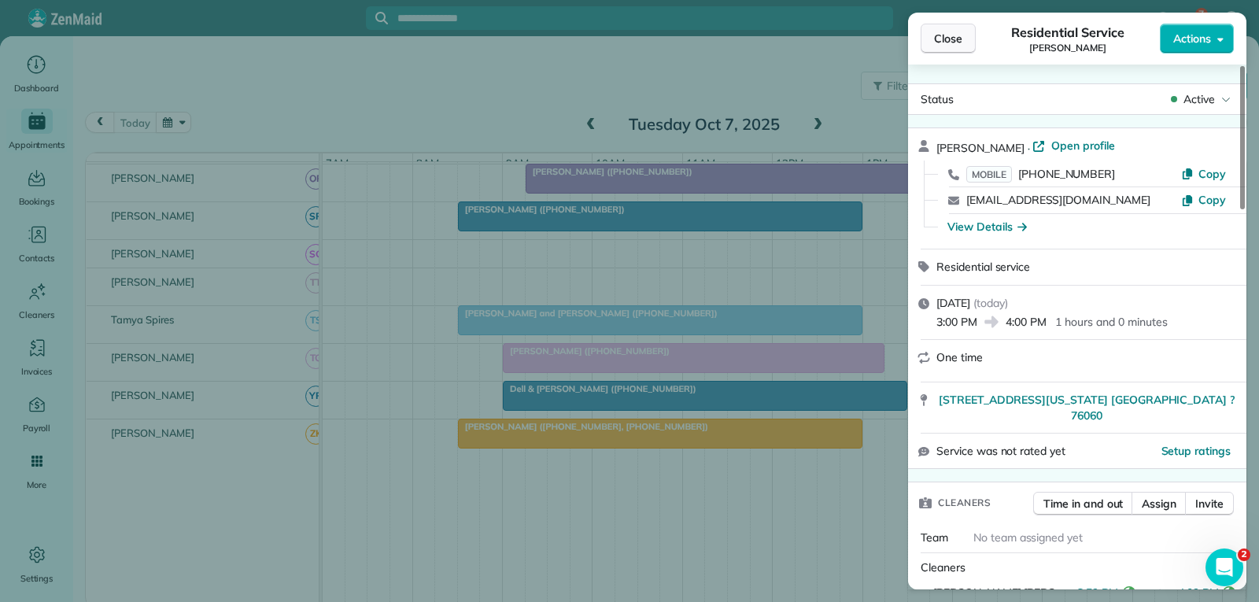
click at [946, 46] on span "Close" at bounding box center [948, 39] width 28 height 16
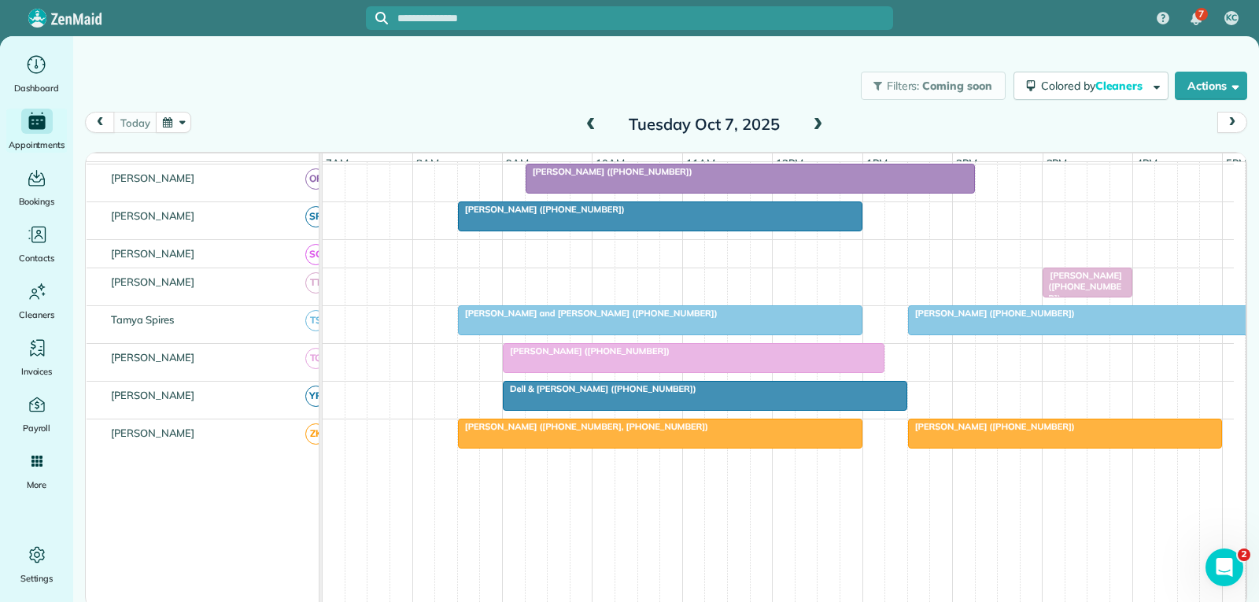
click at [936, 333] on div at bounding box center [1088, 320] width 358 height 28
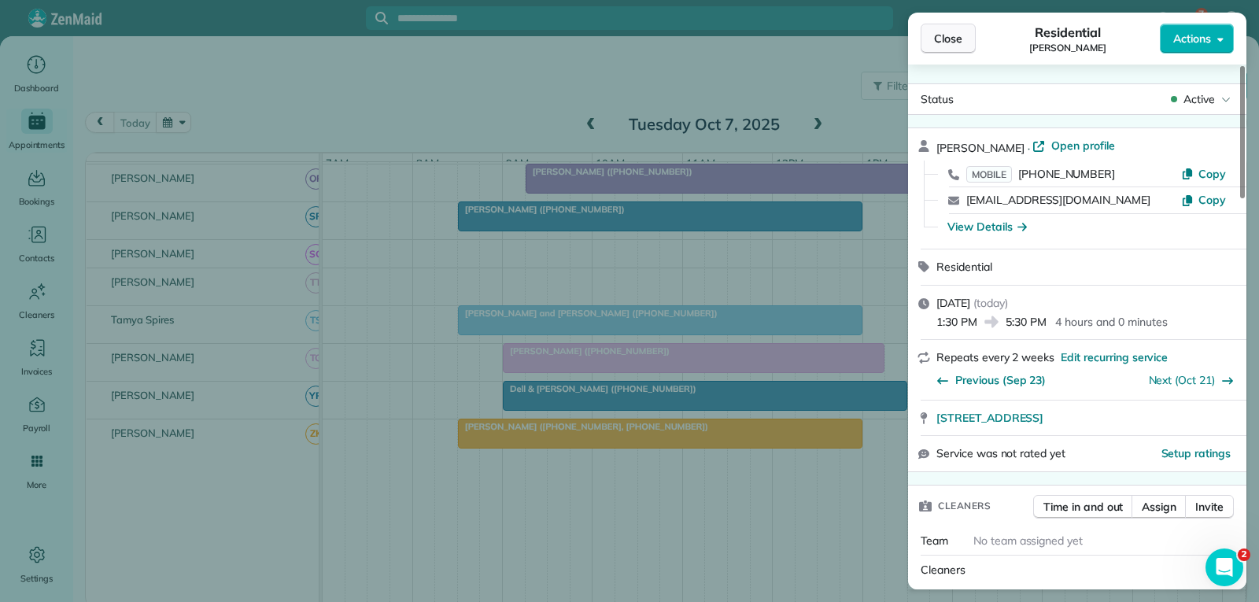
click at [943, 46] on span "Close" at bounding box center [948, 39] width 28 height 16
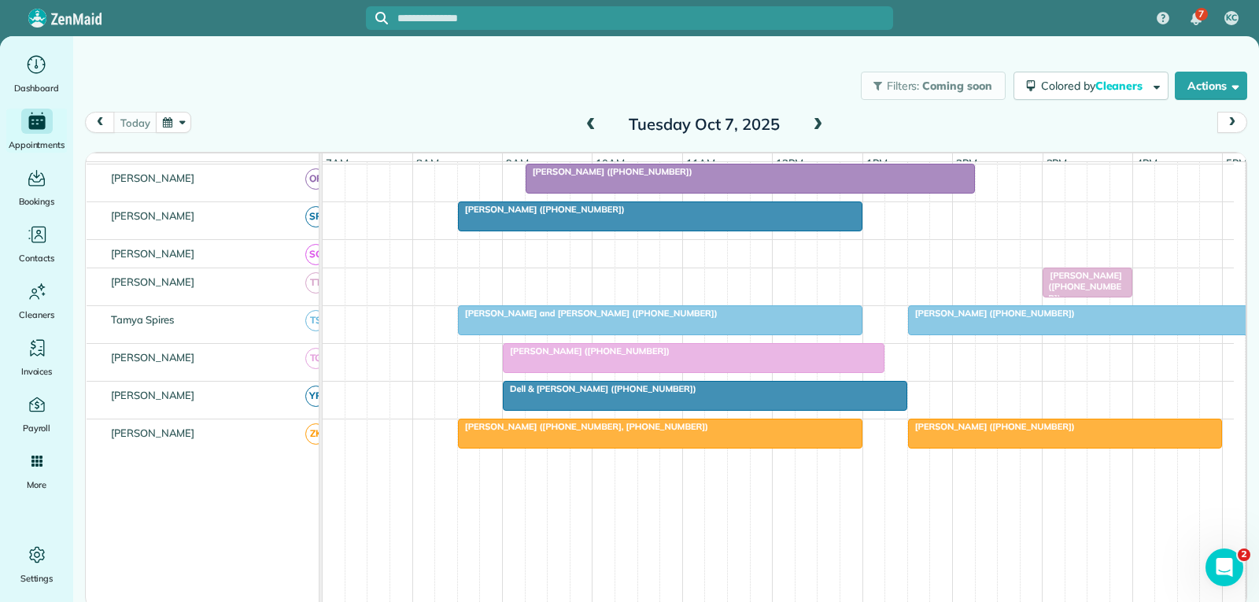
click at [1052, 319] on div "[PERSON_NAME] ([PHONE_NUMBER])" at bounding box center [1088, 313] width 350 height 11
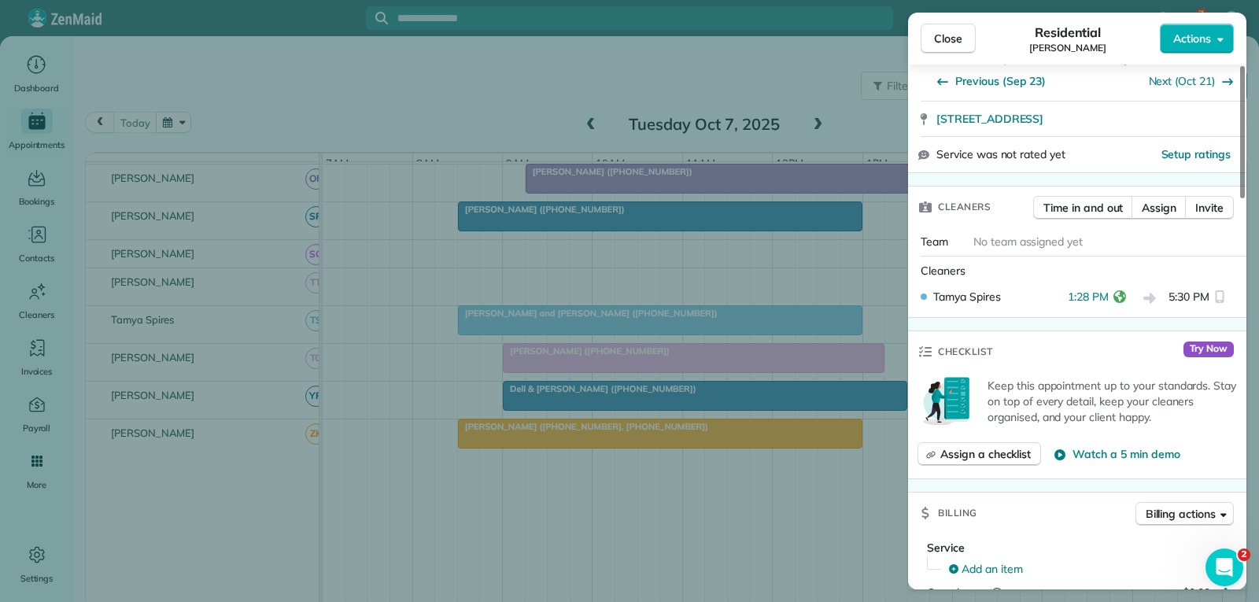
scroll to position [315, 0]
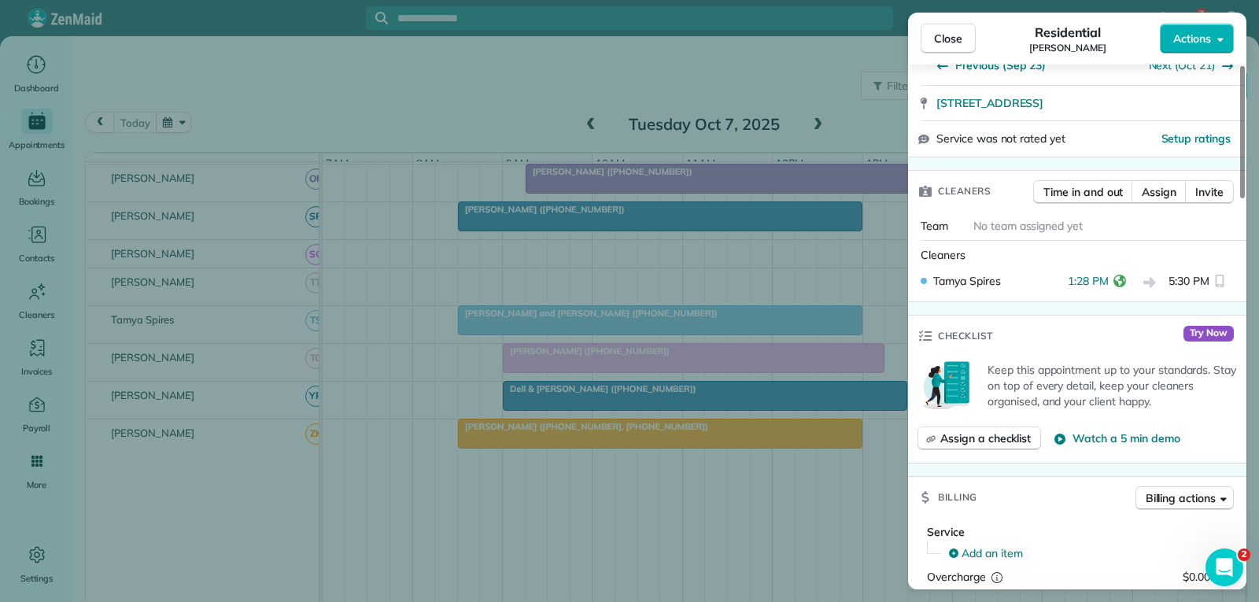
drag, startPoint x: 950, startPoint y: 40, endPoint x: 949, endPoint y: 50, distance: 10.3
click at [950, 40] on span "Close" at bounding box center [948, 39] width 28 height 16
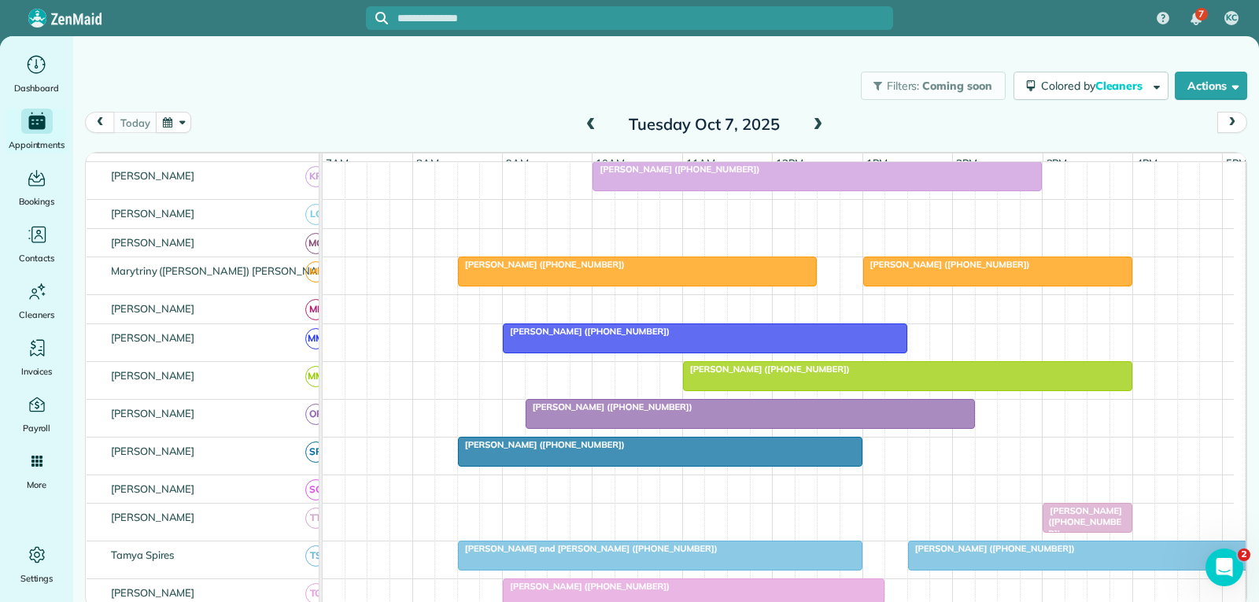
scroll to position [684, 0]
click at [970, 286] on div at bounding box center [997, 272] width 267 height 28
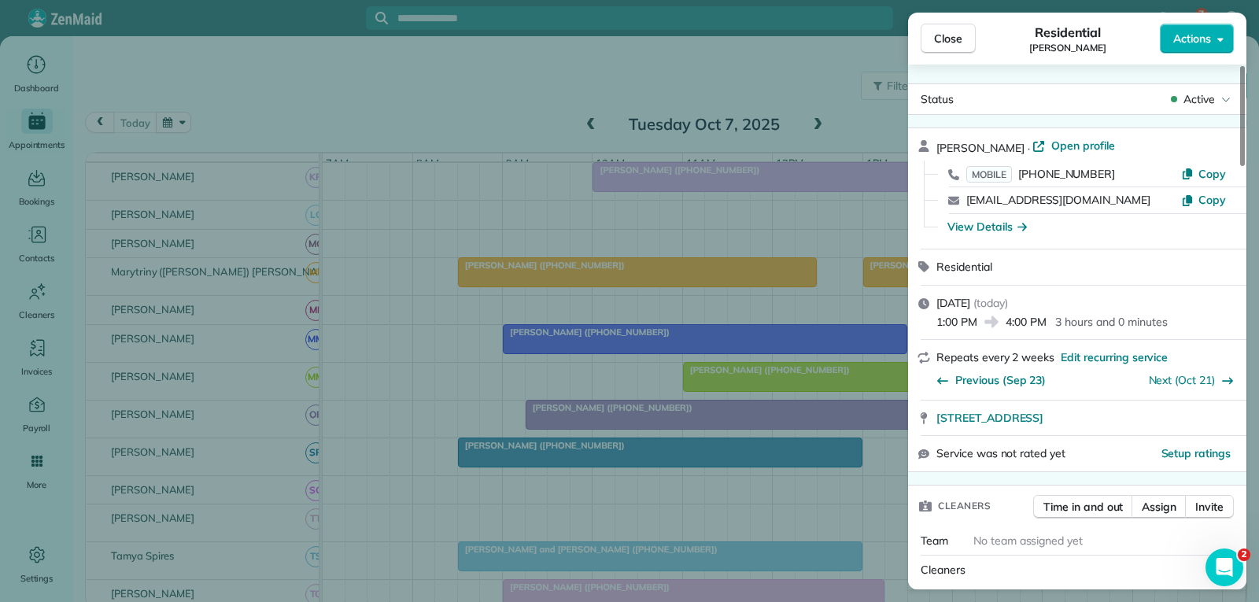
scroll to position [157, 0]
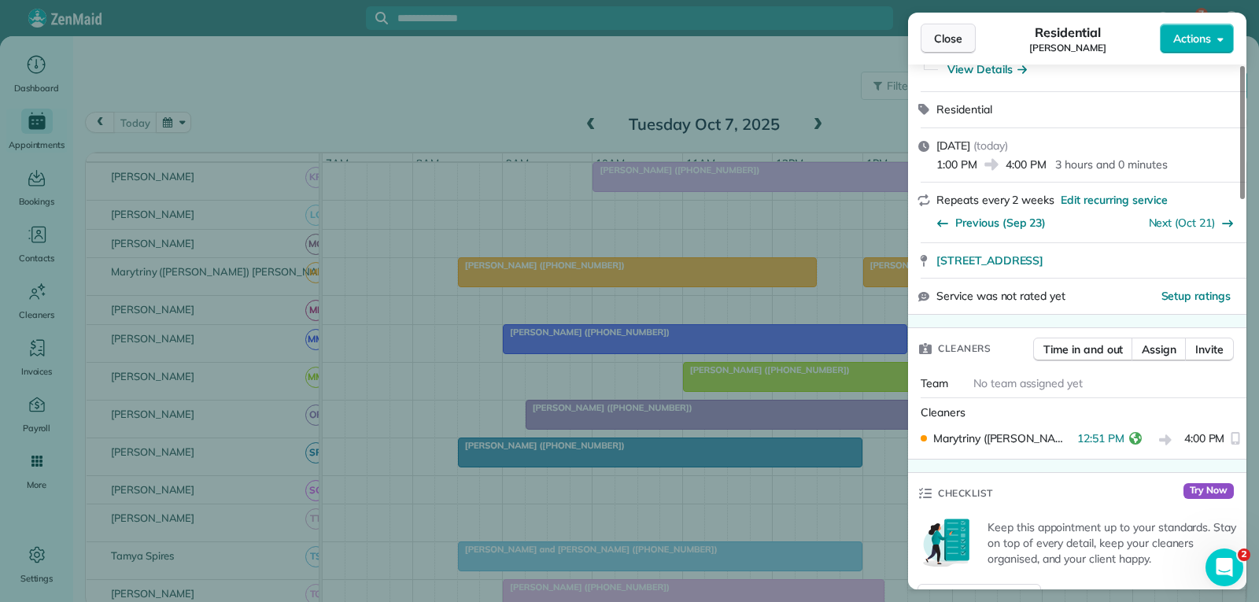
click at [943, 42] on span "Close" at bounding box center [948, 39] width 28 height 16
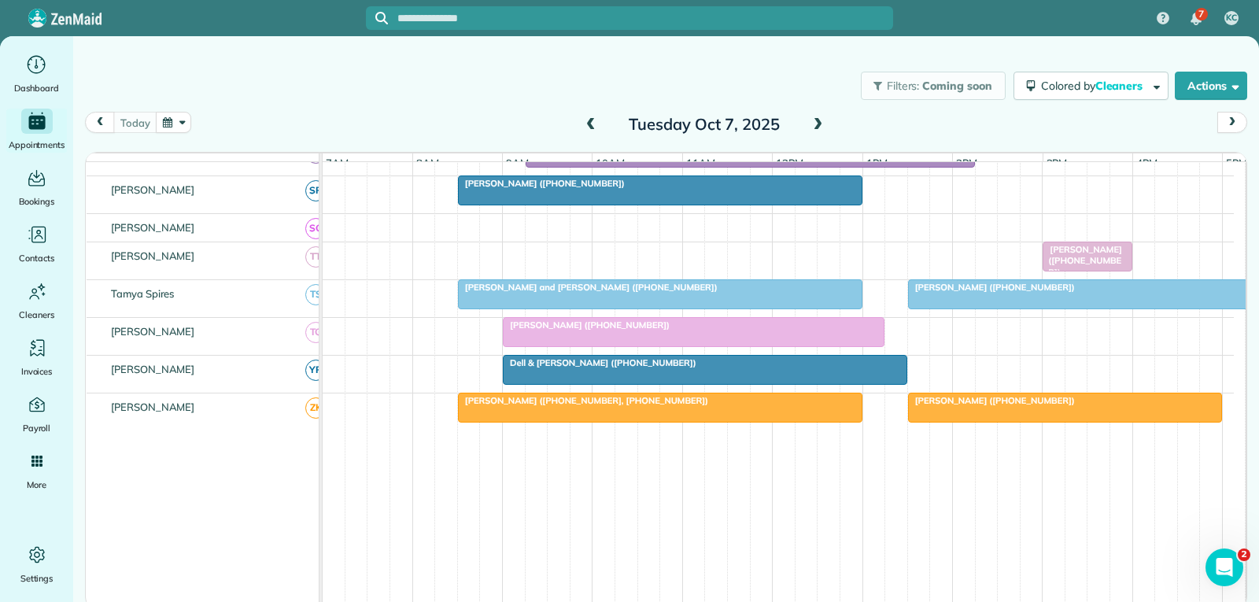
scroll to position [920, 0]
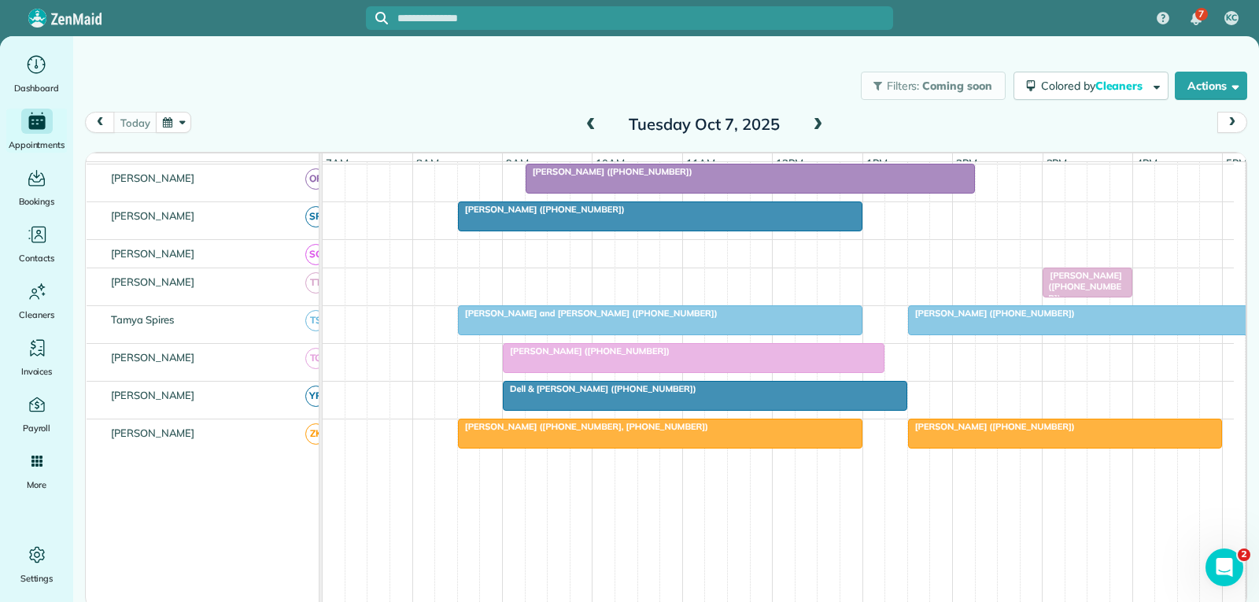
click at [1135, 319] on div "[PERSON_NAME] ([PHONE_NUMBER])" at bounding box center [1088, 313] width 350 height 11
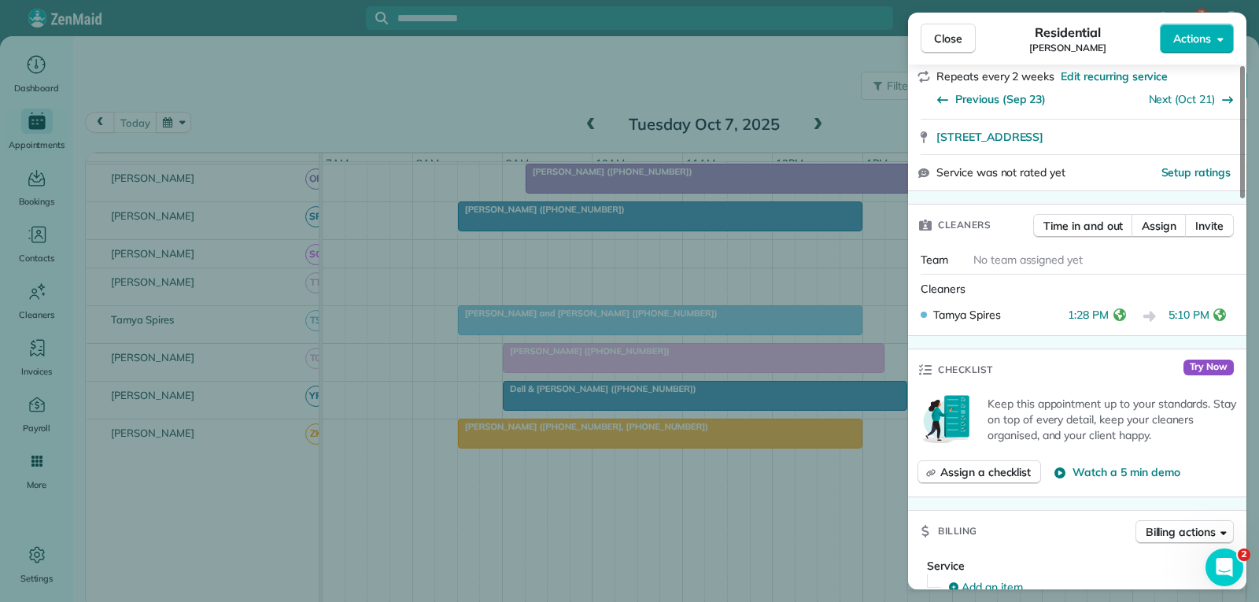
scroll to position [315, 0]
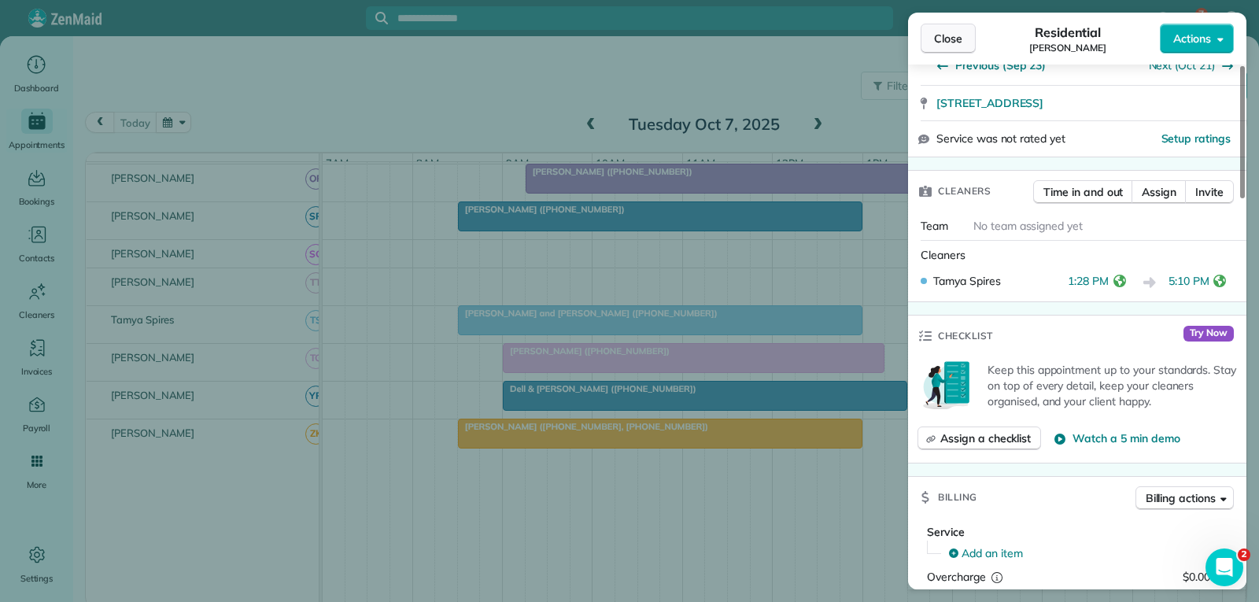
click at [954, 42] on span "Close" at bounding box center [948, 39] width 28 height 16
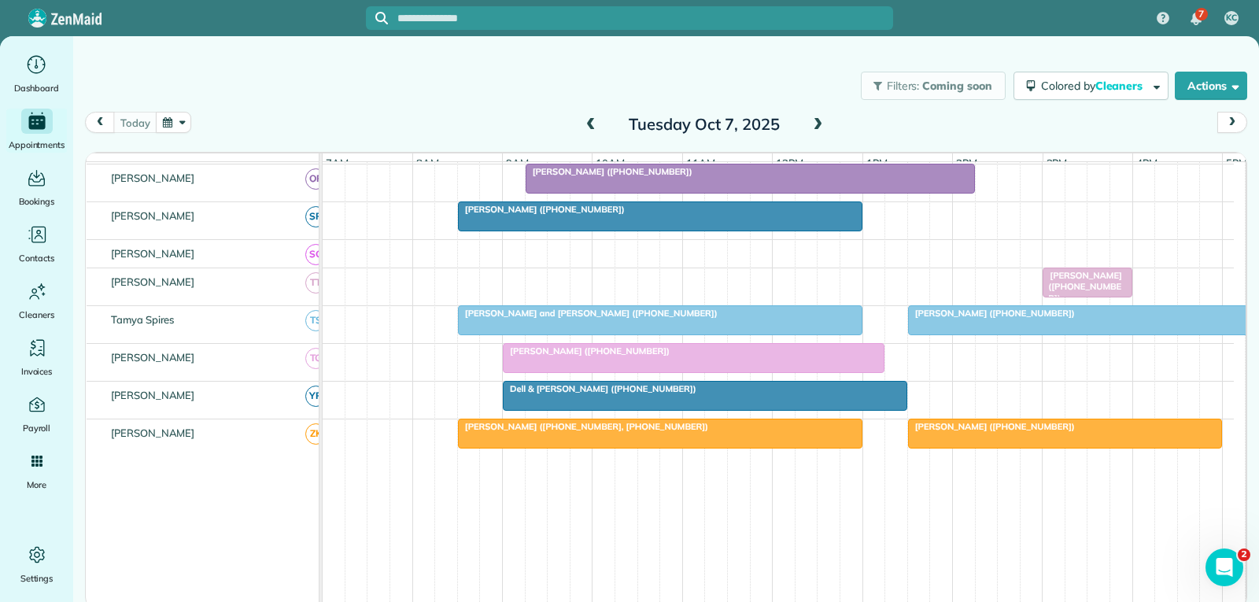
click at [817, 123] on span at bounding box center [817, 125] width 17 height 14
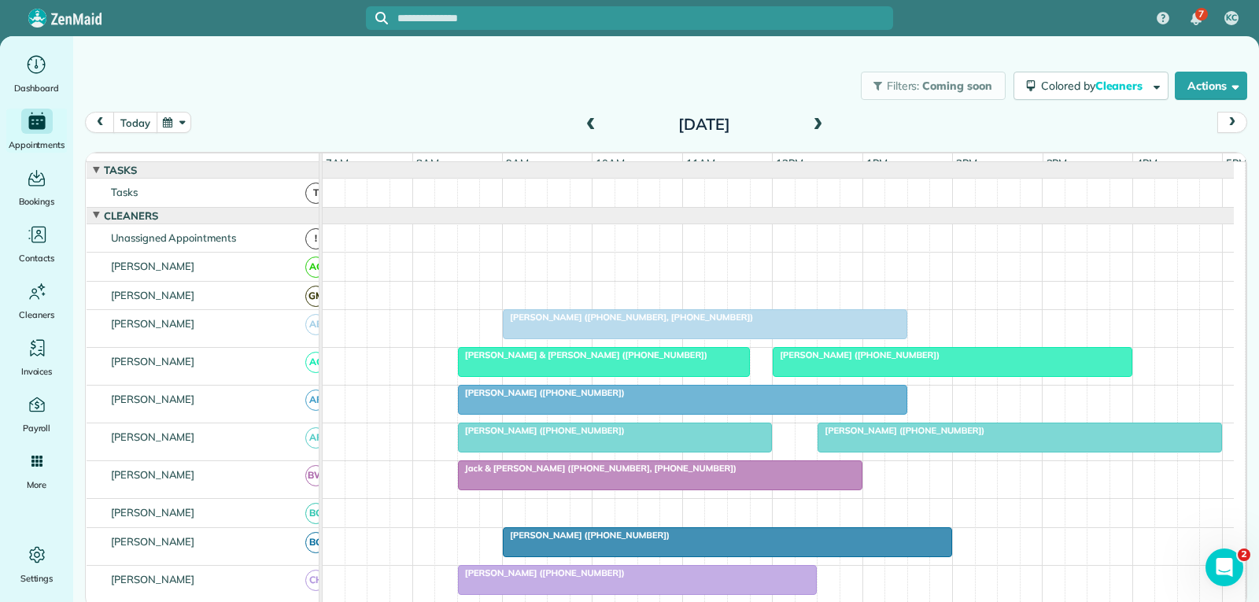
click at [139, 122] on button "today" at bounding box center [134, 122] width 43 height 21
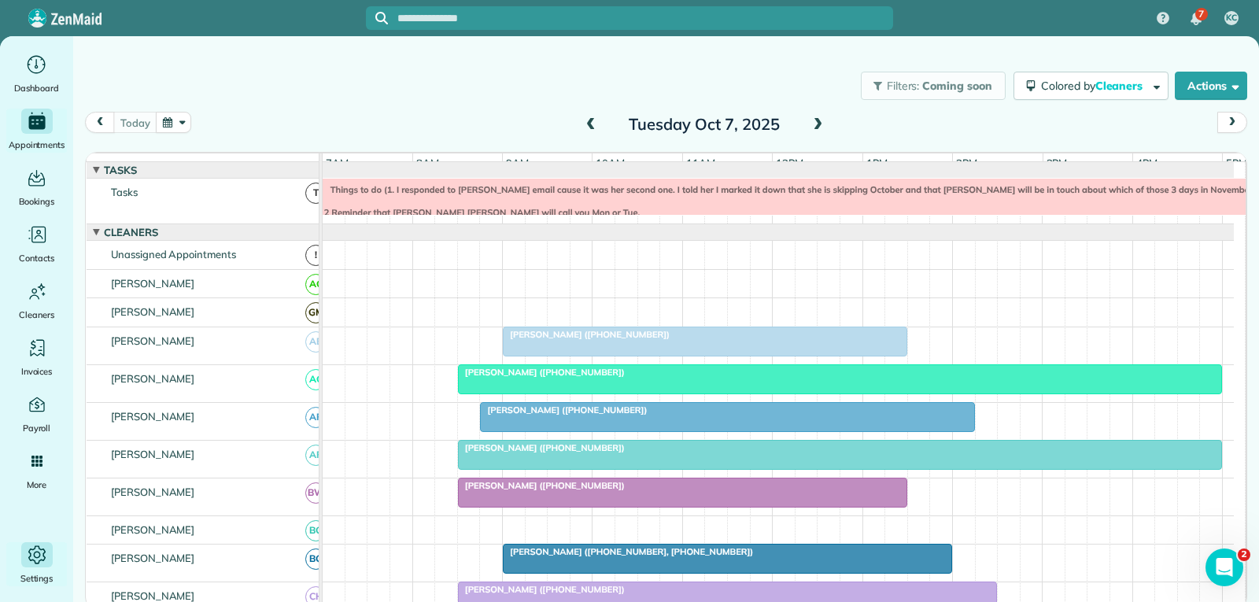
click at [42, 549] on icon "Main" at bounding box center [36, 554] width 17 height 18
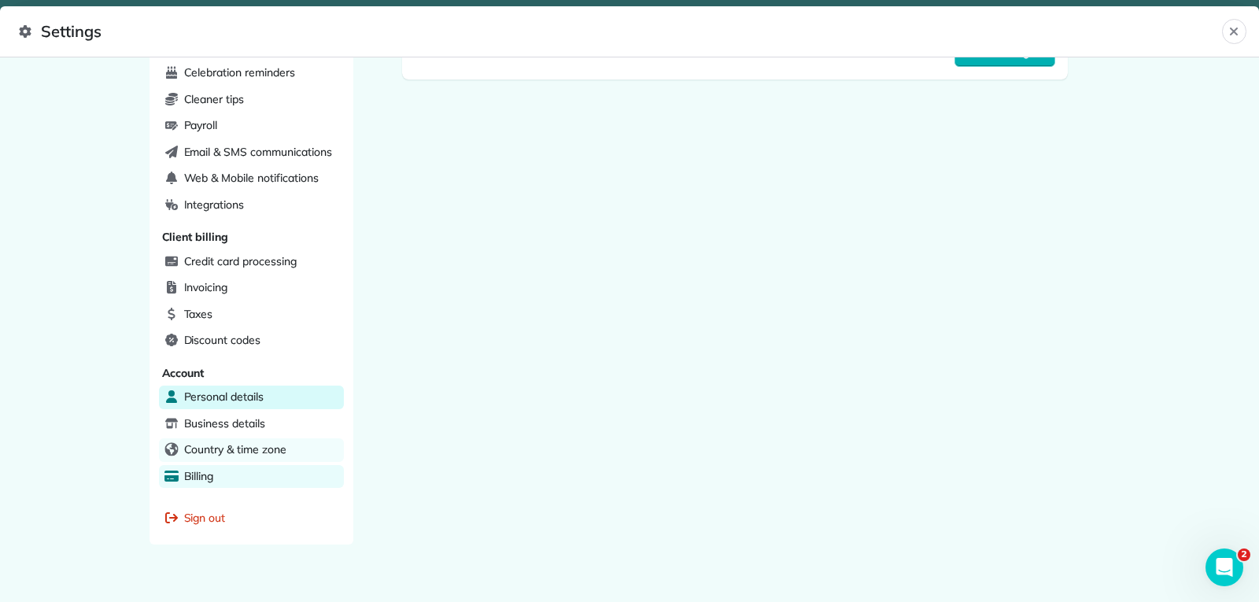
scroll to position [418, 0]
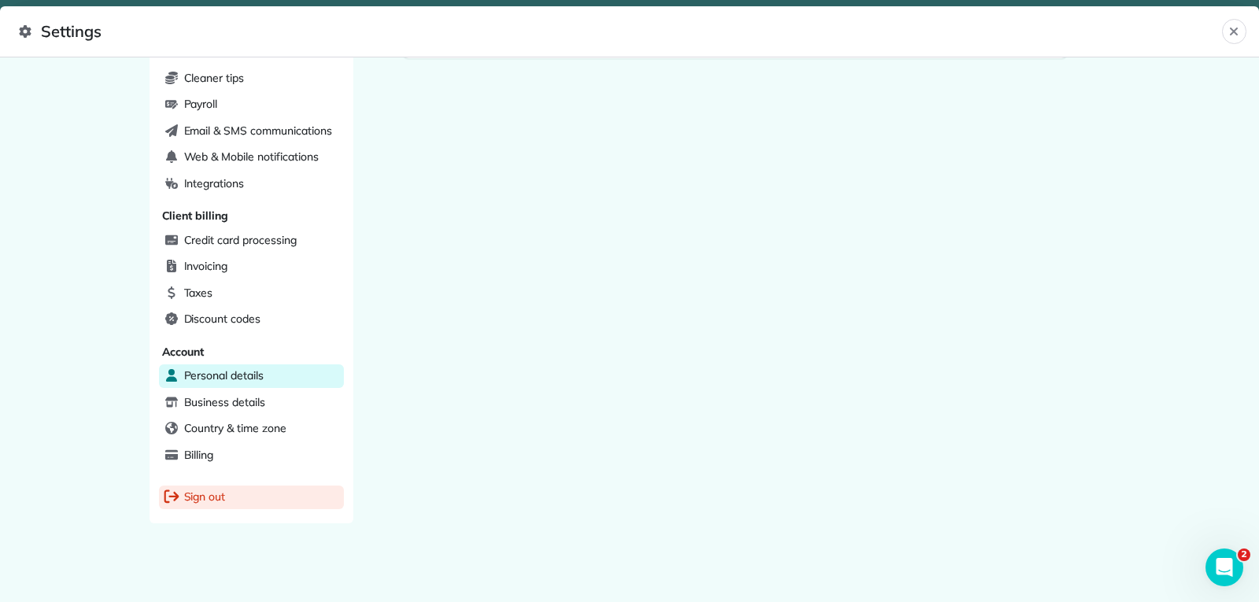
click at [194, 493] on span "Sign out" at bounding box center [205, 497] width 42 height 16
